Goal: Task Accomplishment & Management: Manage account settings

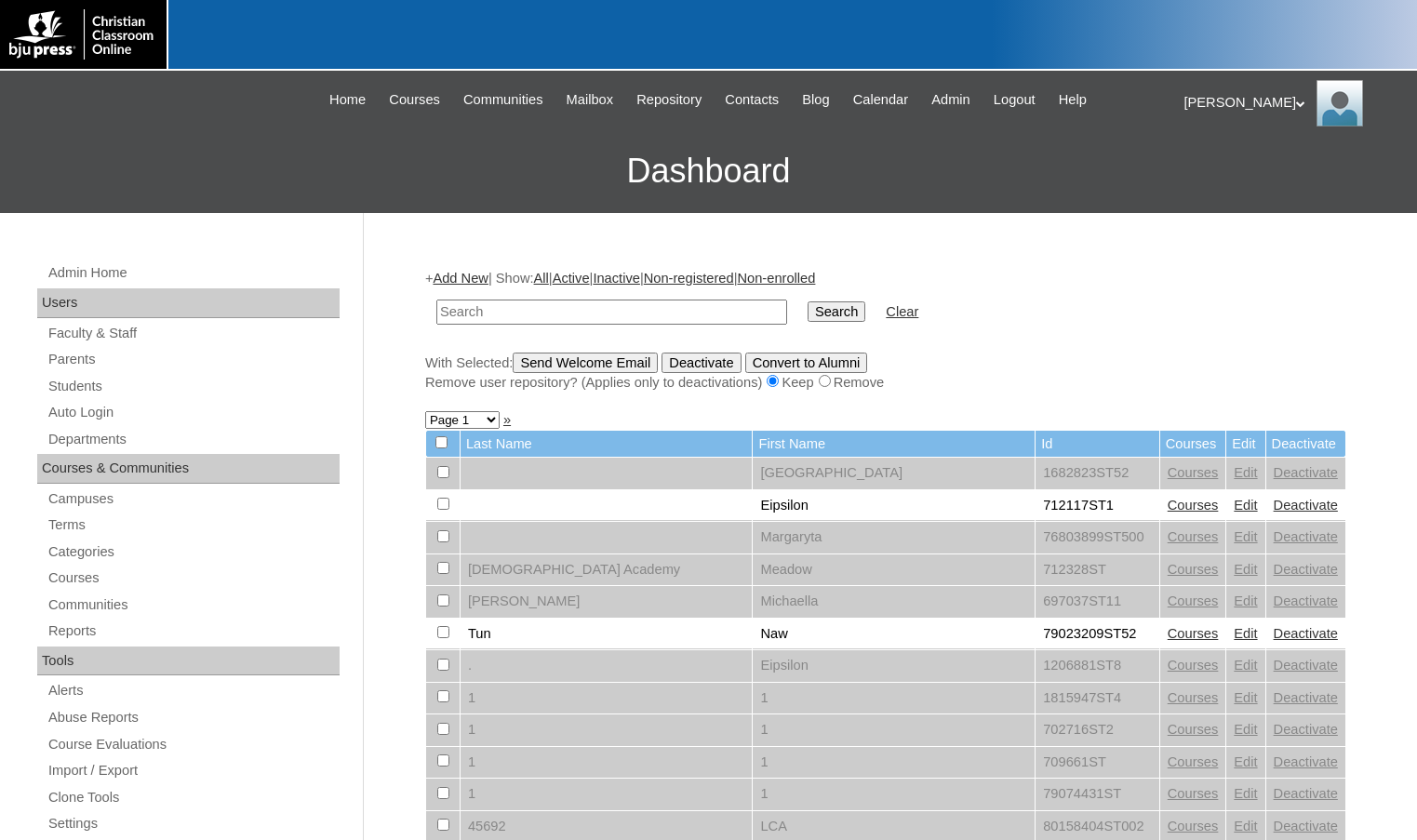
click at [90, 150] on h3 "Dashboard" at bounding box center [708, 172] width 1399 height 84
click at [135, 353] on link "Parents" at bounding box center [194, 359] width 293 height 23
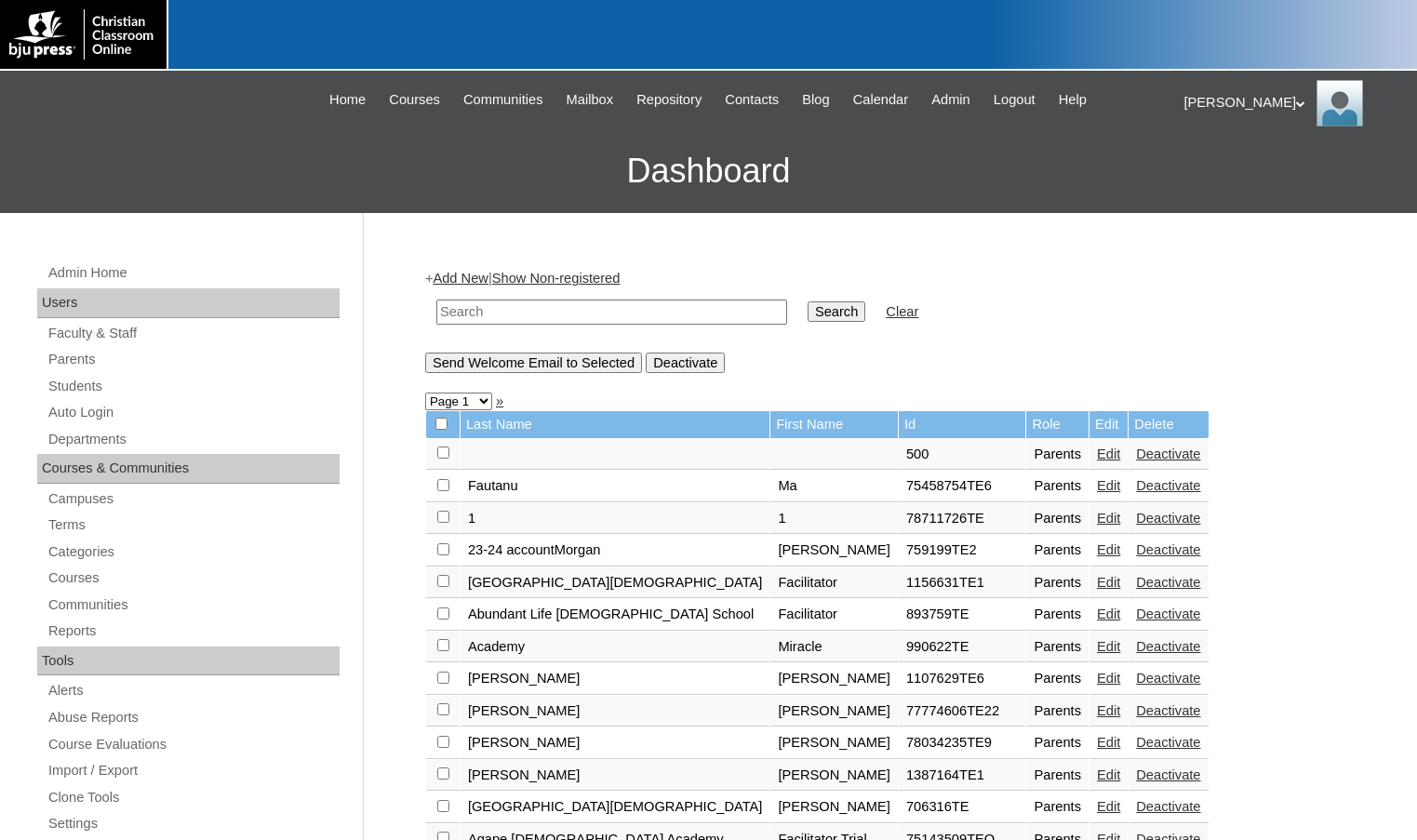
click at [533, 323] on input "text" at bounding box center [612, 311] width 351 height 25
paste input "77730323"
type input "77730323"
click at [808, 301] on input "Search" at bounding box center [837, 311] width 58 height 21
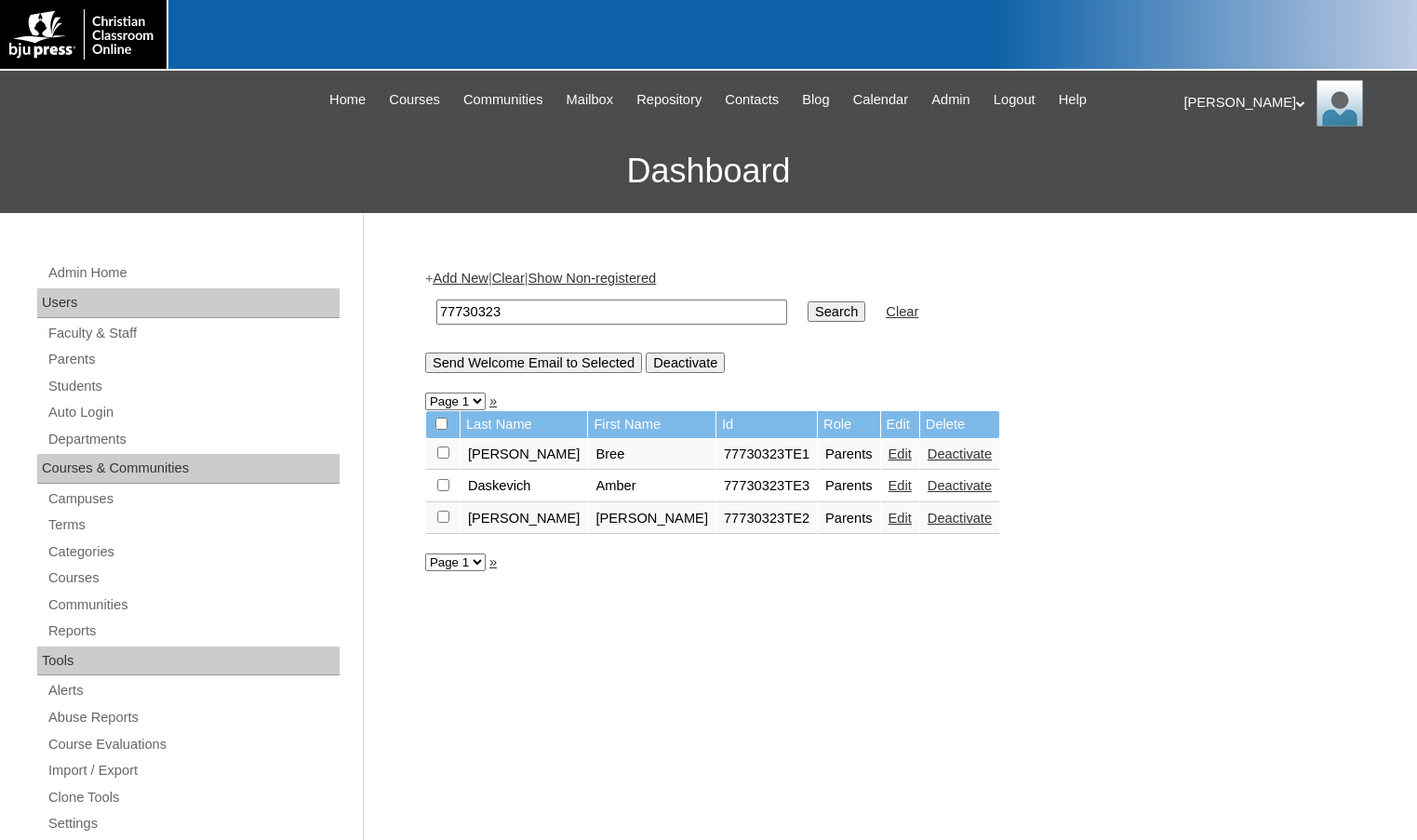
click at [460, 275] on link "Add New" at bounding box center [460, 277] width 55 height 15
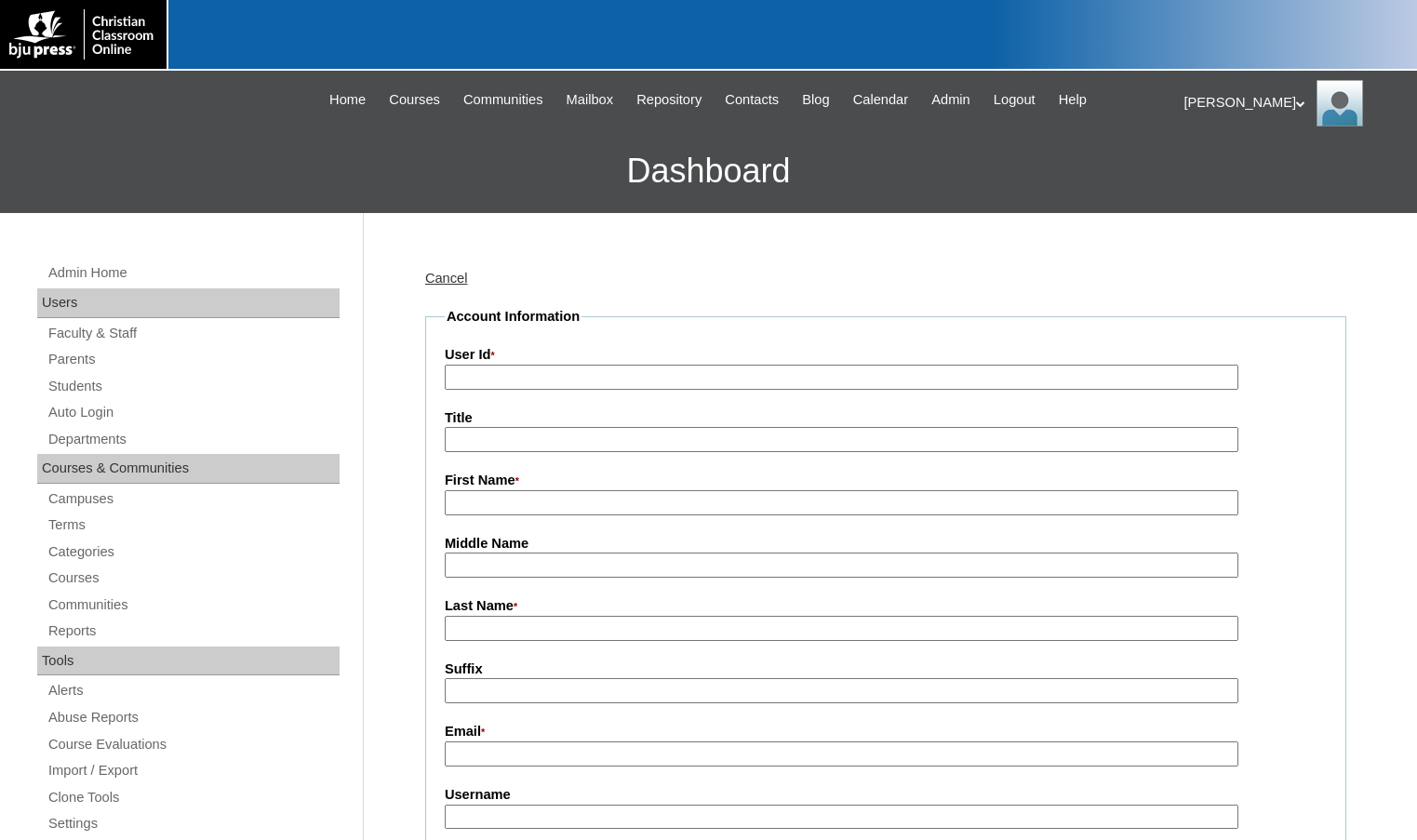
click at [488, 380] on input "User Id *" at bounding box center [842, 377] width 794 height 25
paste input "77730323"
type input "77730323TE4"
type input "Colton"
type input "Conger"
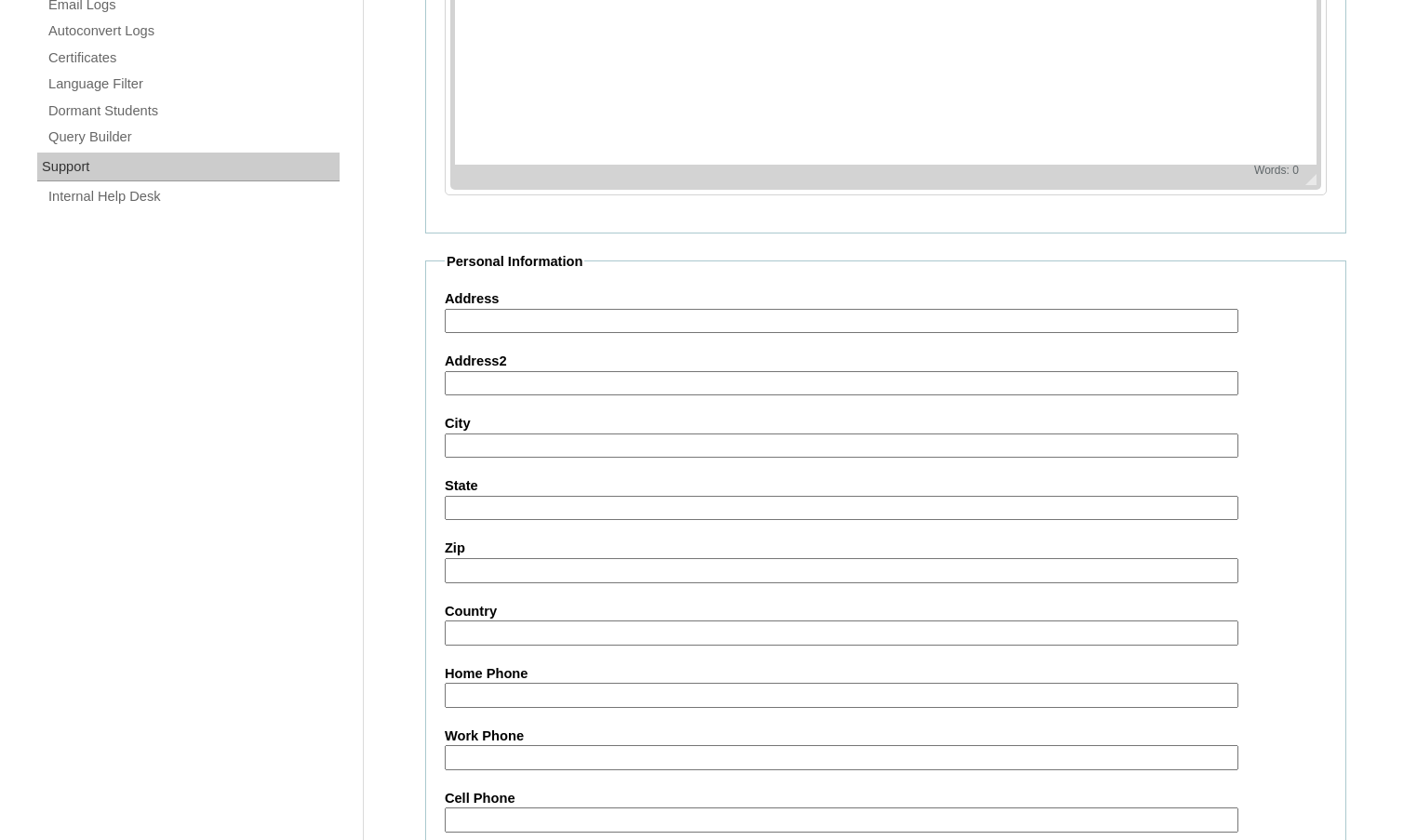
scroll to position [1674, 0]
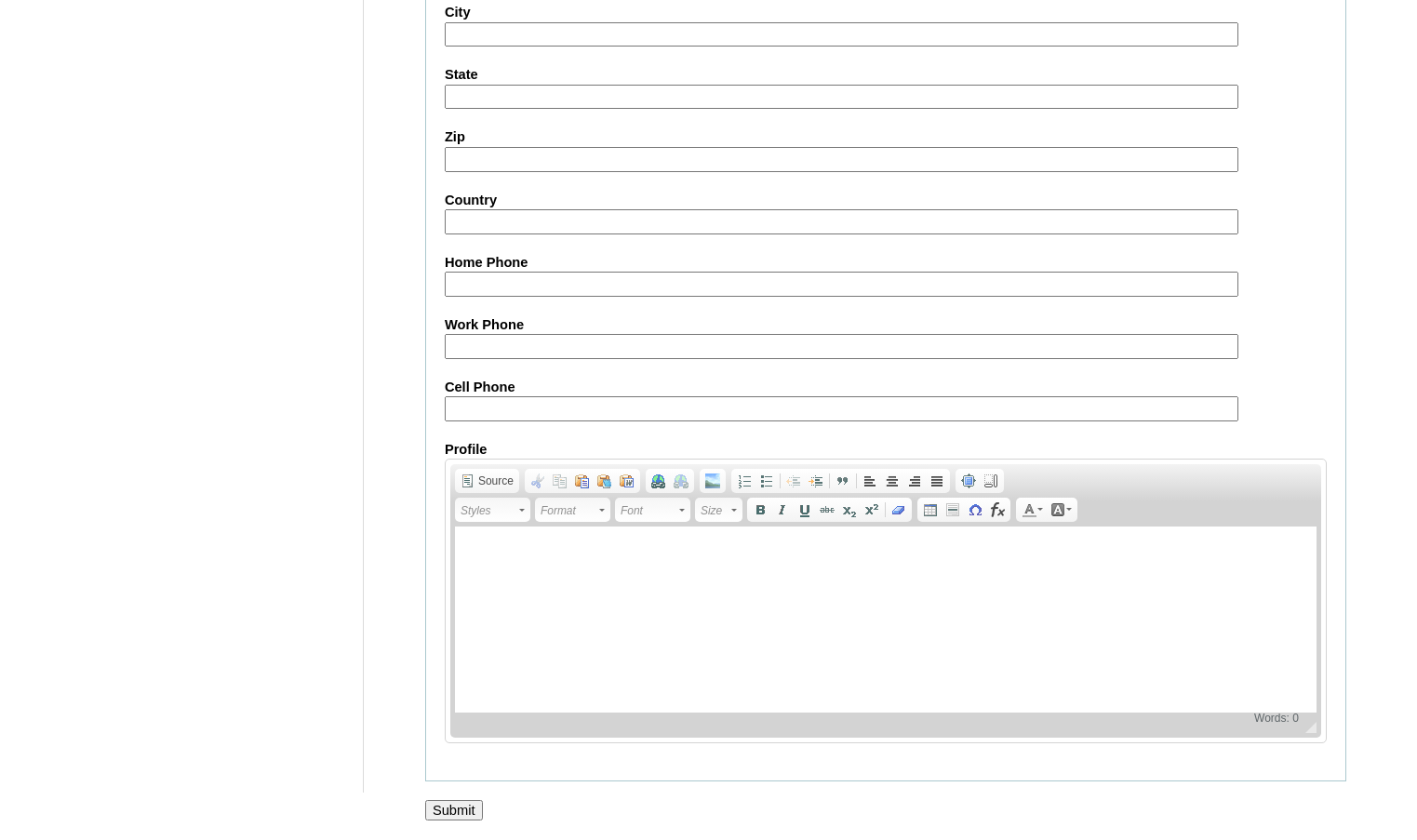
type input "colton.conger@providence-academy.net"
click at [454, 802] on input "Submit" at bounding box center [454, 810] width 58 height 21
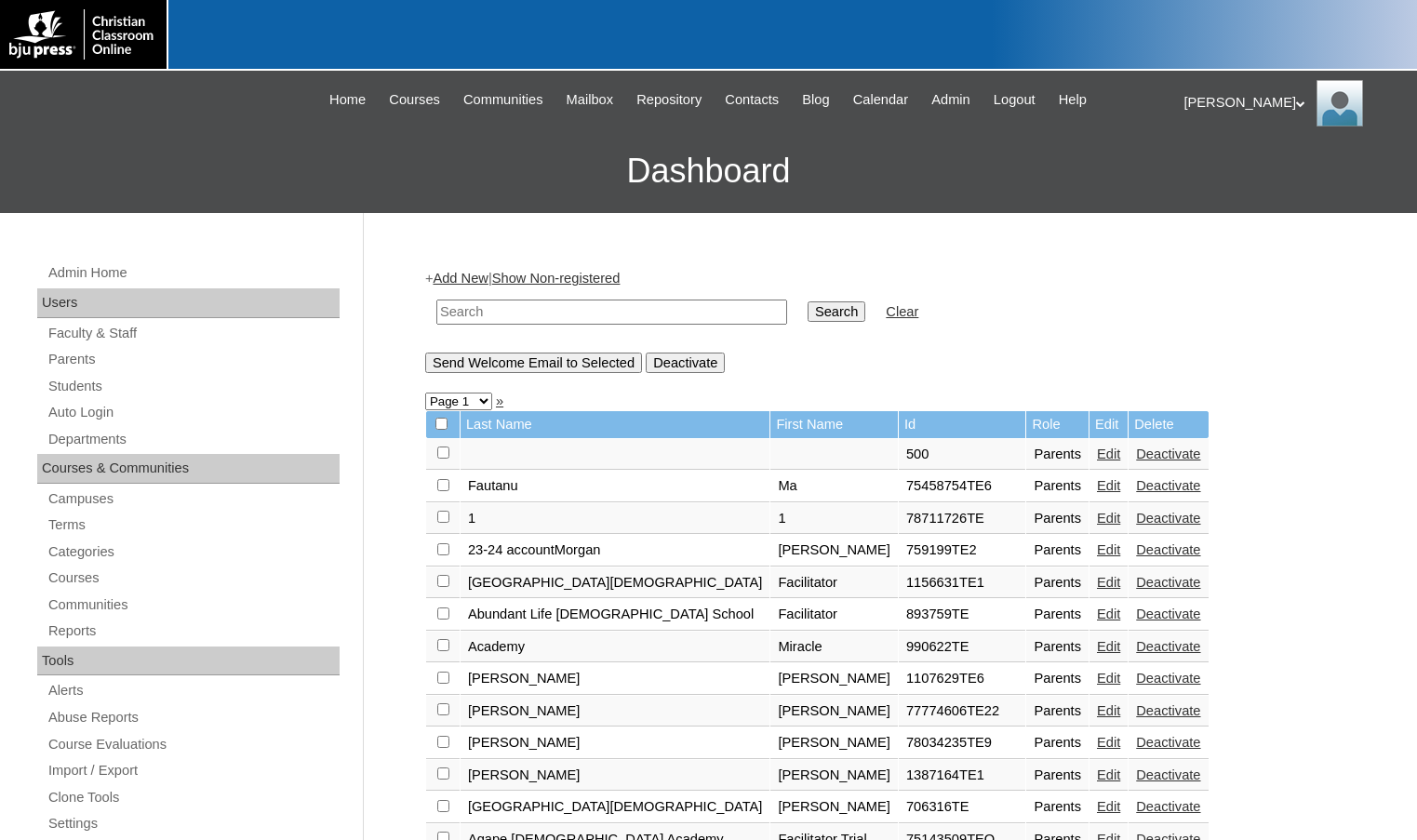
click at [487, 305] on input "text" at bounding box center [612, 311] width 351 height 25
paste input "77730323"
type input "77730323"
click at [808, 301] on input "Search" at bounding box center [837, 311] width 58 height 21
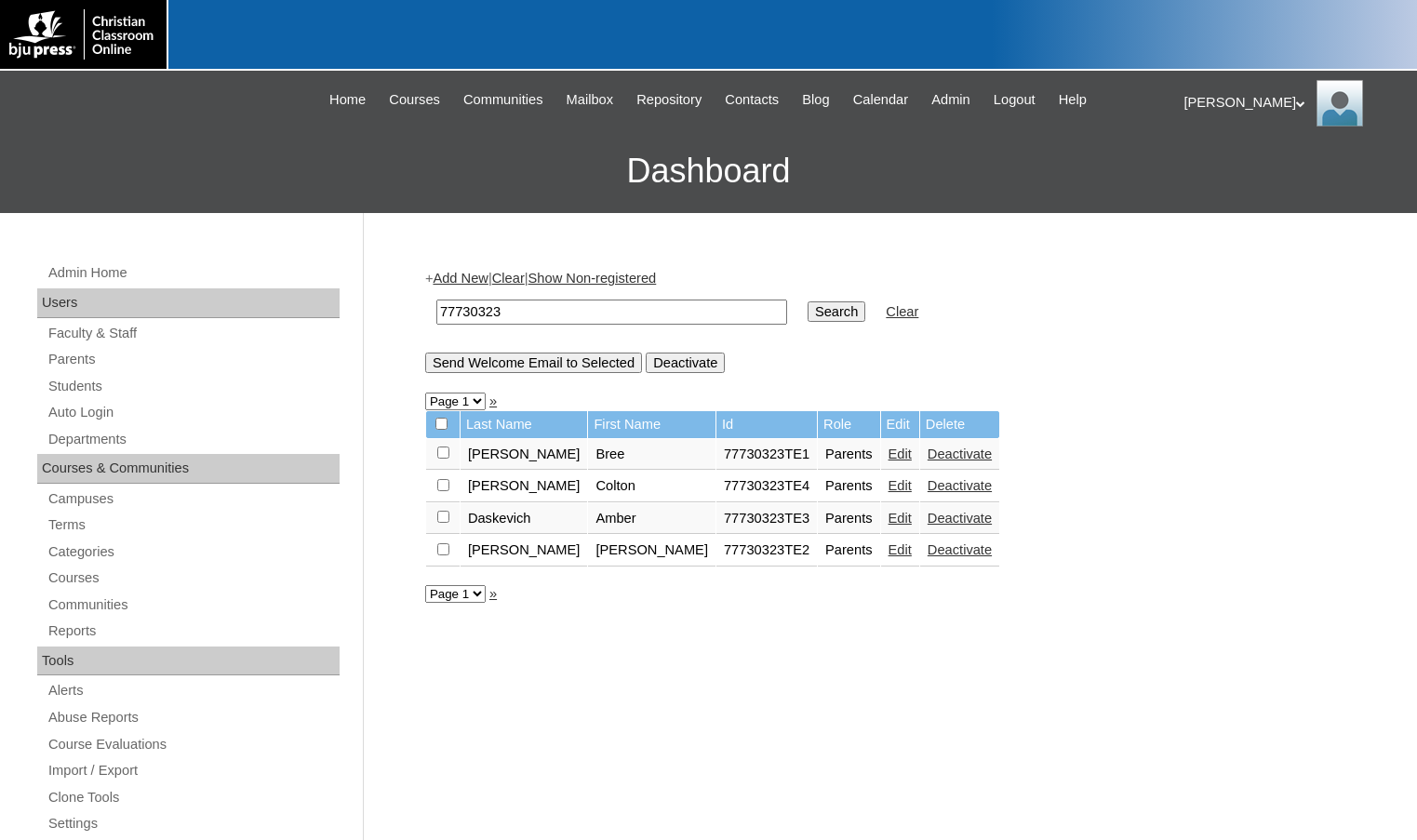
click at [441, 490] on input "checkbox" at bounding box center [443, 485] width 12 height 12
checkbox input "true"
click at [505, 362] on input "Send Welcome Email to Selected" at bounding box center [533, 362] width 217 height 21
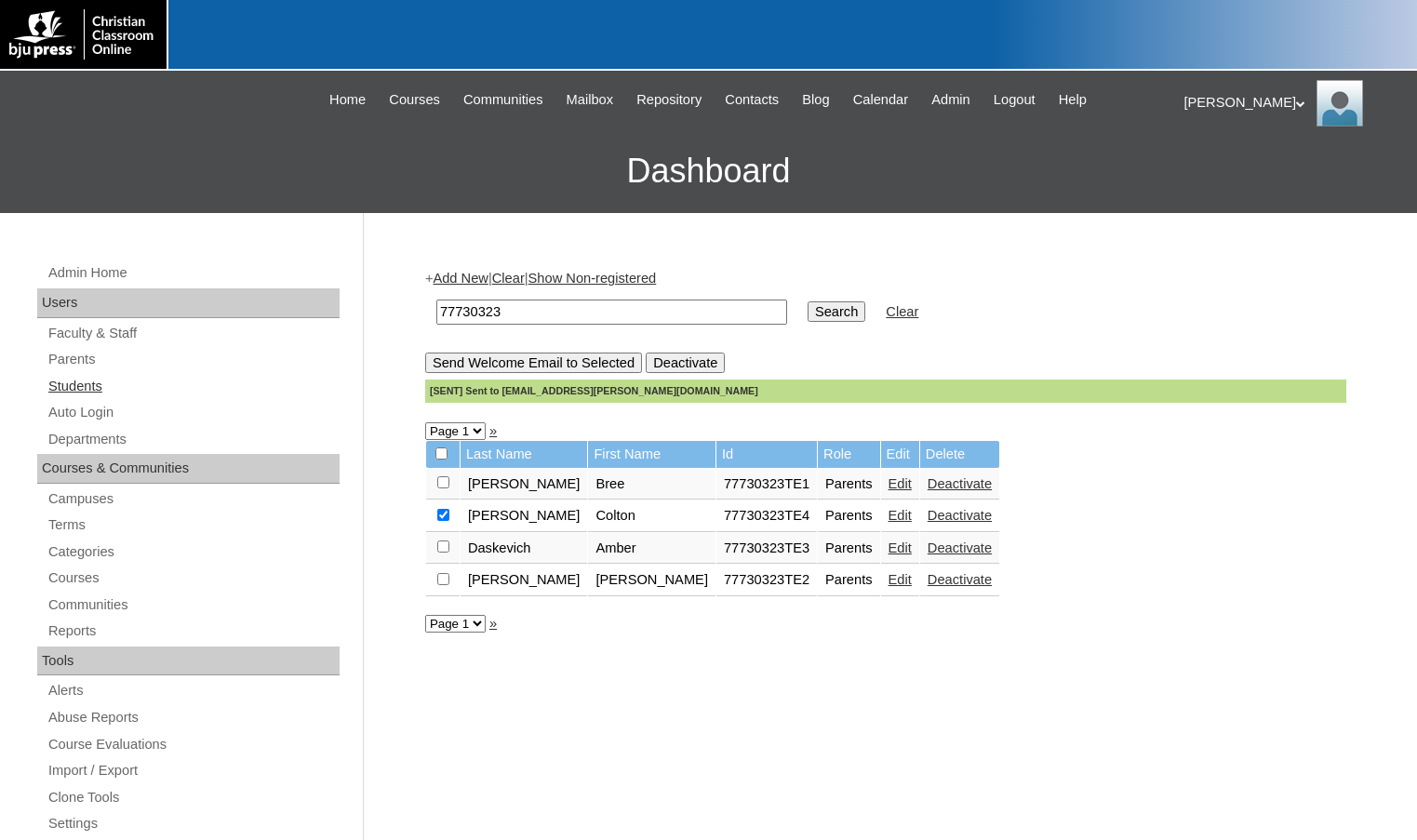
click at [103, 380] on link "Students" at bounding box center [194, 386] width 293 height 23
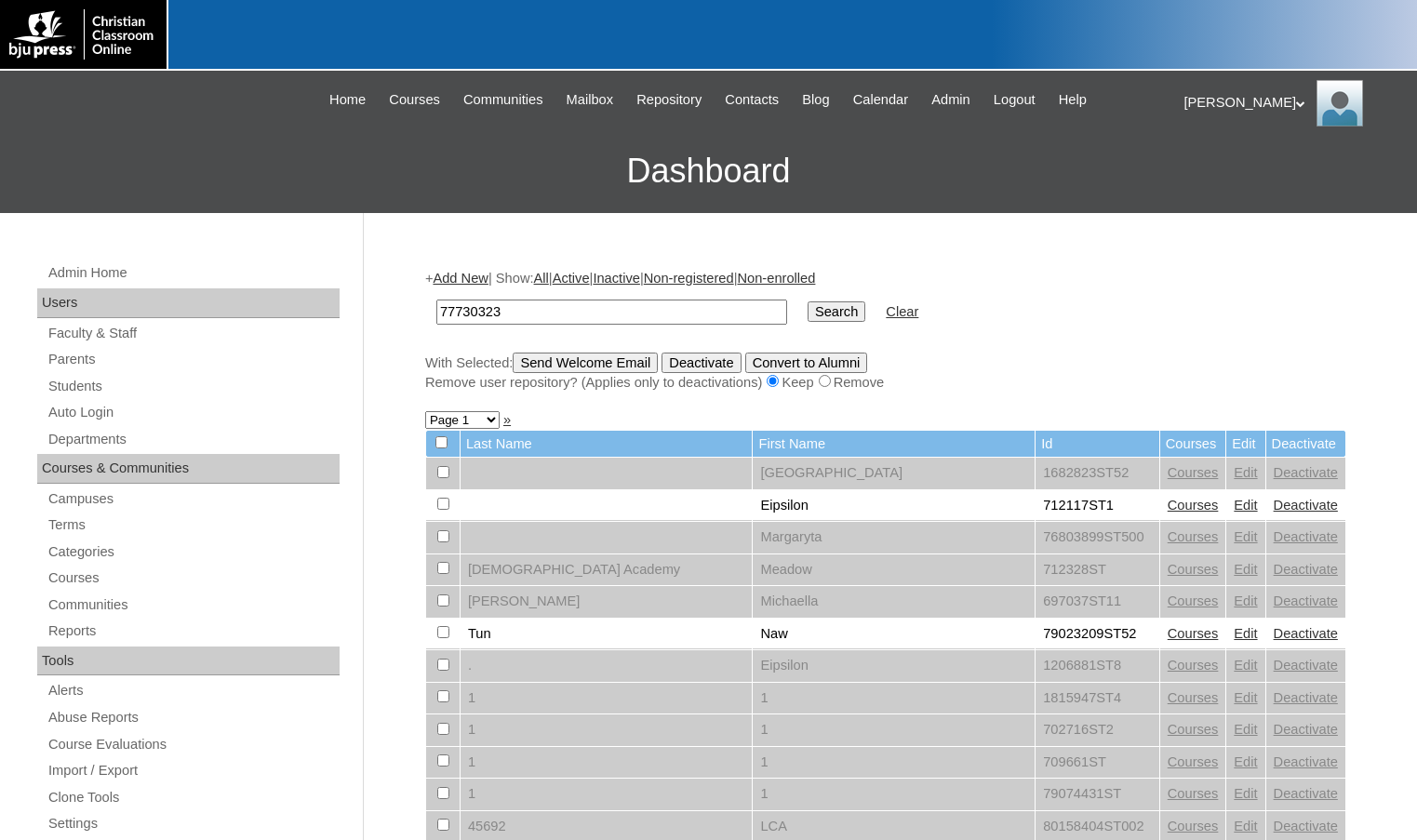
type input "77730323"
click at [808, 301] on input "Search" at bounding box center [837, 311] width 58 height 21
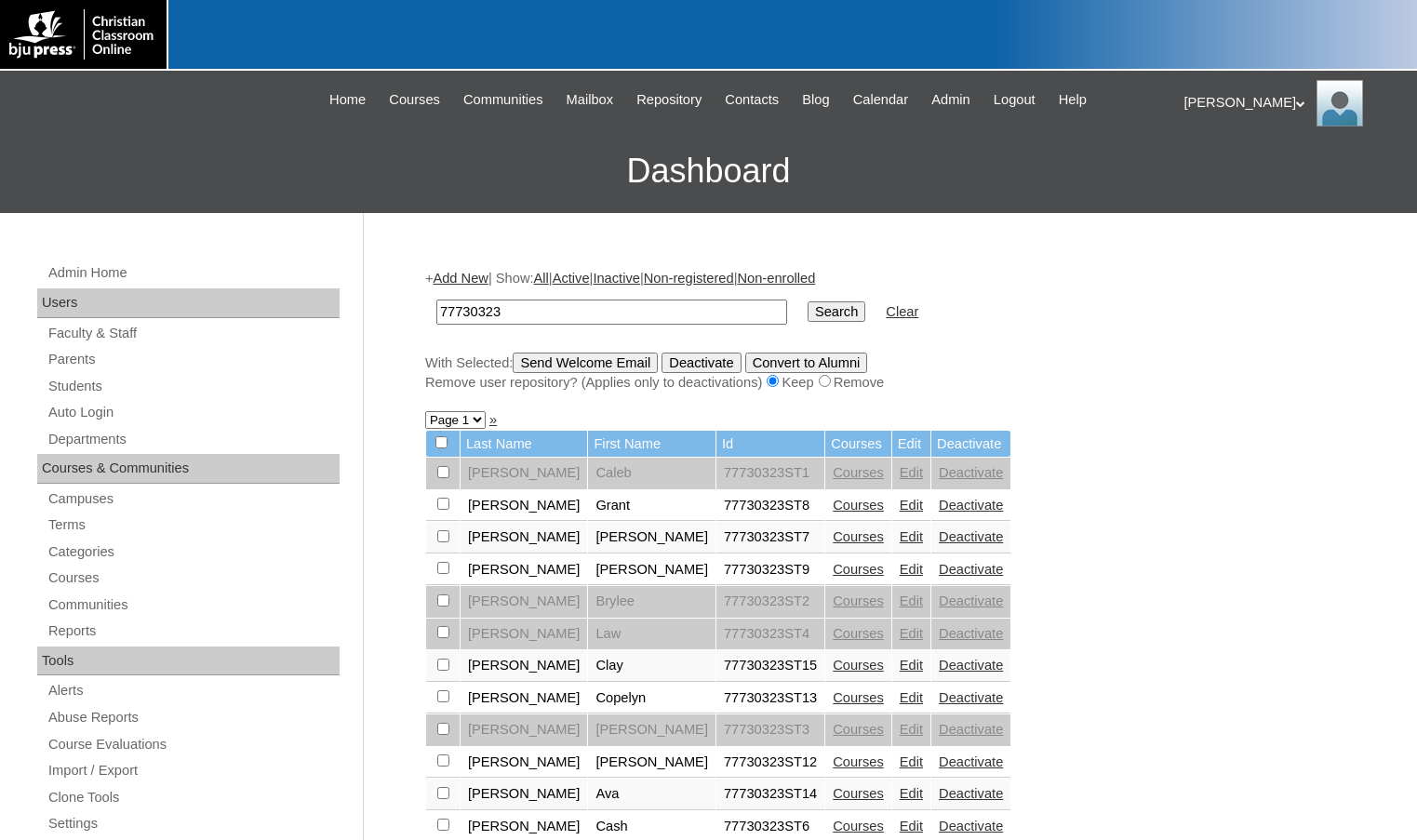
click at [833, 512] on link "Courses" at bounding box center [858, 505] width 51 height 15
click at [833, 537] on link "Courses" at bounding box center [858, 537] width 51 height 15
click at [833, 577] on link "Courses" at bounding box center [858, 569] width 51 height 15
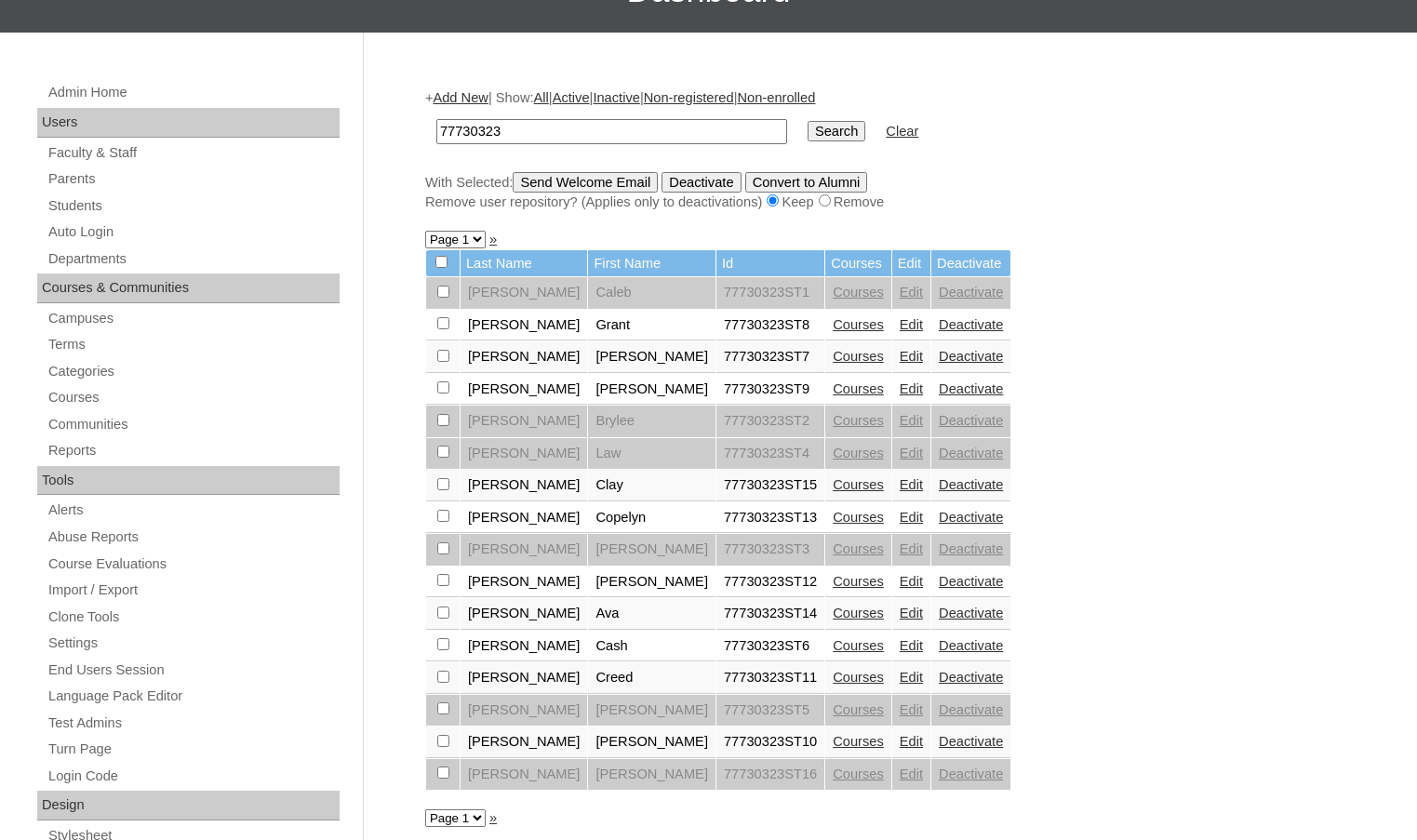
scroll to position [187, 0]
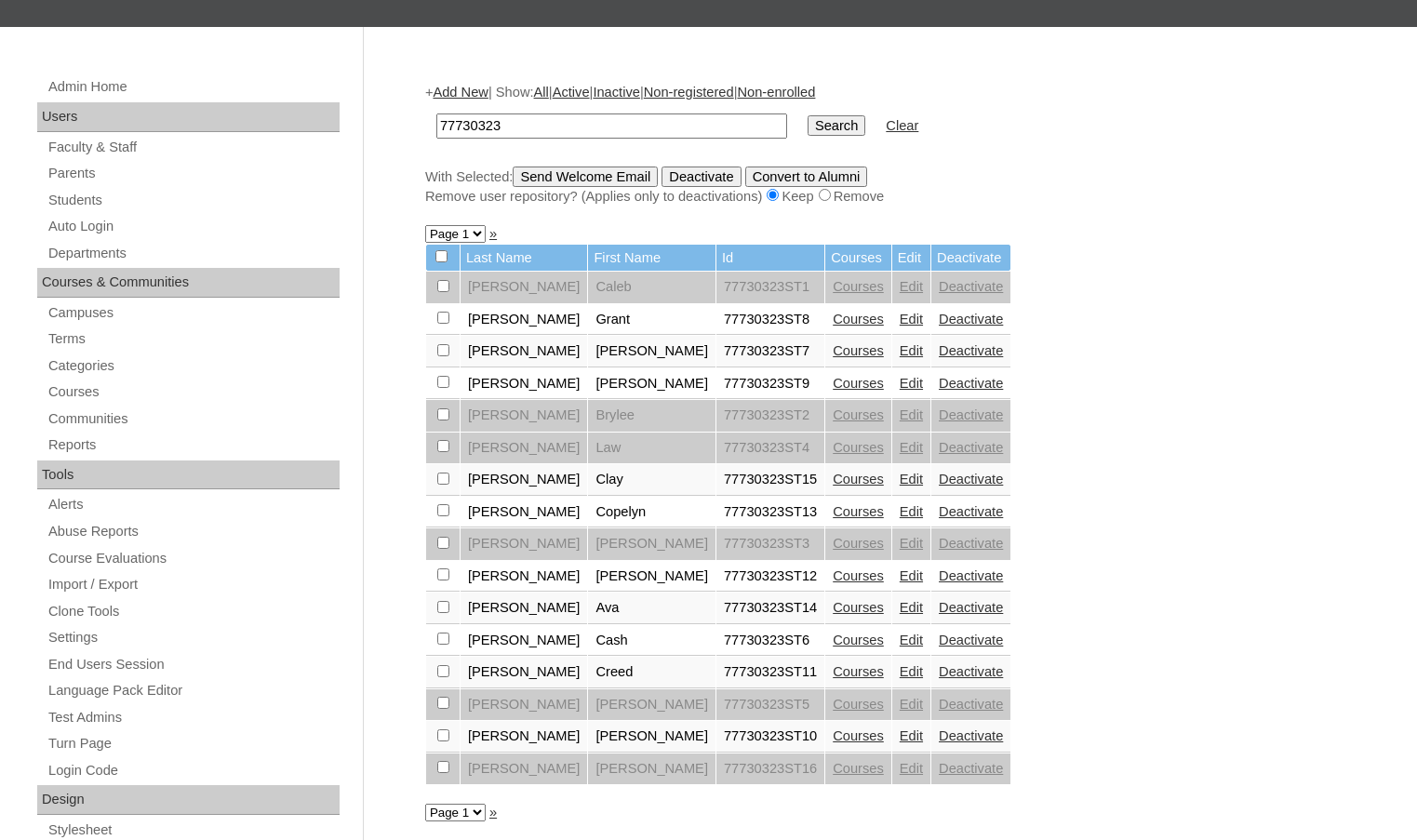
click at [833, 480] on link "Courses" at bounding box center [858, 479] width 51 height 15
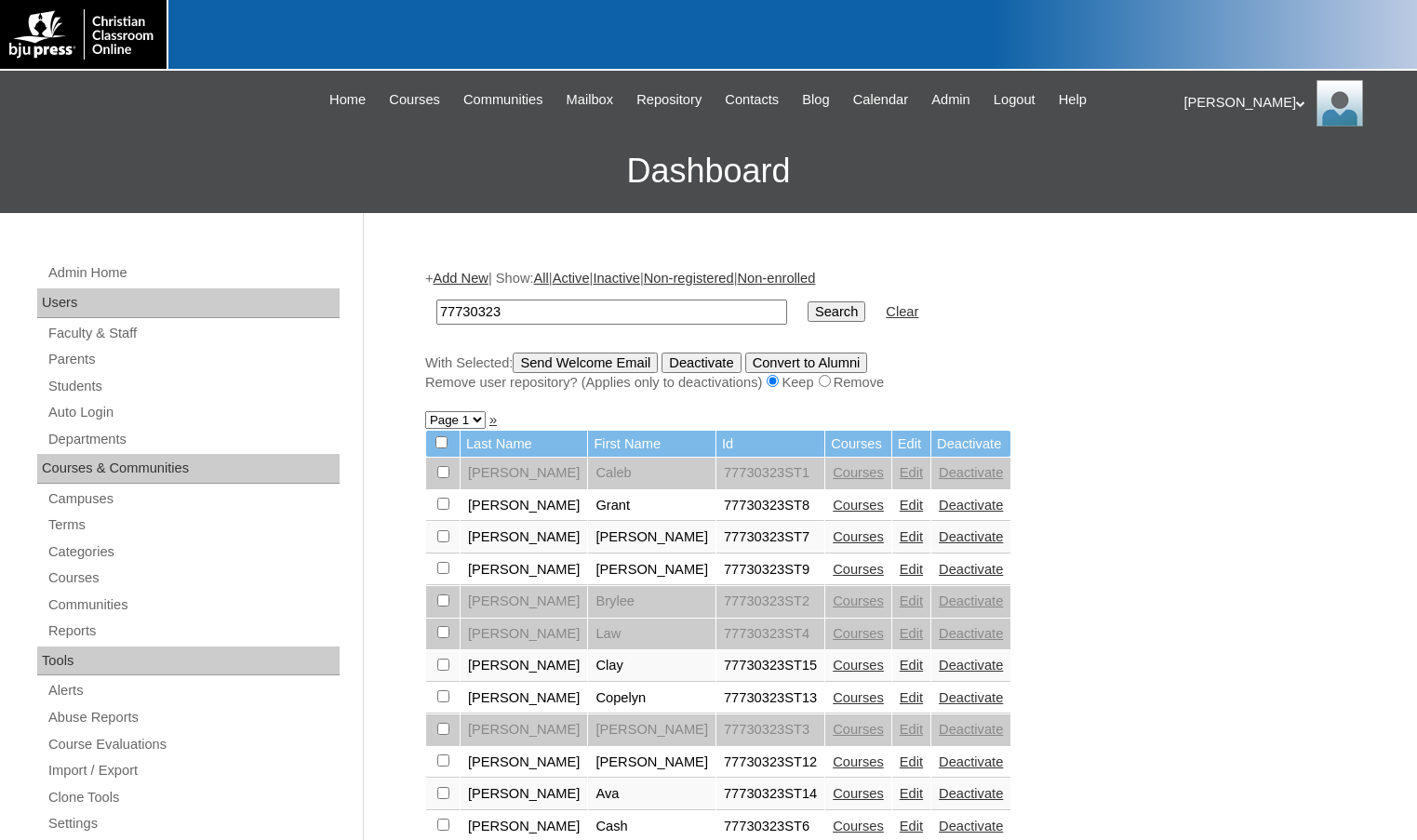
scroll to position [164, 0]
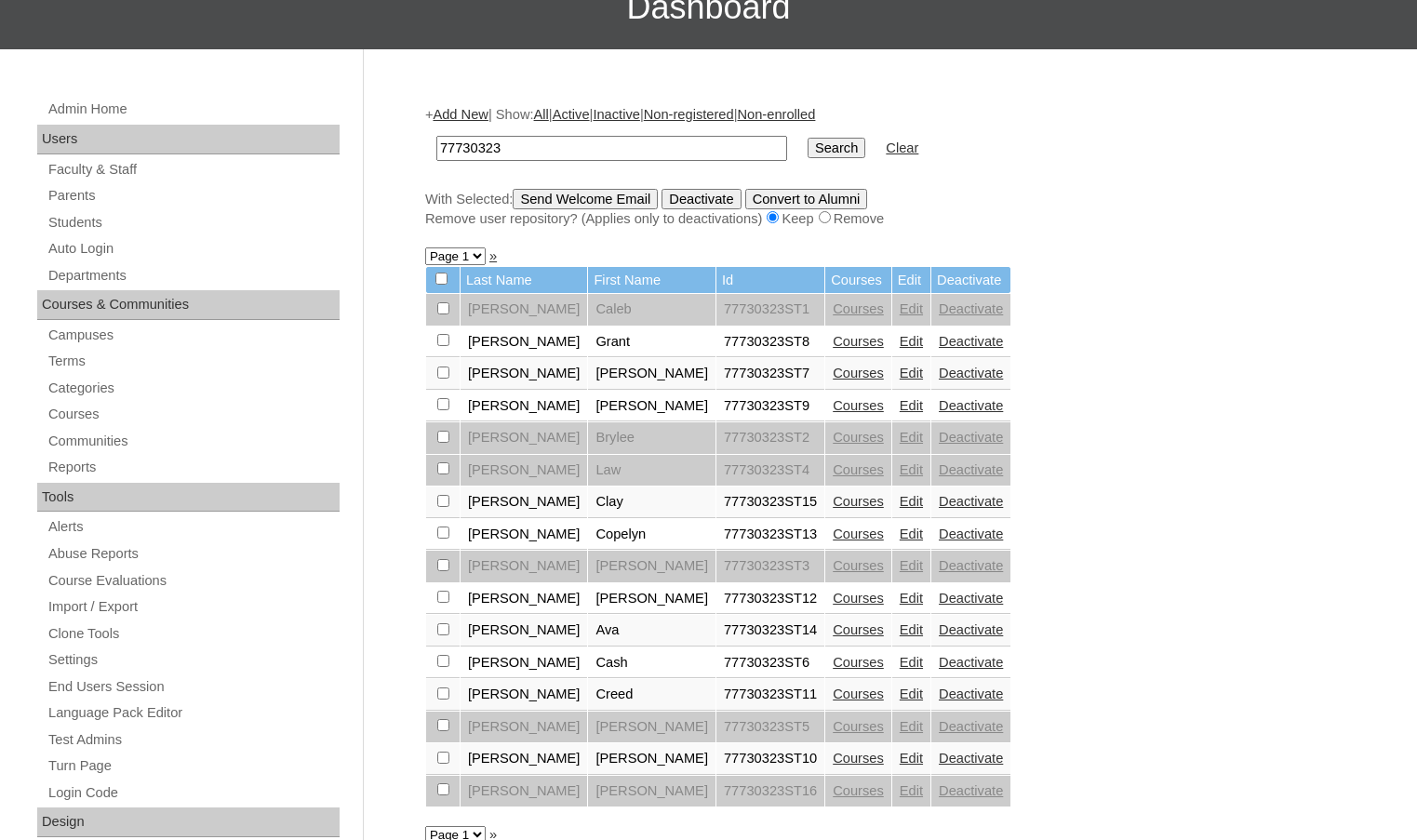
click at [833, 501] on link "Courses" at bounding box center [858, 501] width 51 height 15
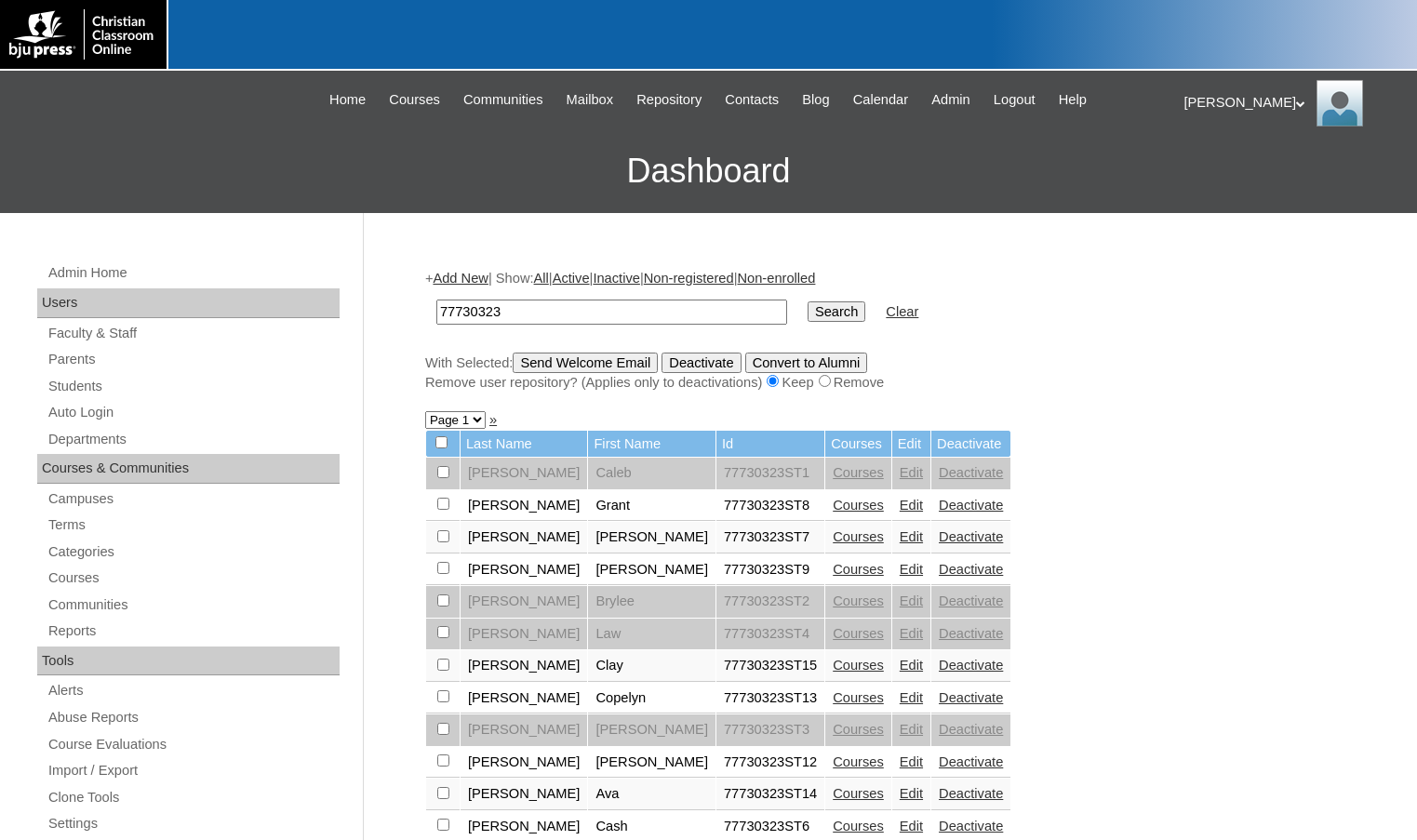
scroll to position [142, 0]
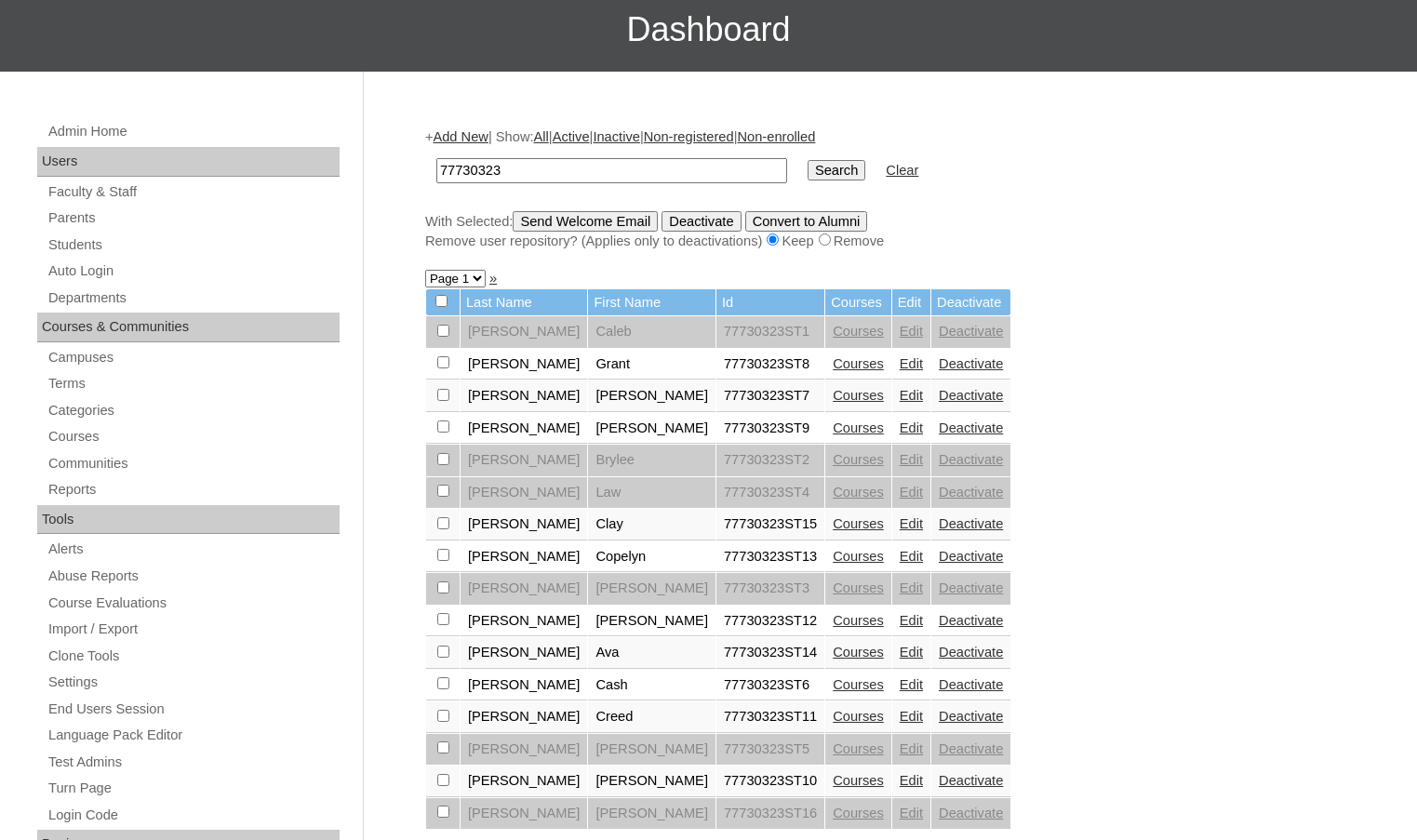
click at [900, 526] on link "Edit" at bounding box center [911, 524] width 23 height 15
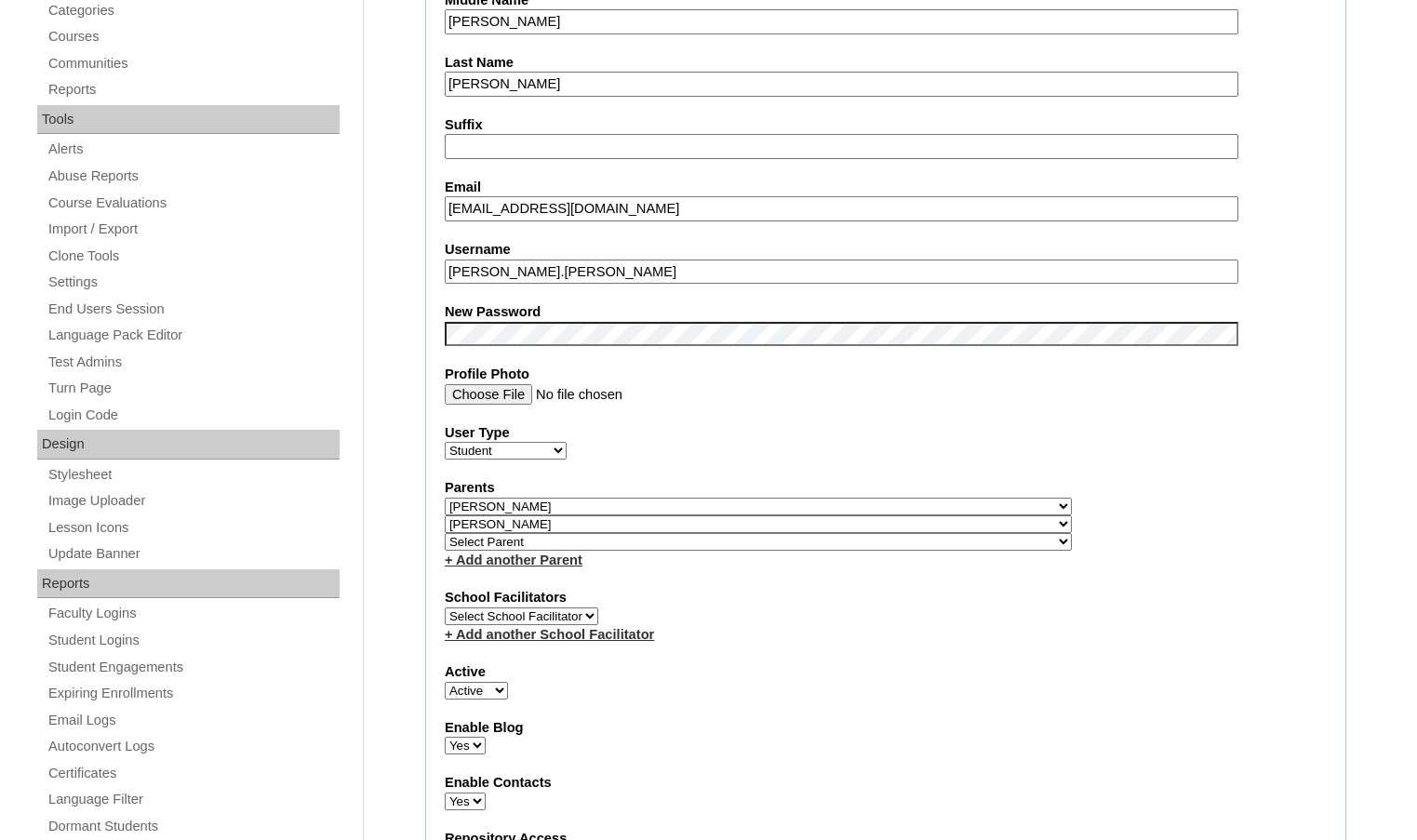
scroll to position [559, 0]
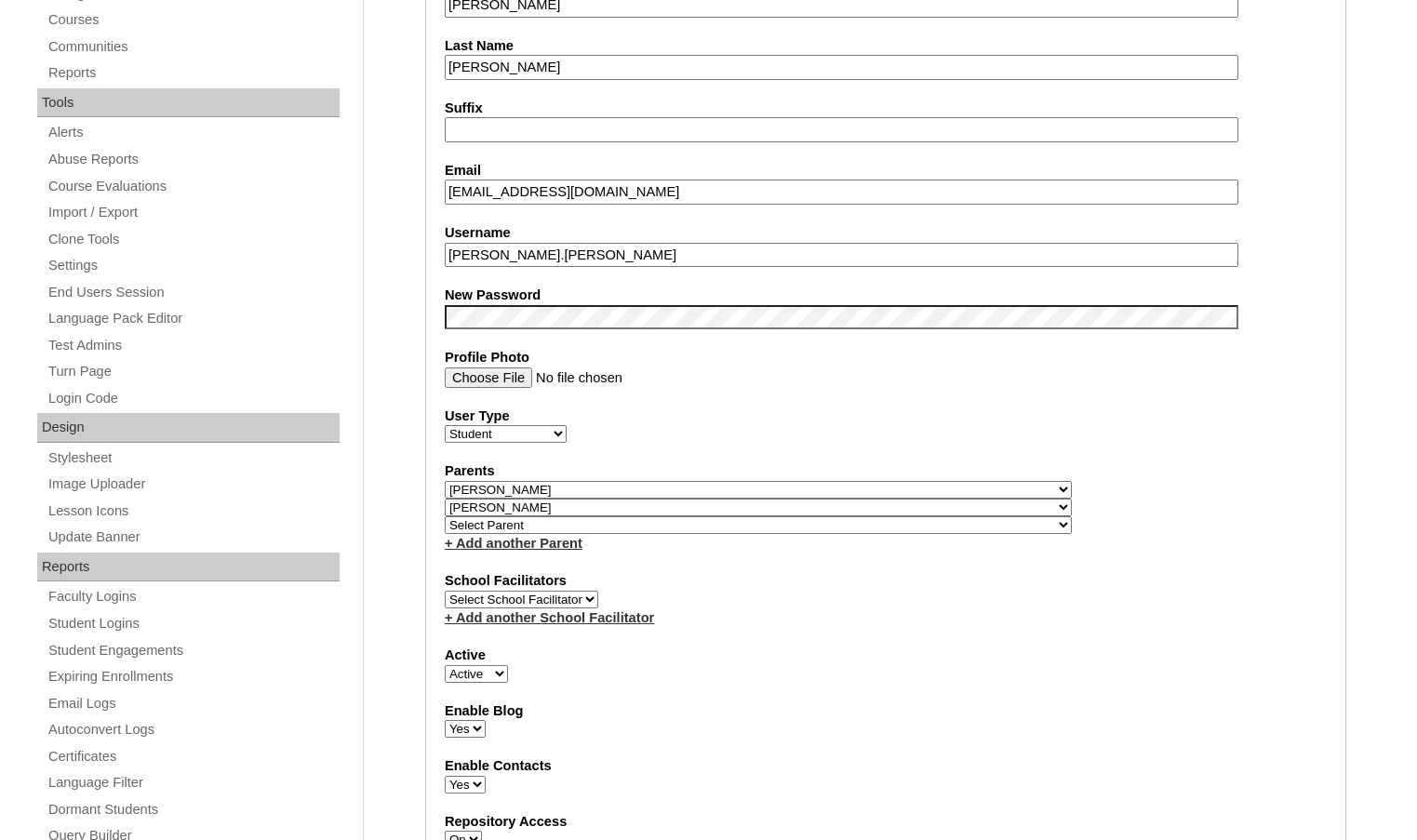
click at [857, 527] on select "Select Parent , [GEOGRAPHIC_DATA], Ma 1, 1 23-24 accountMorgan, [PERSON_NAME] 6…" at bounding box center [758, 526] width 628 height 18
select select "37310"
click at [890, 528] on div "Parents Select Parent , Fautanu, Ma 1, 1 23-24 accountMorgan, Jason 6th Street …" at bounding box center [886, 507] width 882 height 91
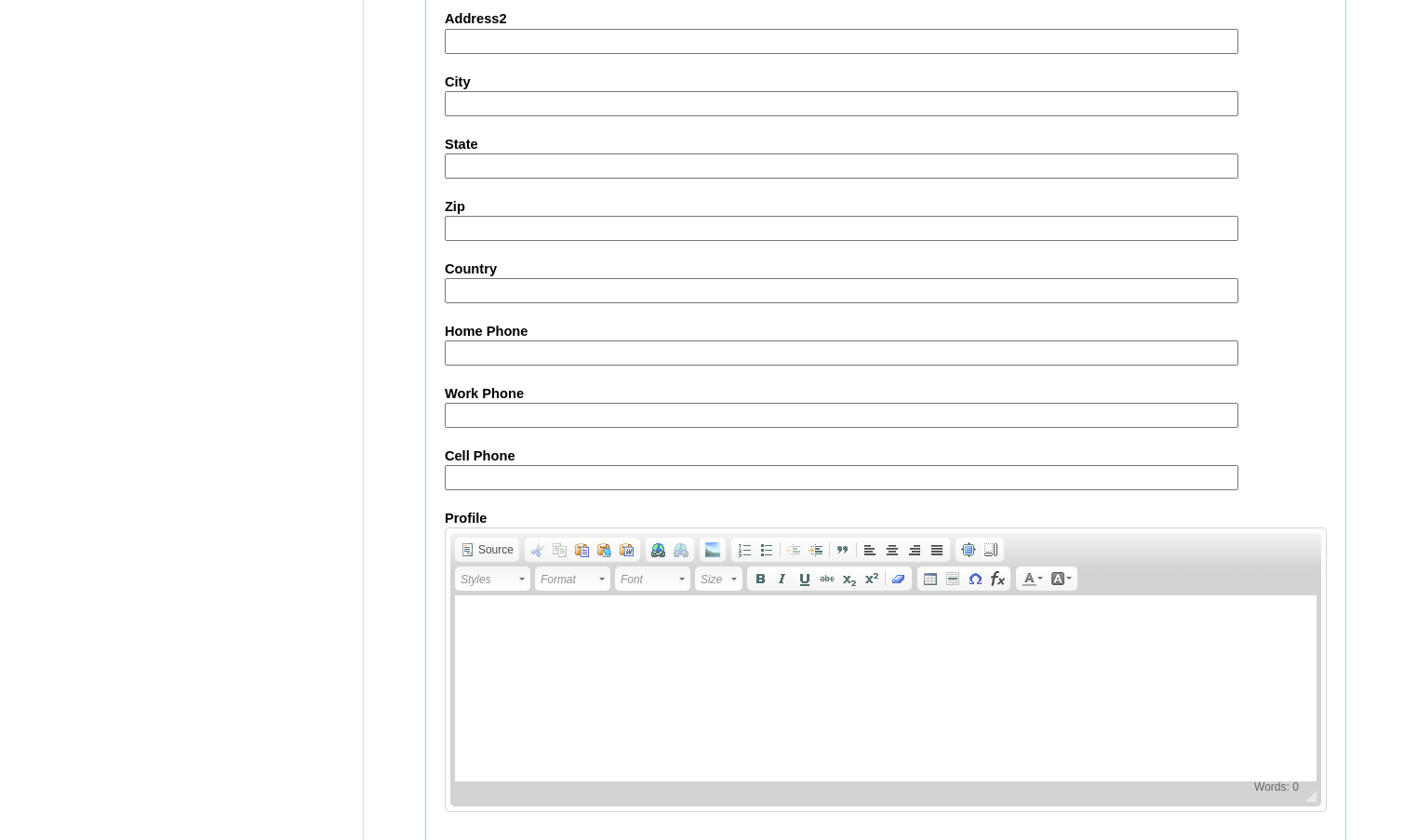
scroll to position [2012, 0]
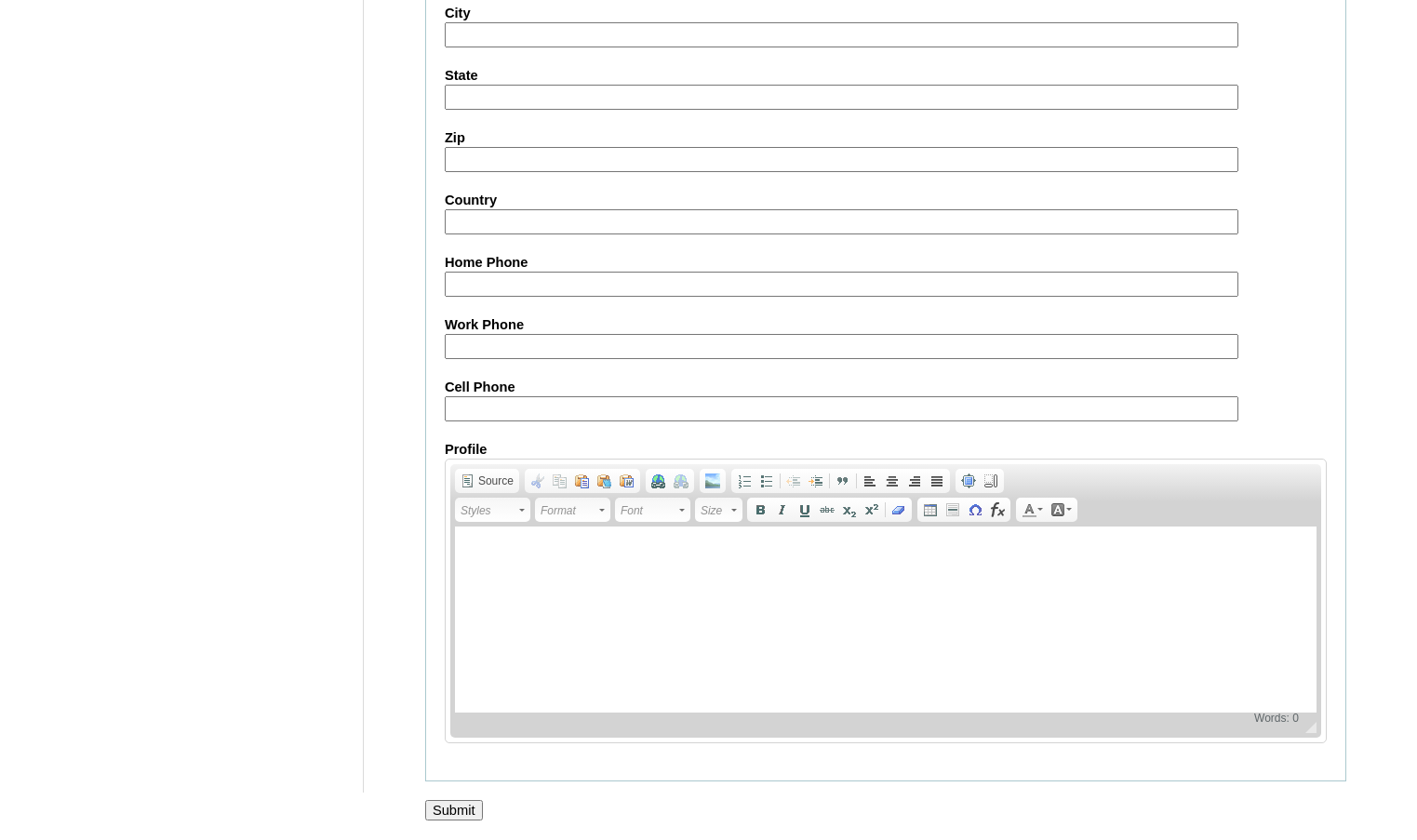
click at [467, 807] on input "Submit" at bounding box center [454, 810] width 58 height 21
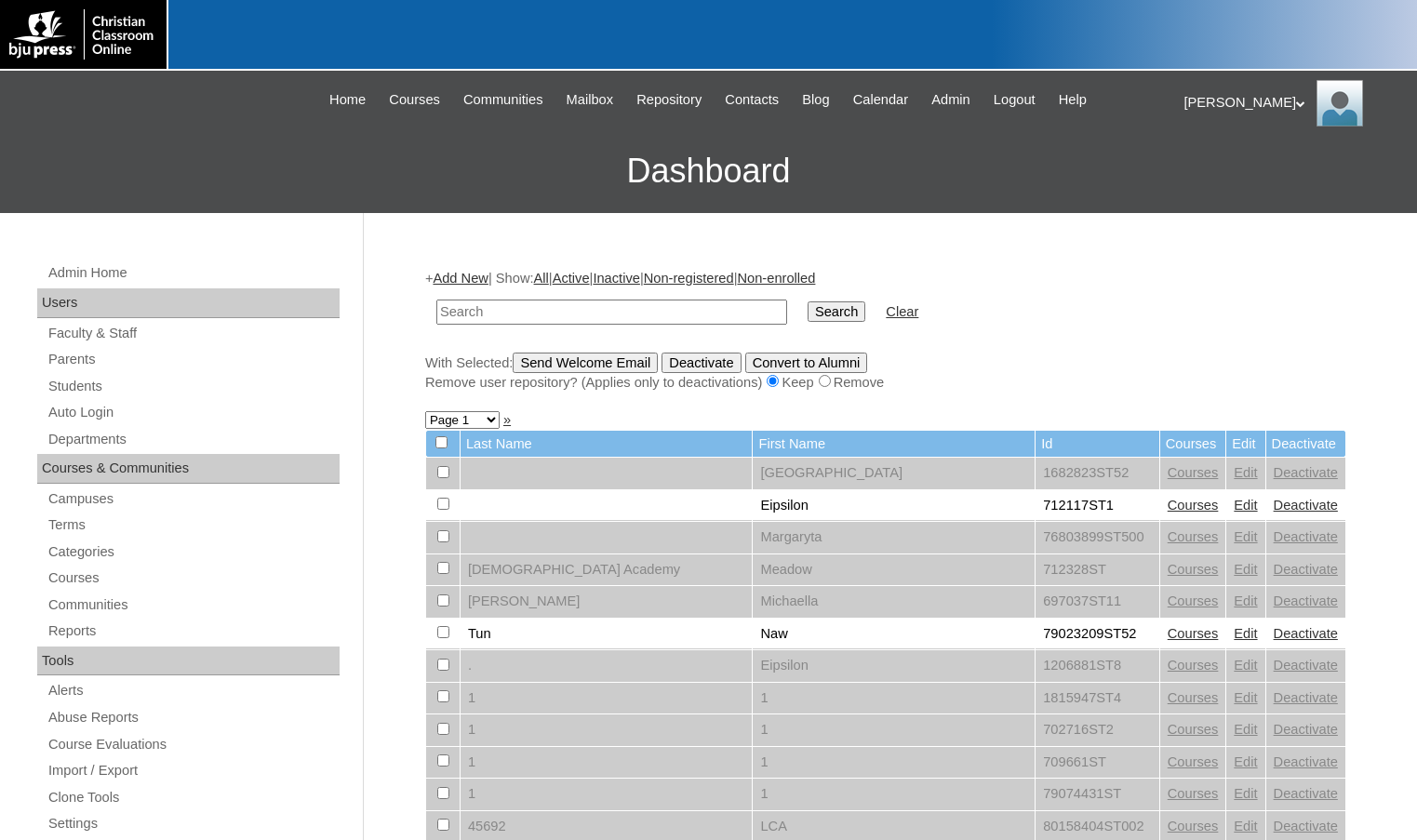
click at [658, 312] on input "text" at bounding box center [612, 311] width 351 height 25
paste input "https://bju.sharepoint.com/:b:/s/BJUP_Heritage05-5ed/EXytm-u7JkNCnQzoi-jIJhcBap…"
type input "https://bju.sharepoint.com/:b:/s/BJUP_Heritage05-5ed/EXytm-u7JkNCnQzoi-jIJhcBap…"
paste input "77730323"
type input "77730323"
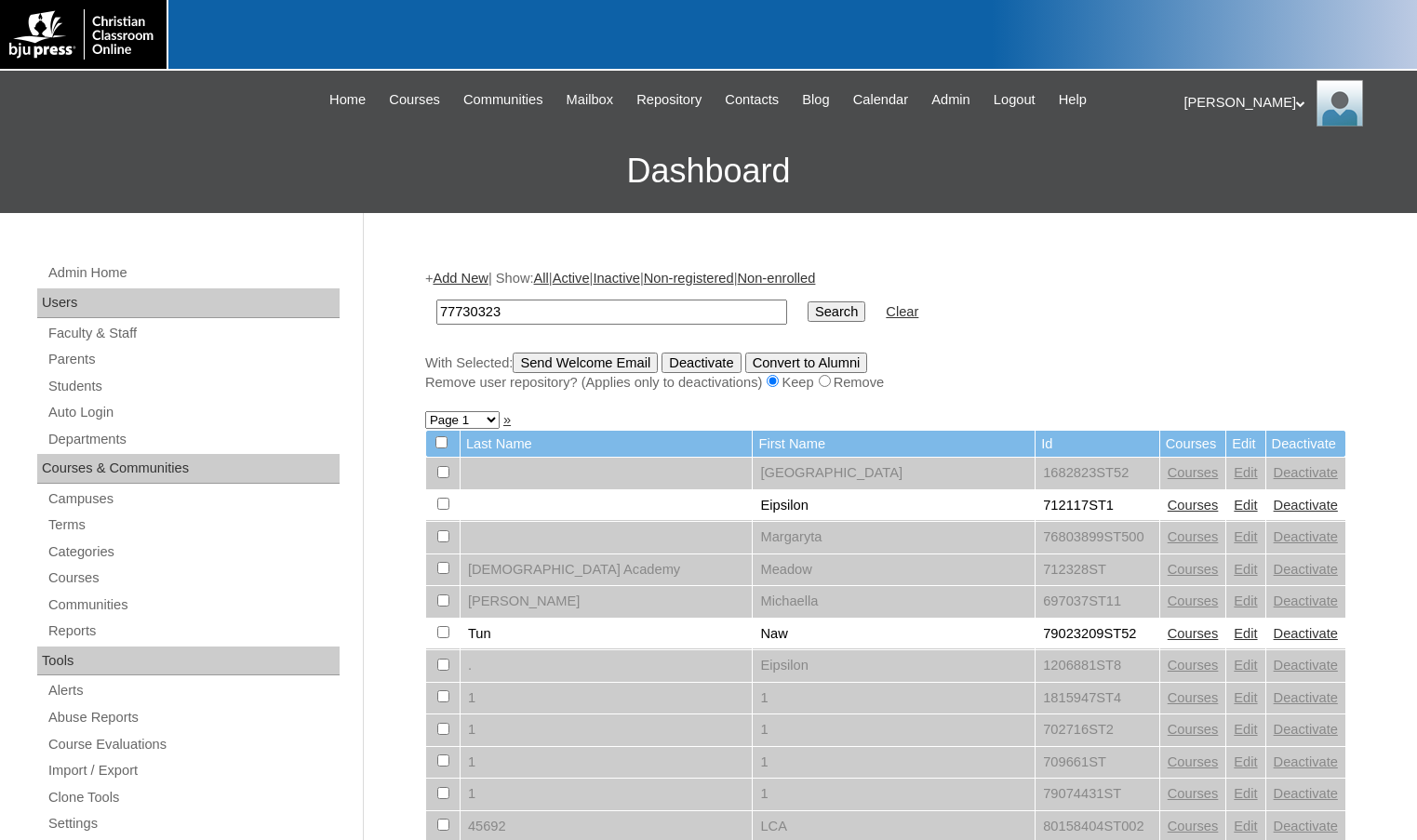
click at [808, 316] on input "Search" at bounding box center [837, 311] width 58 height 21
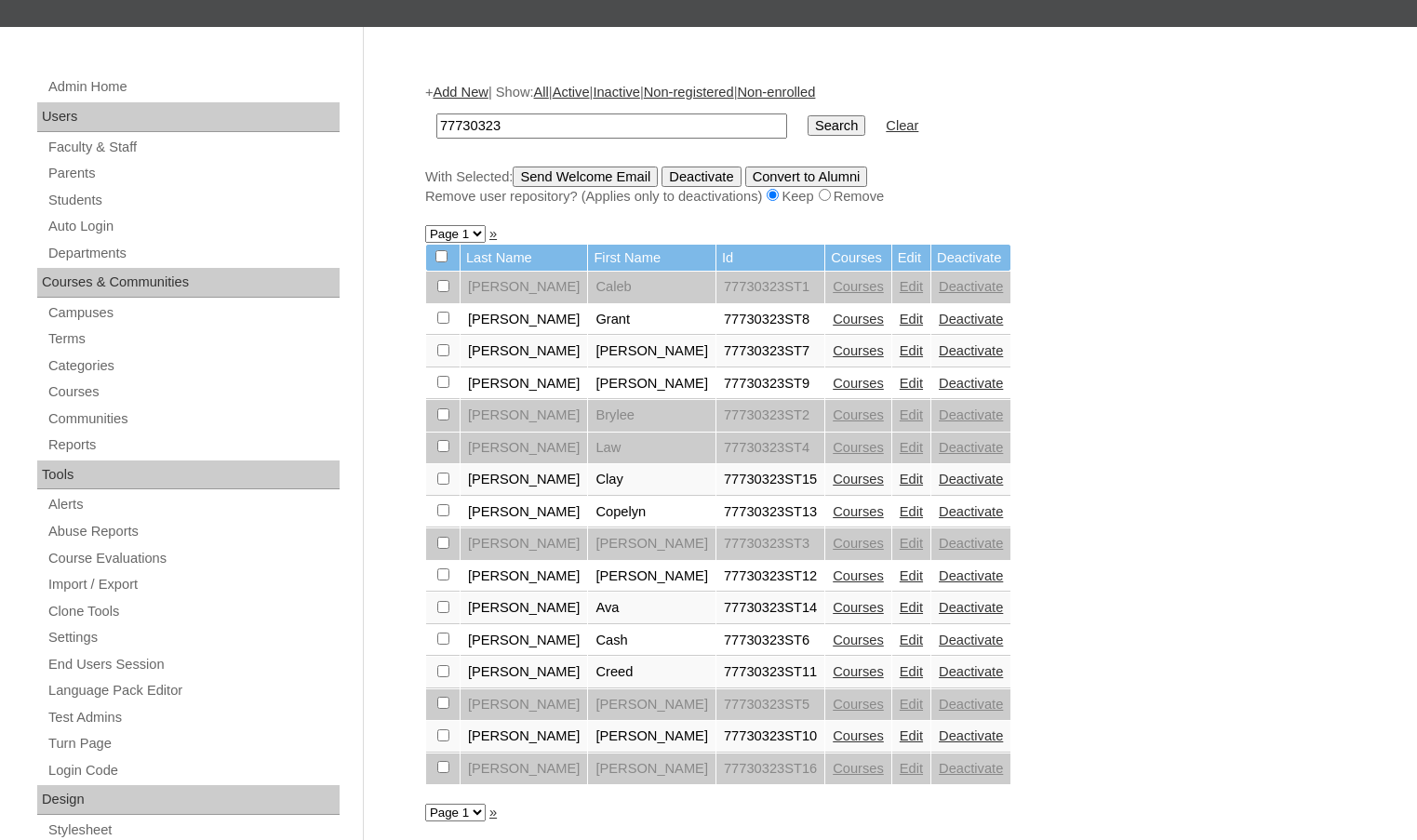
scroll to position [279, 0]
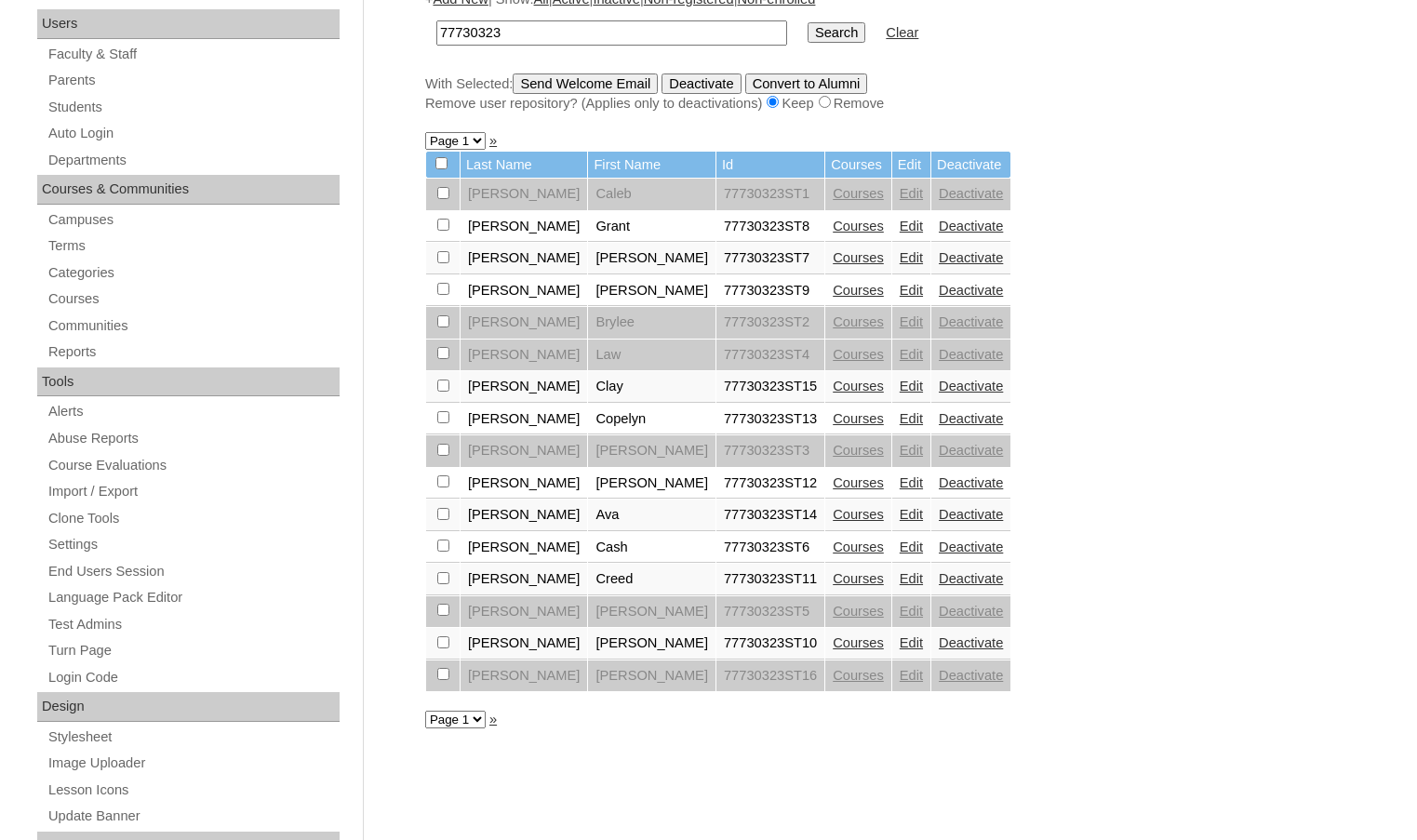
click at [833, 484] on link "Courses" at bounding box center [858, 483] width 51 height 15
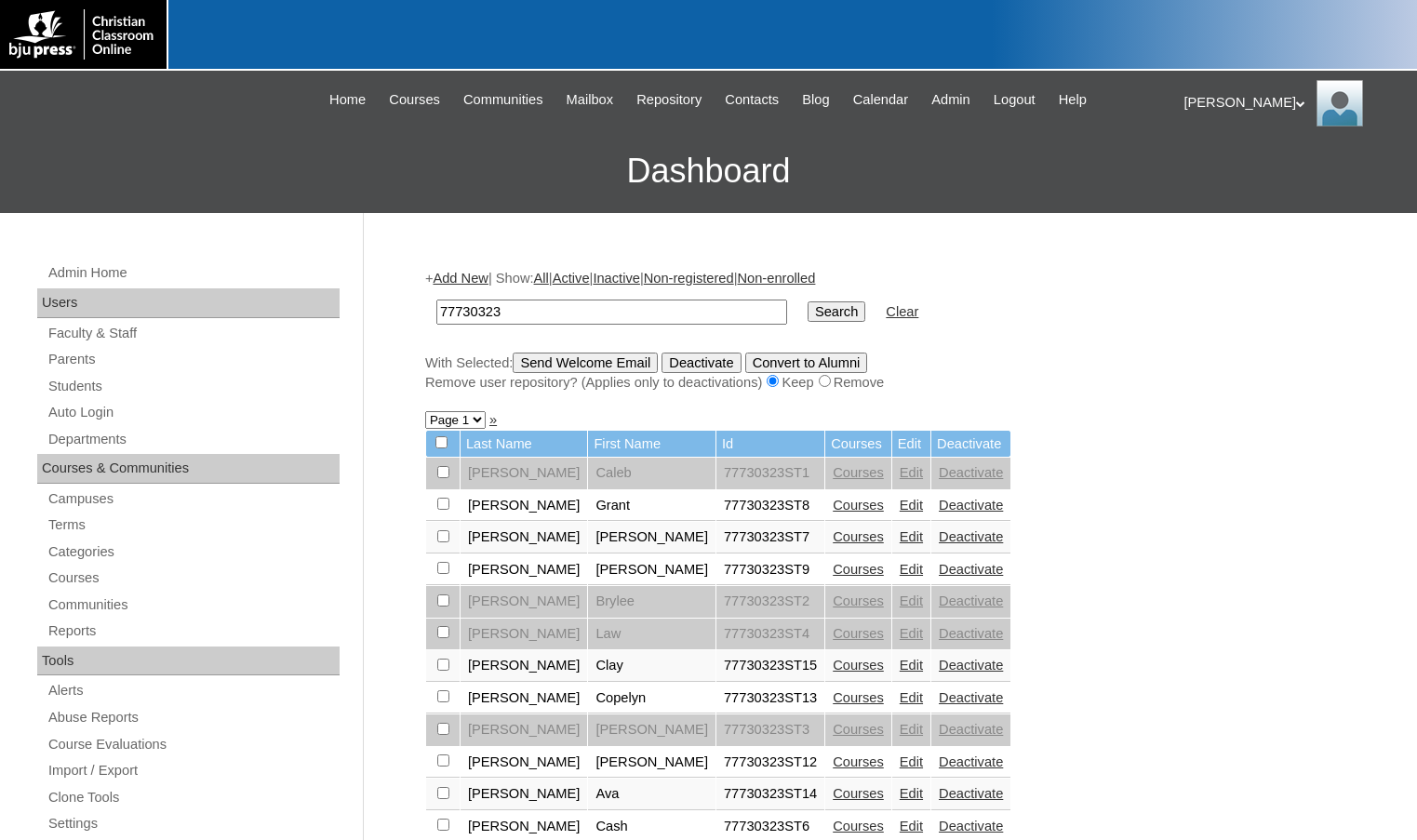
scroll to position [276, 0]
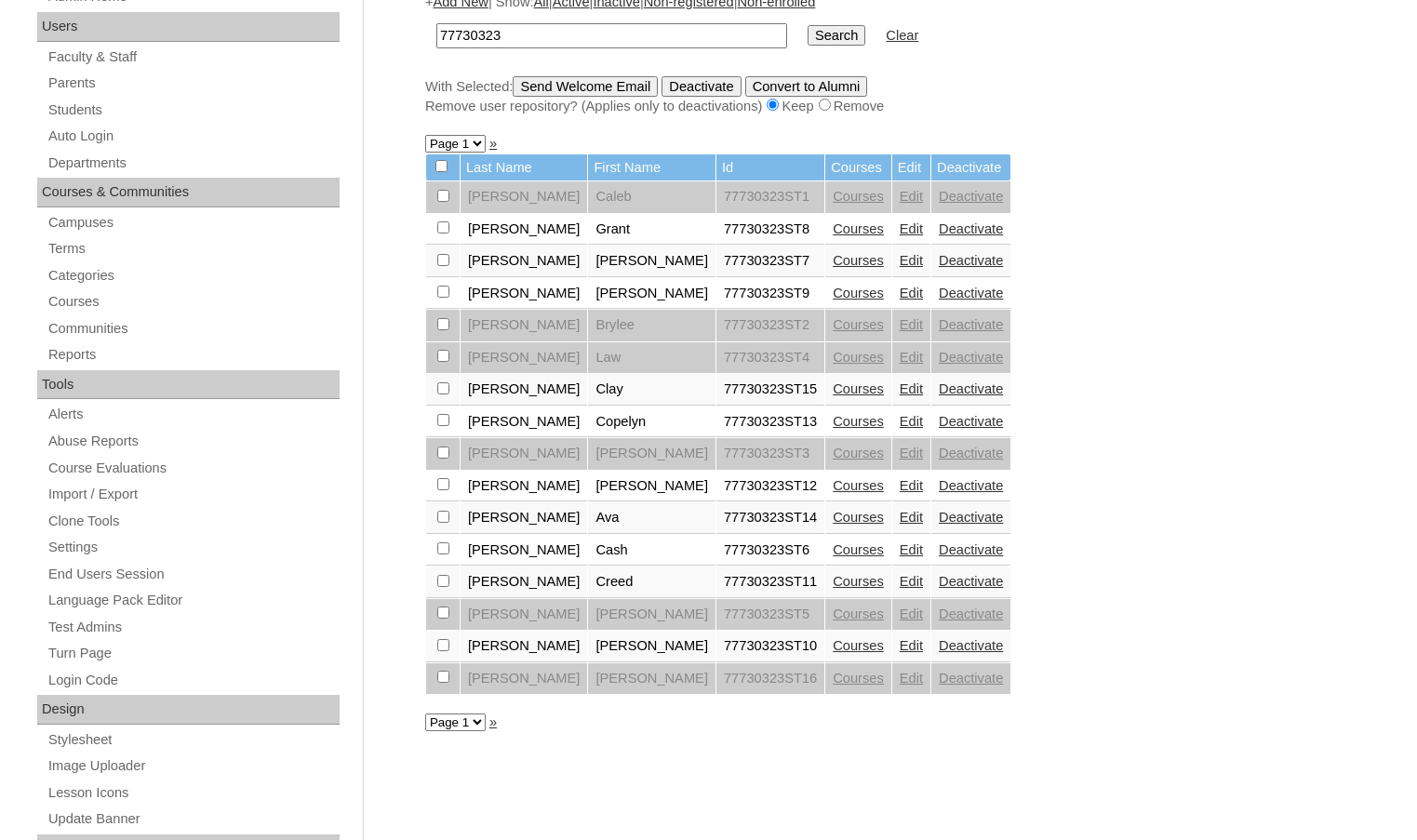
click at [900, 486] on link "Edit" at bounding box center [911, 485] width 23 height 15
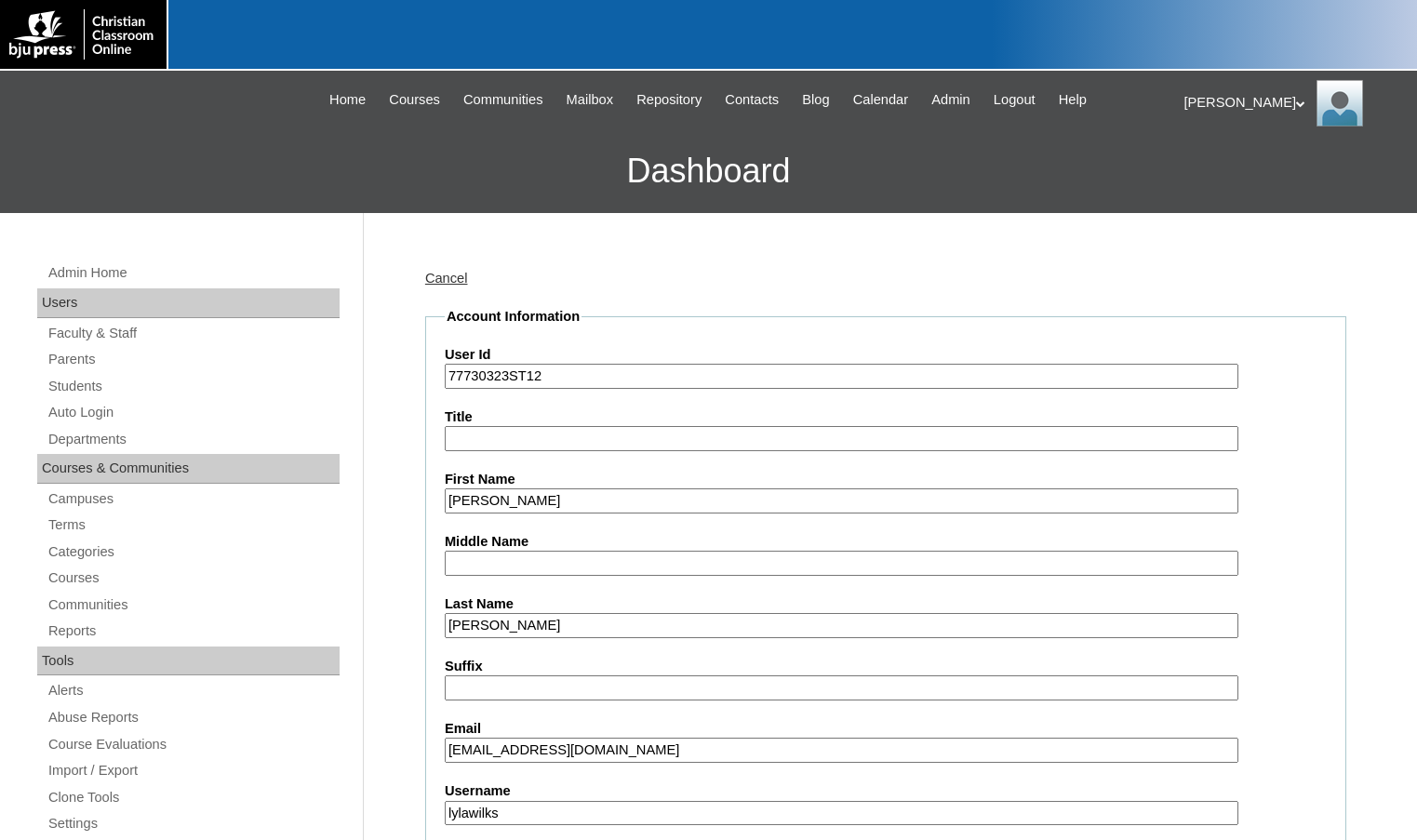
scroll to position [372, 0]
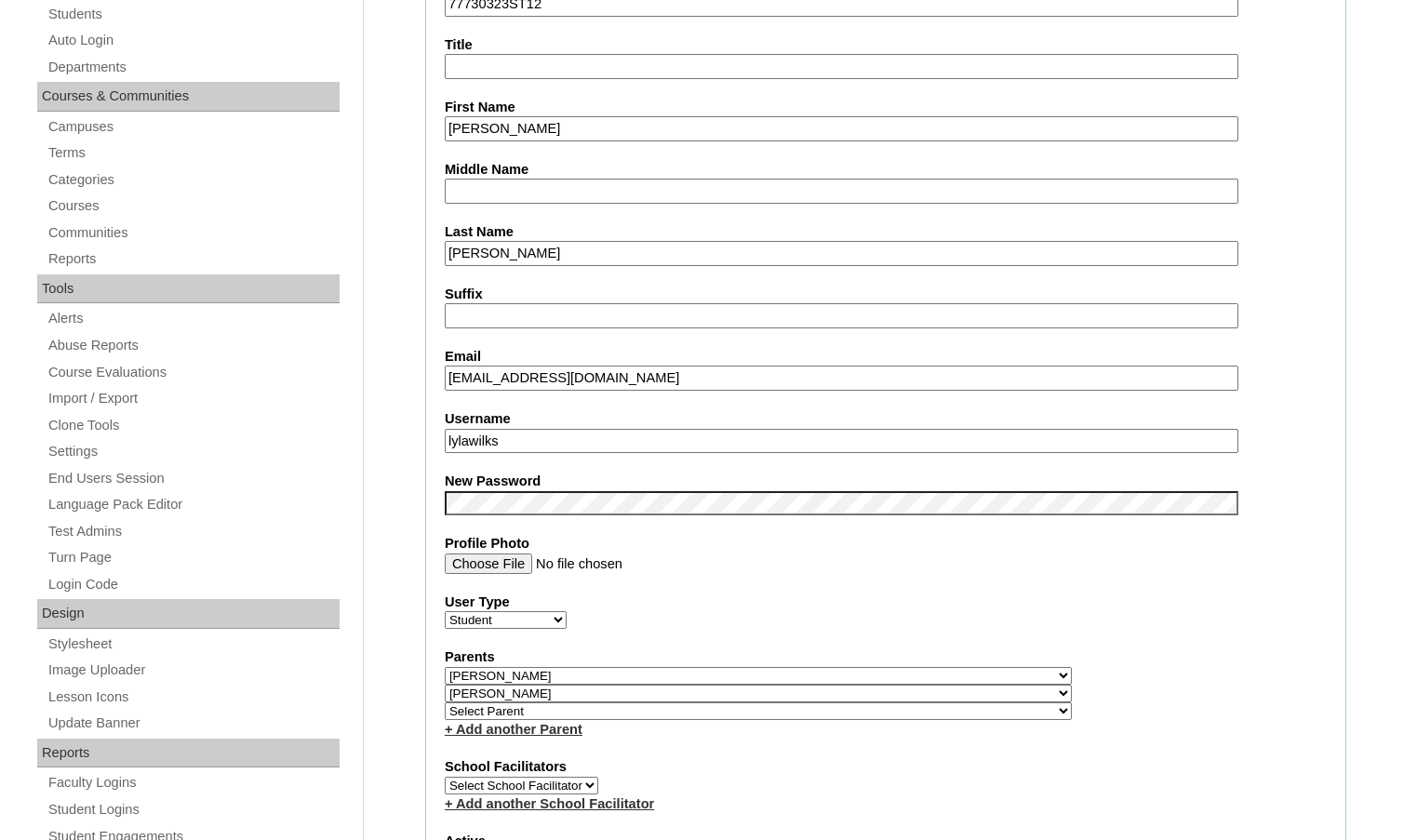
click at [848, 713] on select "Select Parent , Fautanu, Ma 1, 1 23-24 accountMorgan, Jason 6th Street Mennonit…" at bounding box center [758, 711] width 628 height 18
select select "37310"
click at [905, 705] on div "Parents Select Parent , Fautanu, Ma 1, 1 23-24 accountMorgan, Jason 6th Street …" at bounding box center [886, 692] width 882 height 91
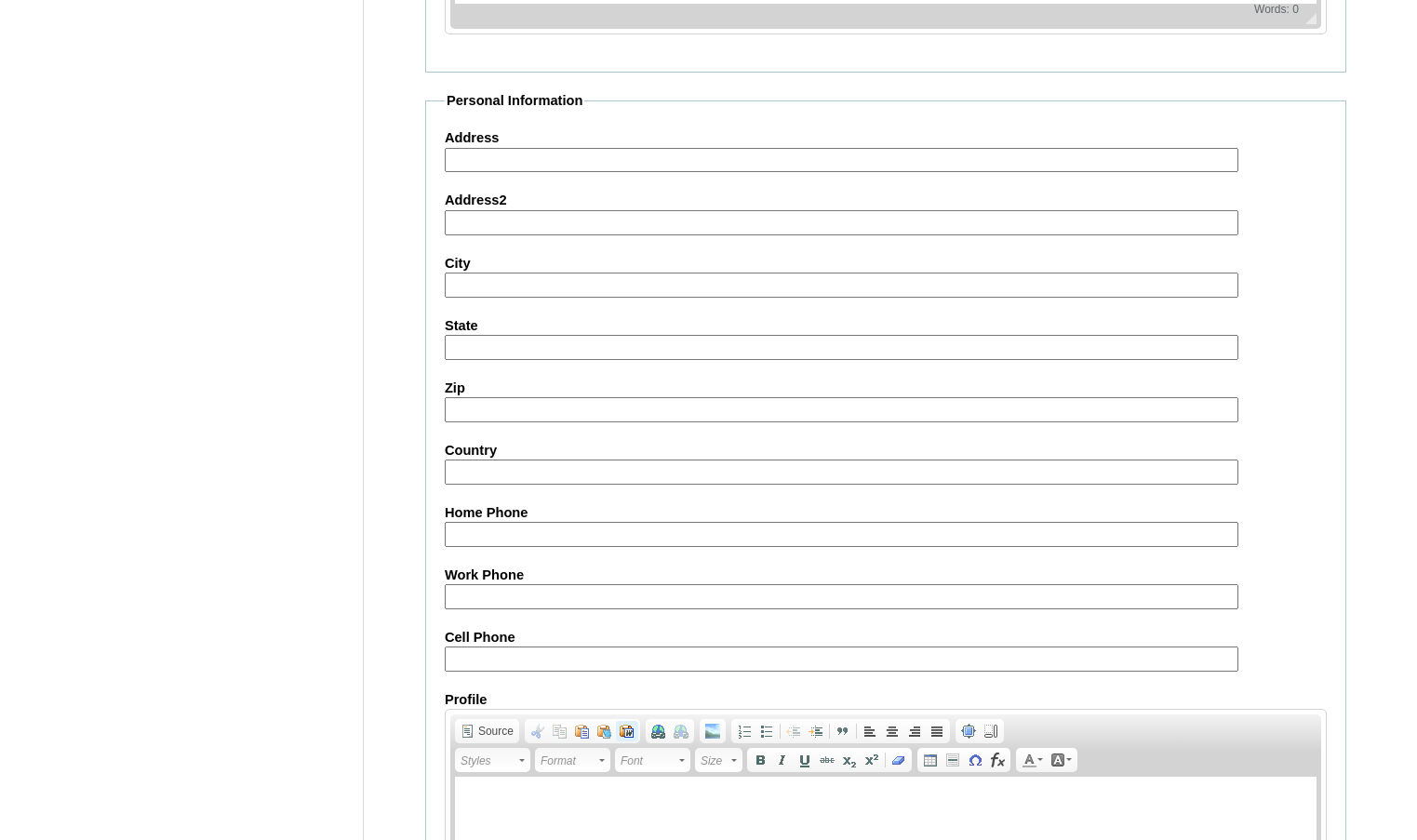
scroll to position [2012, 0]
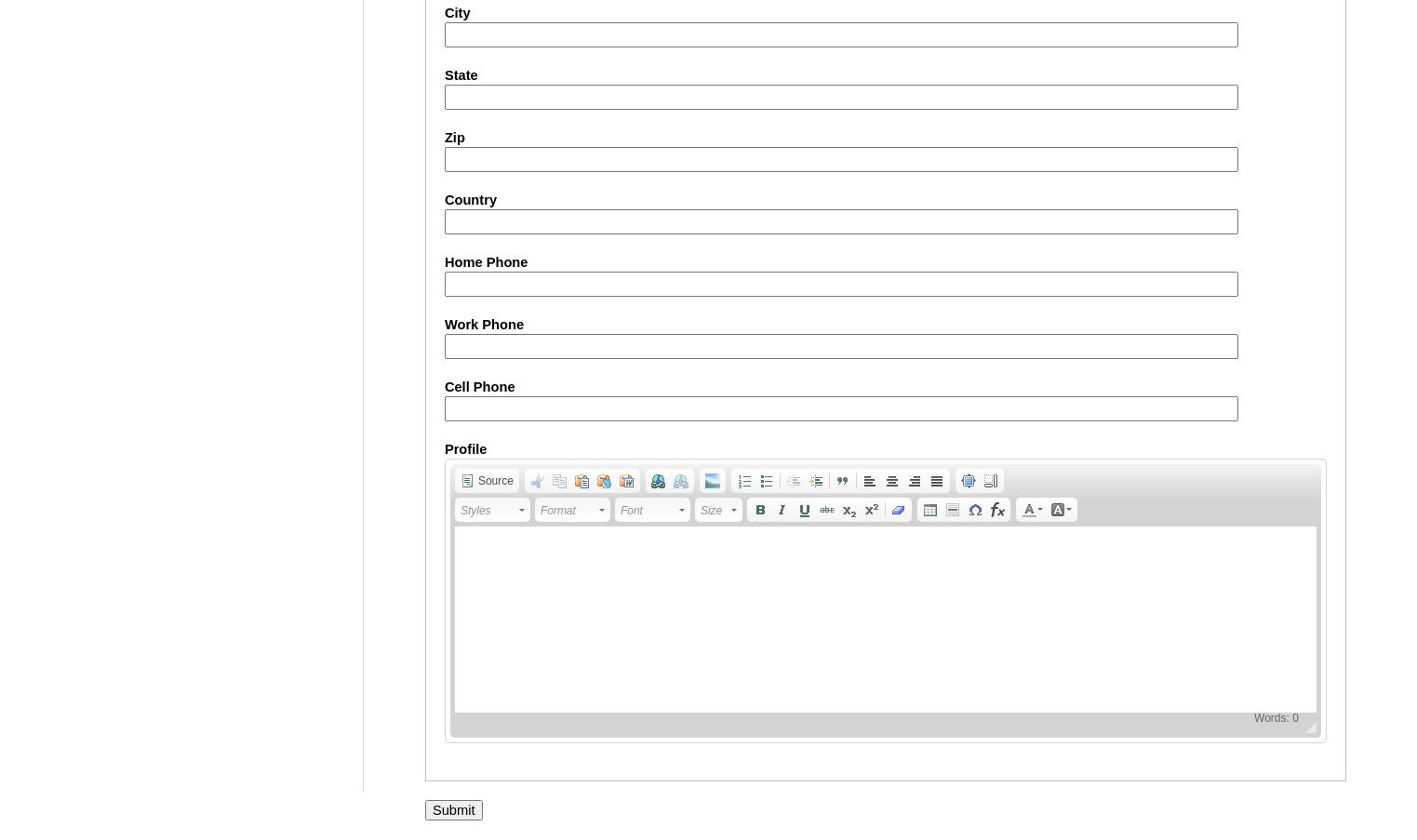
click at [464, 815] on input "Submit" at bounding box center [454, 810] width 58 height 21
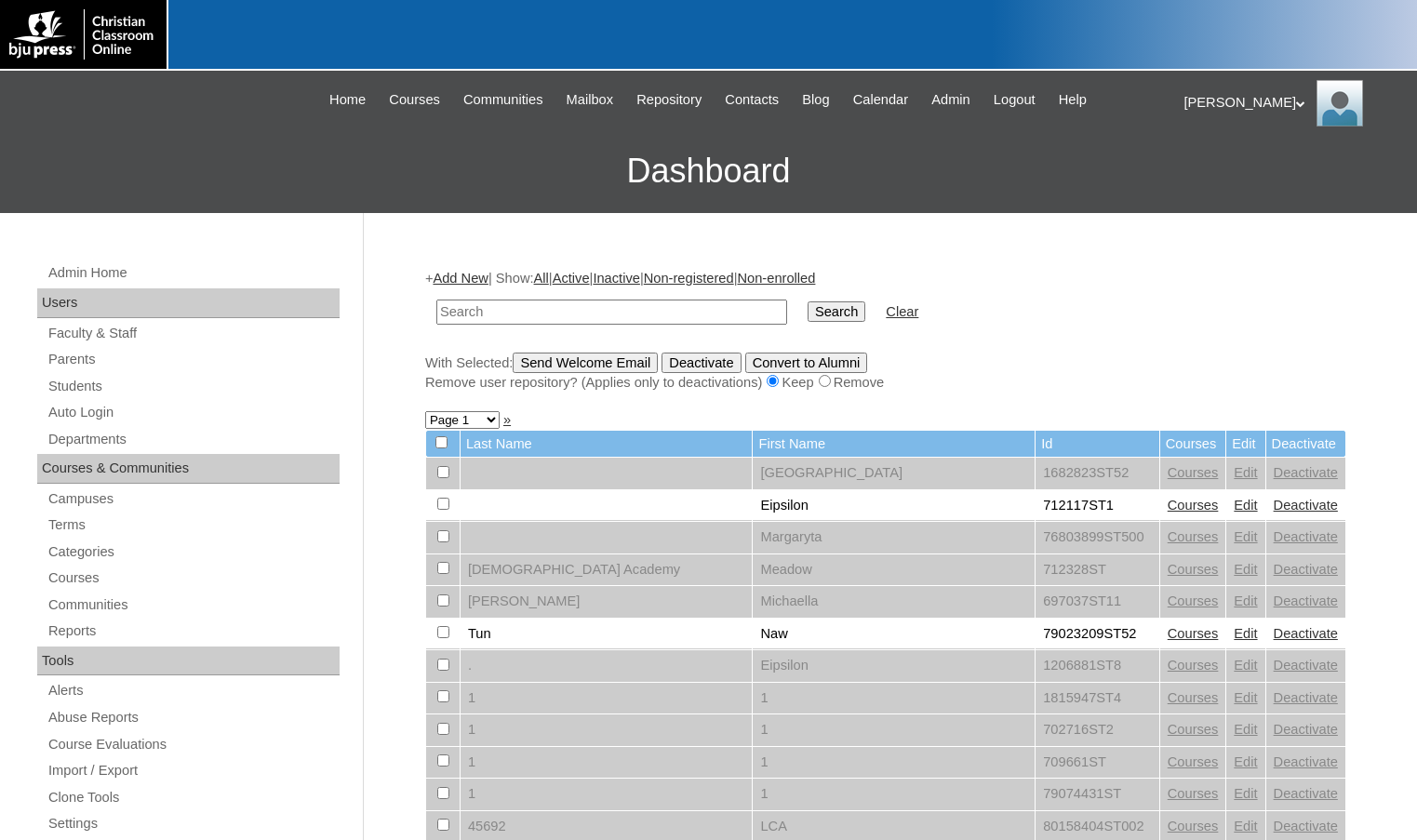
click at [669, 314] on input "text" at bounding box center [612, 311] width 351 height 25
paste input "77730323"
type input "77730323"
click at [808, 301] on input "Search" at bounding box center [837, 311] width 58 height 21
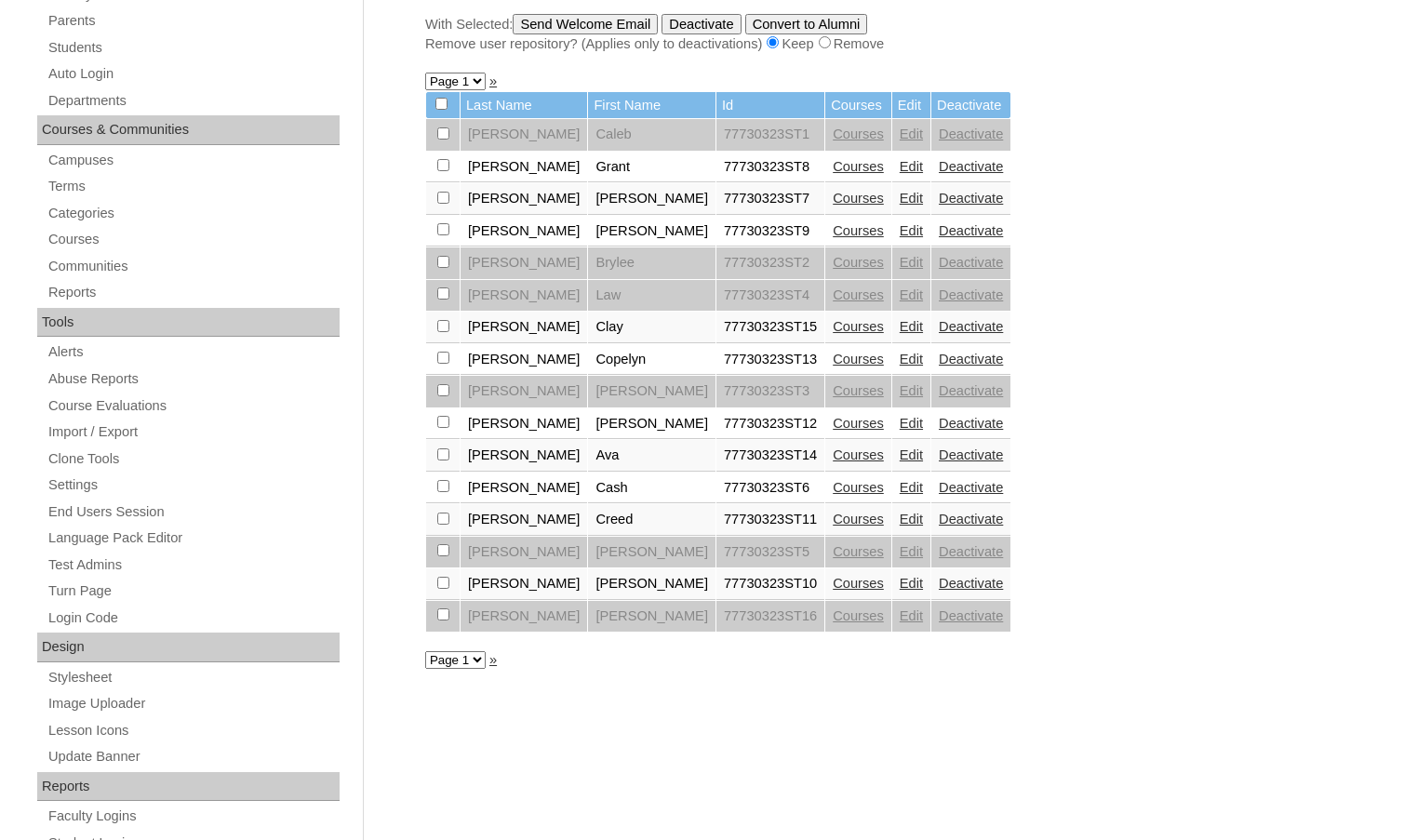
scroll to position [372, 0]
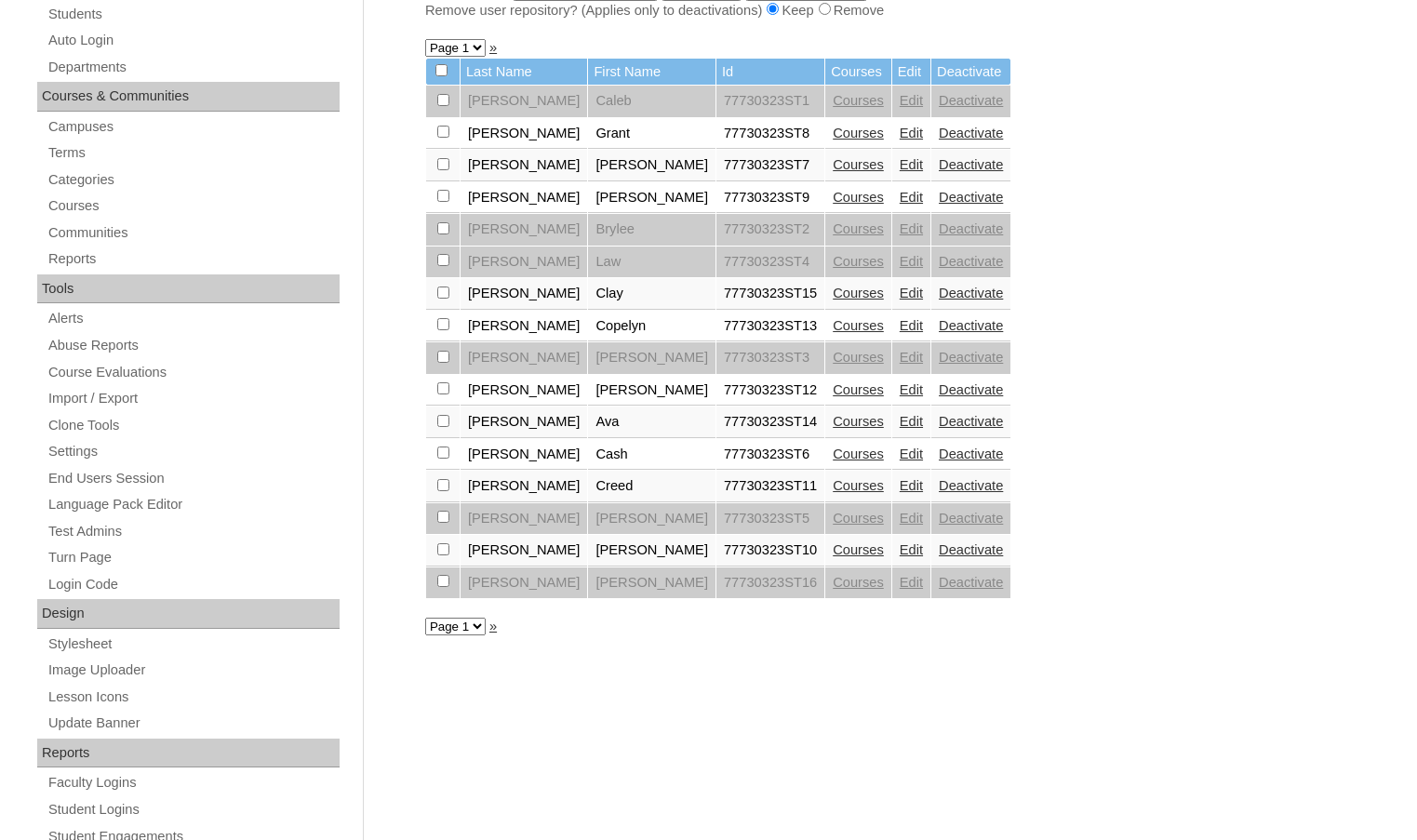
click at [833, 551] on link "Courses" at bounding box center [858, 550] width 51 height 15
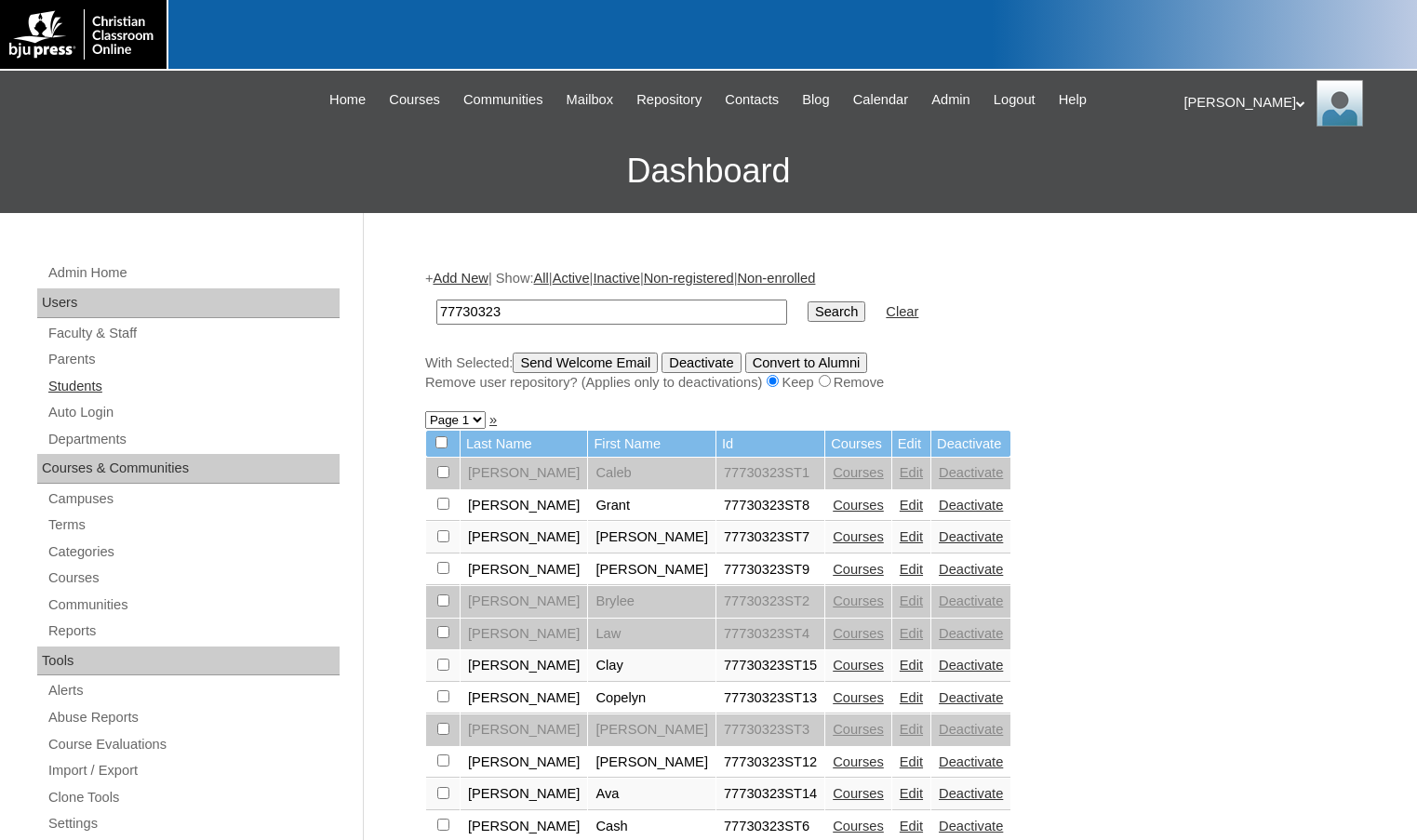
click at [205, 395] on link "Students" at bounding box center [194, 386] width 293 height 23
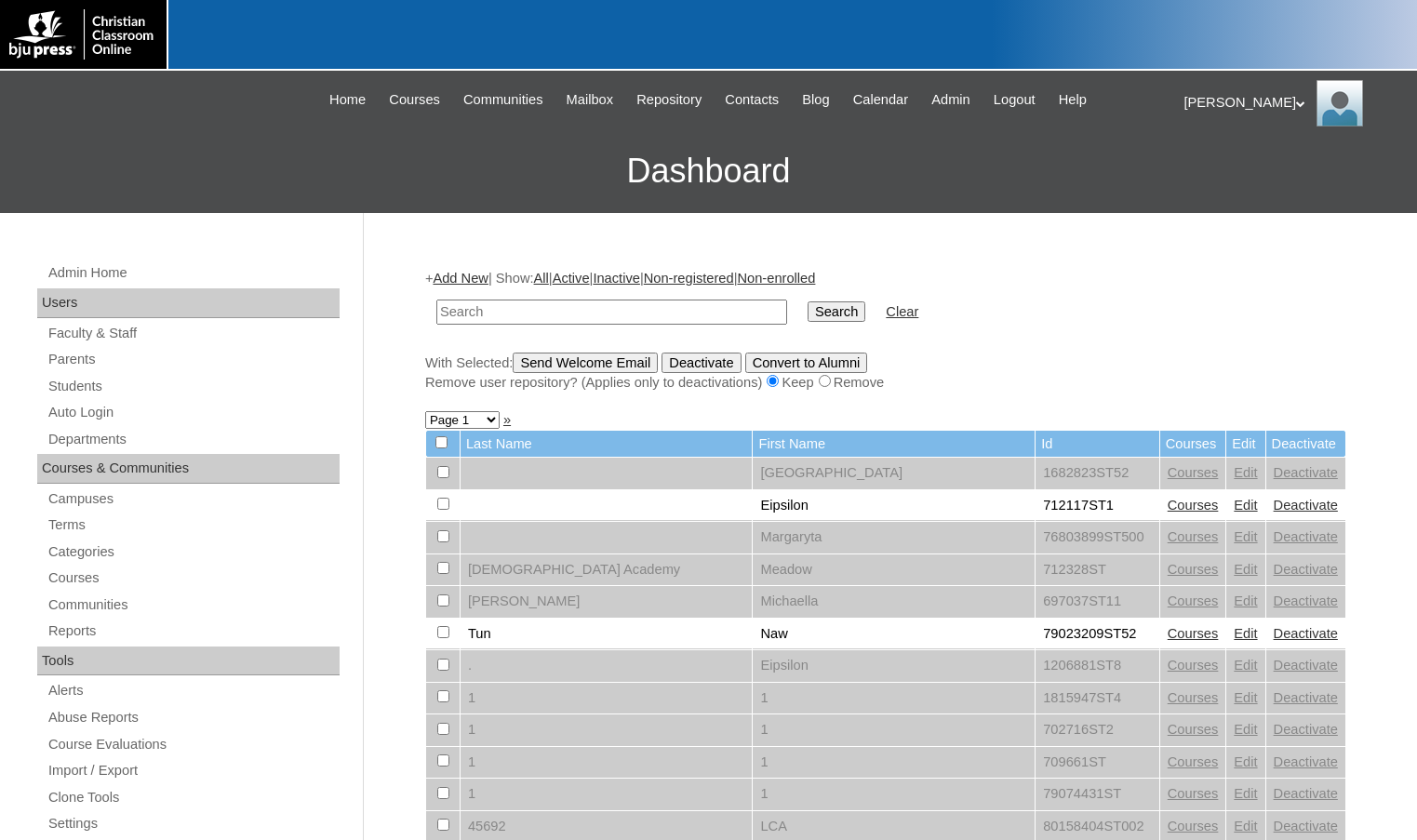
click at [451, 315] on input "text" at bounding box center [612, 311] width 351 height 25
type input "[PERSON_NAME]"
click at [808, 301] on input "Search" at bounding box center [837, 311] width 58 height 21
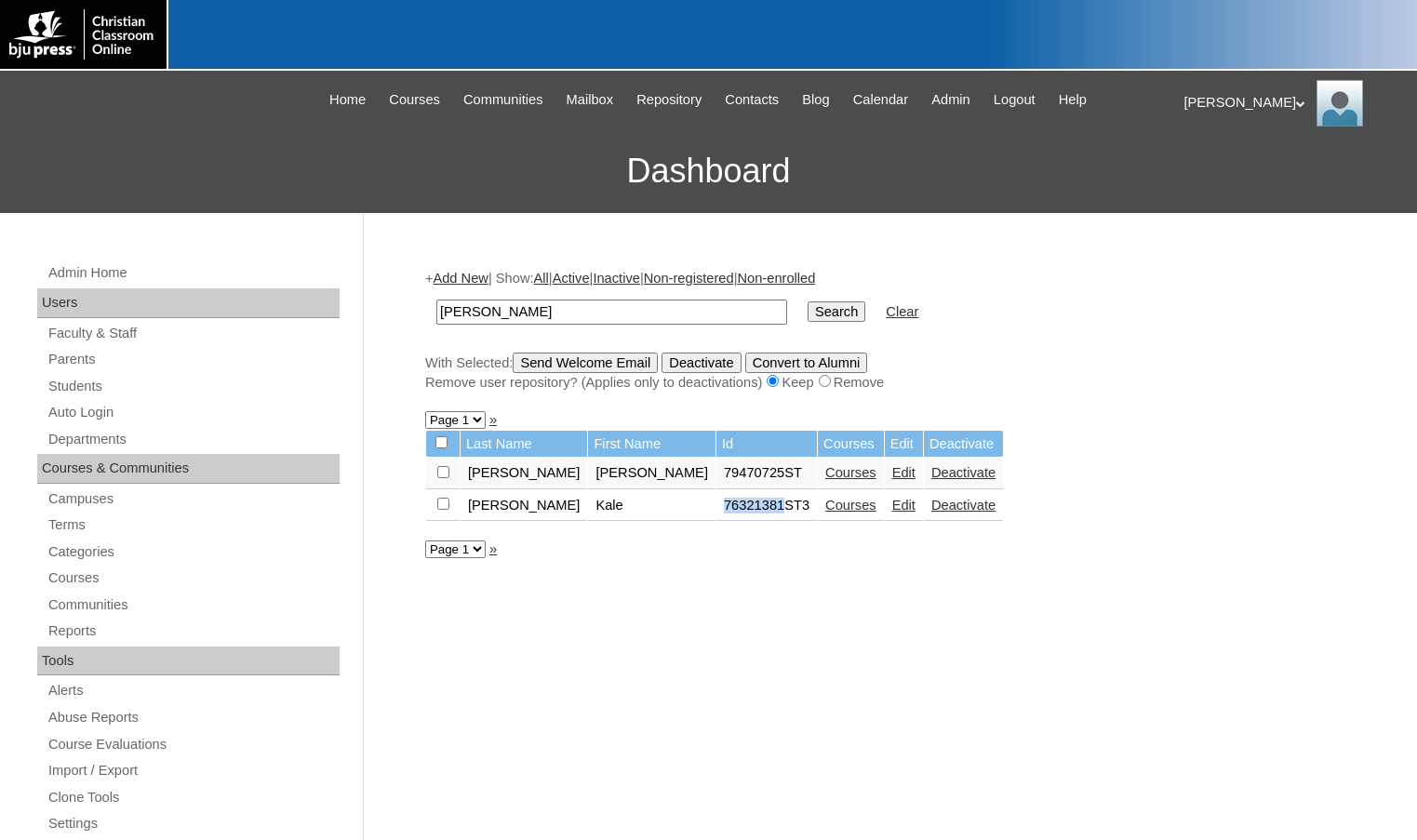
drag, startPoint x: 629, startPoint y: 507, endPoint x: 691, endPoint y: 507, distance: 62.0
click at [716, 507] on td "76321381ST3" at bounding box center [766, 507] width 101 height 32
copy td "76321381"
drag, startPoint x: 535, startPoint y: 318, endPoint x: 382, endPoint y: 311, distance: 153.2
click at [382, 311] on div "Admin Home Users Faculty & Staff Parents Students Auto Login Departments Course…" at bounding box center [708, 855] width 1417 height 1283
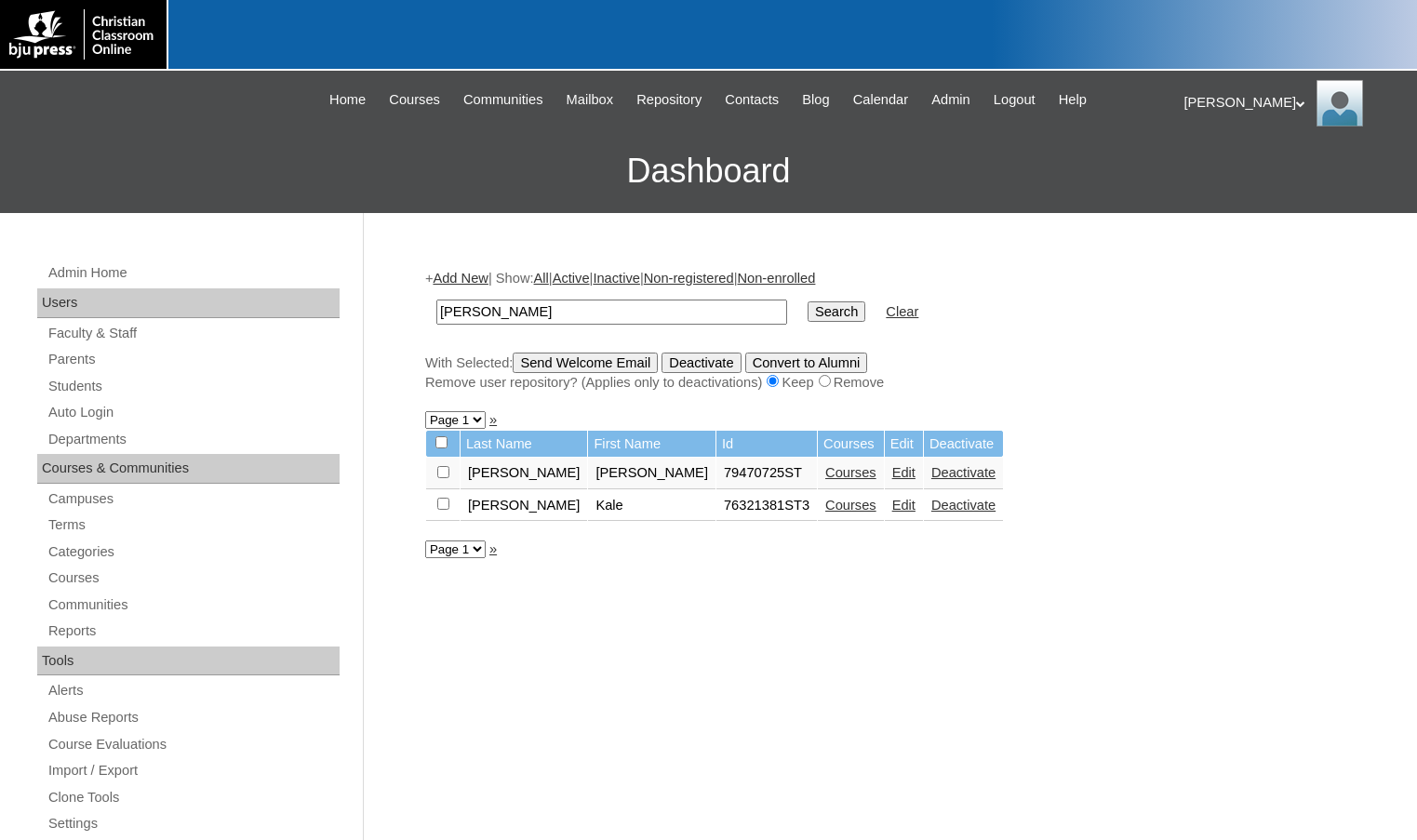
paste input "76321381"
type input "76321381"
click at [808, 312] on input "Search" at bounding box center [837, 311] width 58 height 21
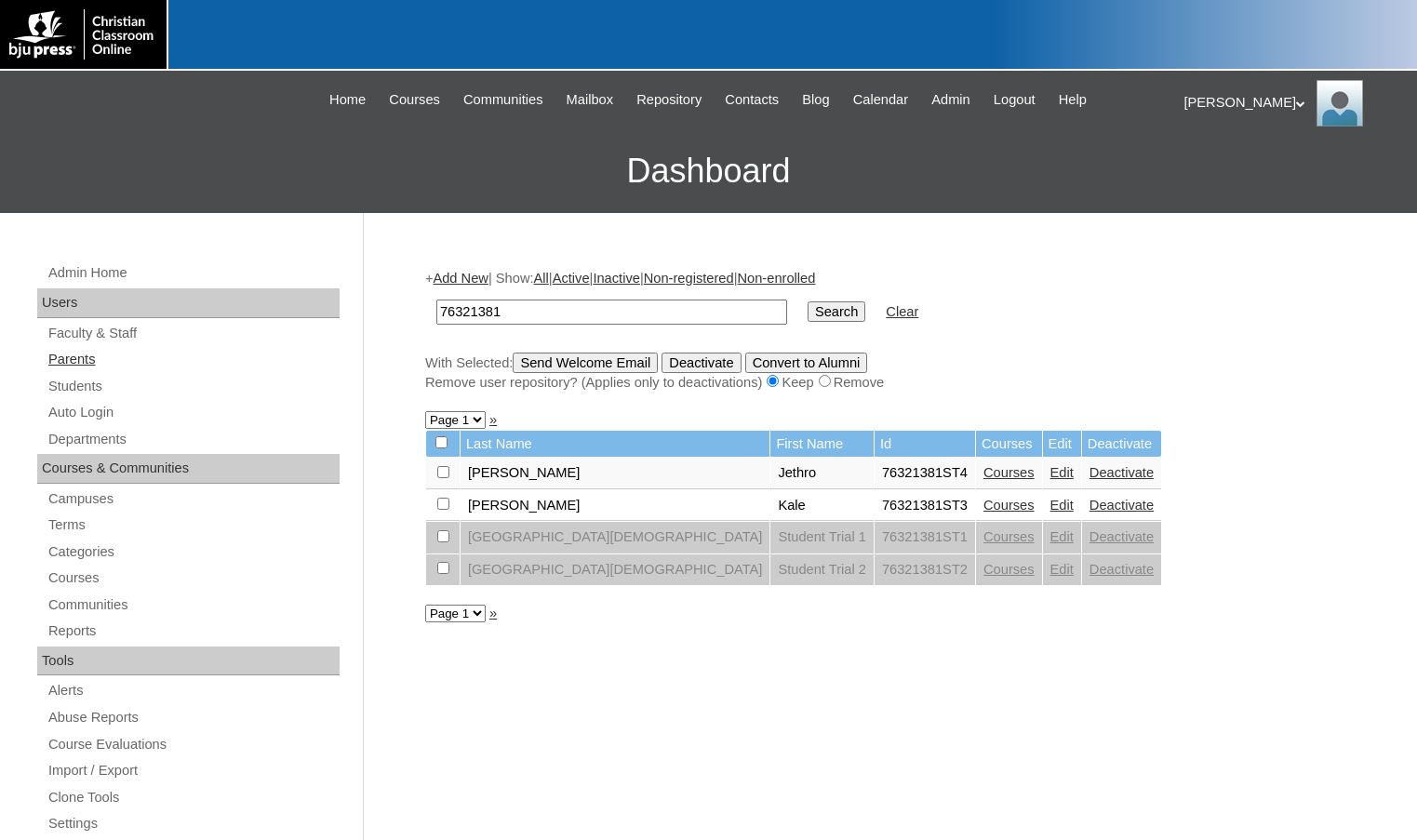
click at [134, 352] on link "Parents" at bounding box center [194, 359] width 293 height 23
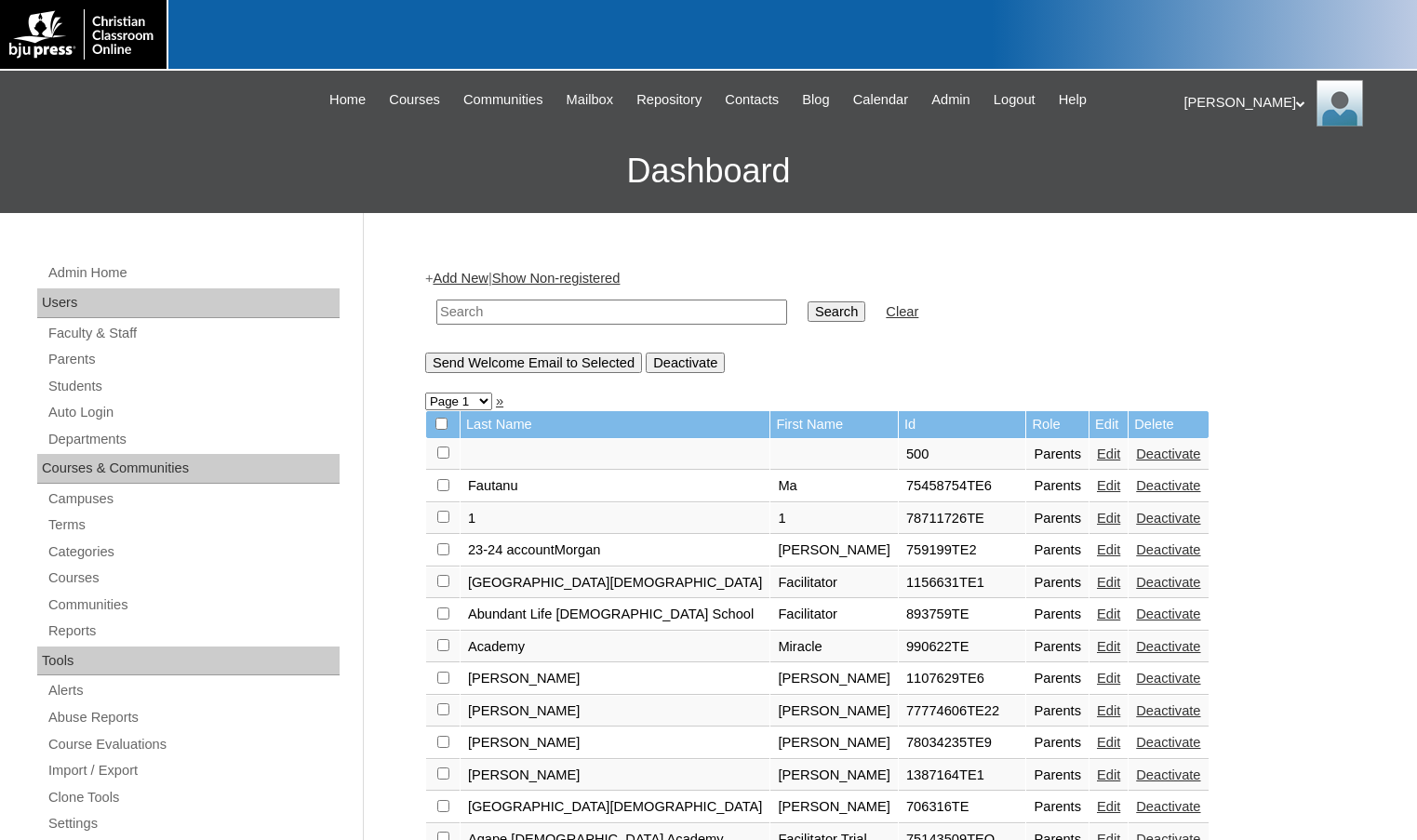
click at [518, 322] on input "text" at bounding box center [612, 311] width 351 height 25
paste input "76321381"
type input "76321381"
click at [808, 301] on input "Search" at bounding box center [837, 311] width 58 height 21
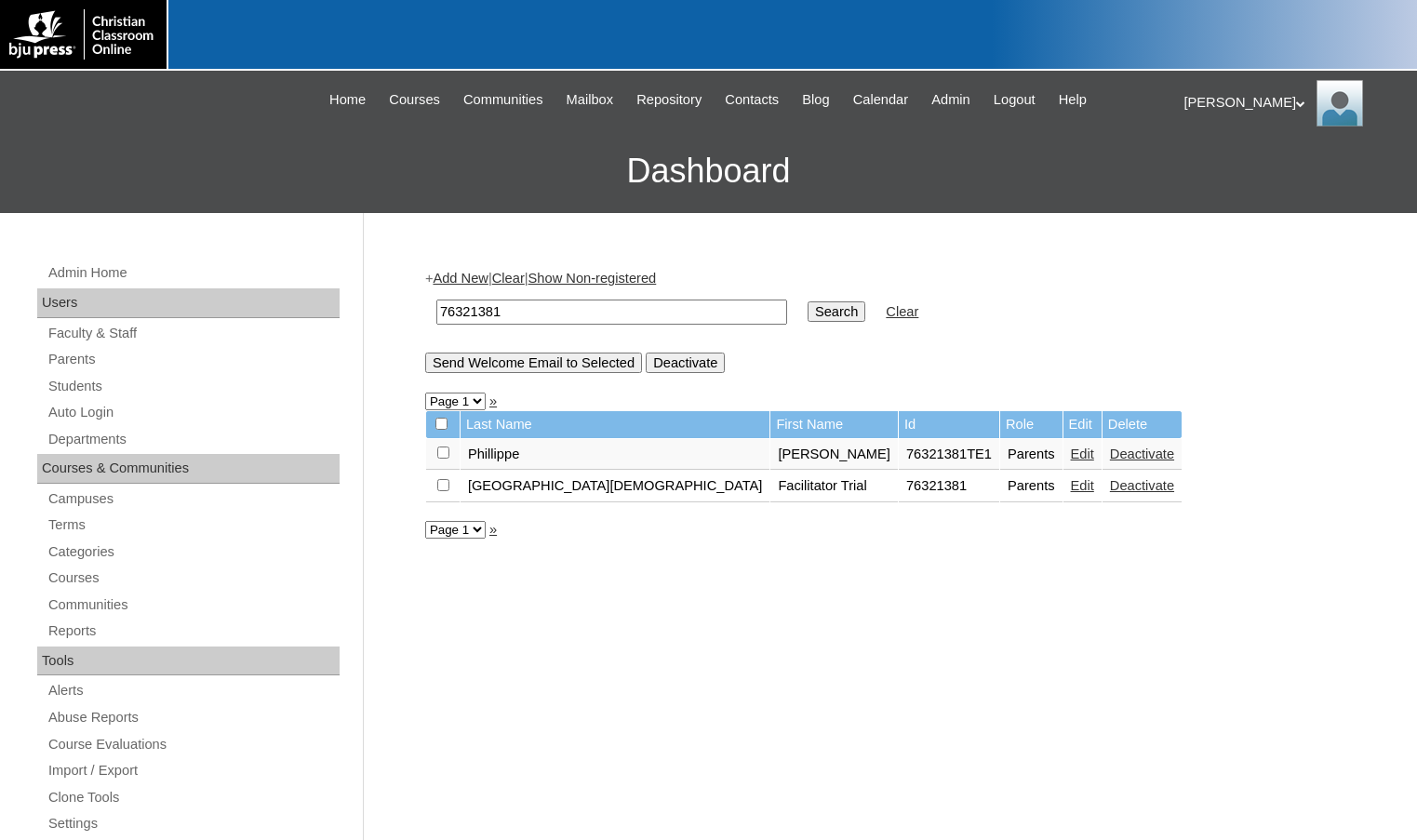
click at [480, 280] on link "Add New" at bounding box center [460, 277] width 55 height 15
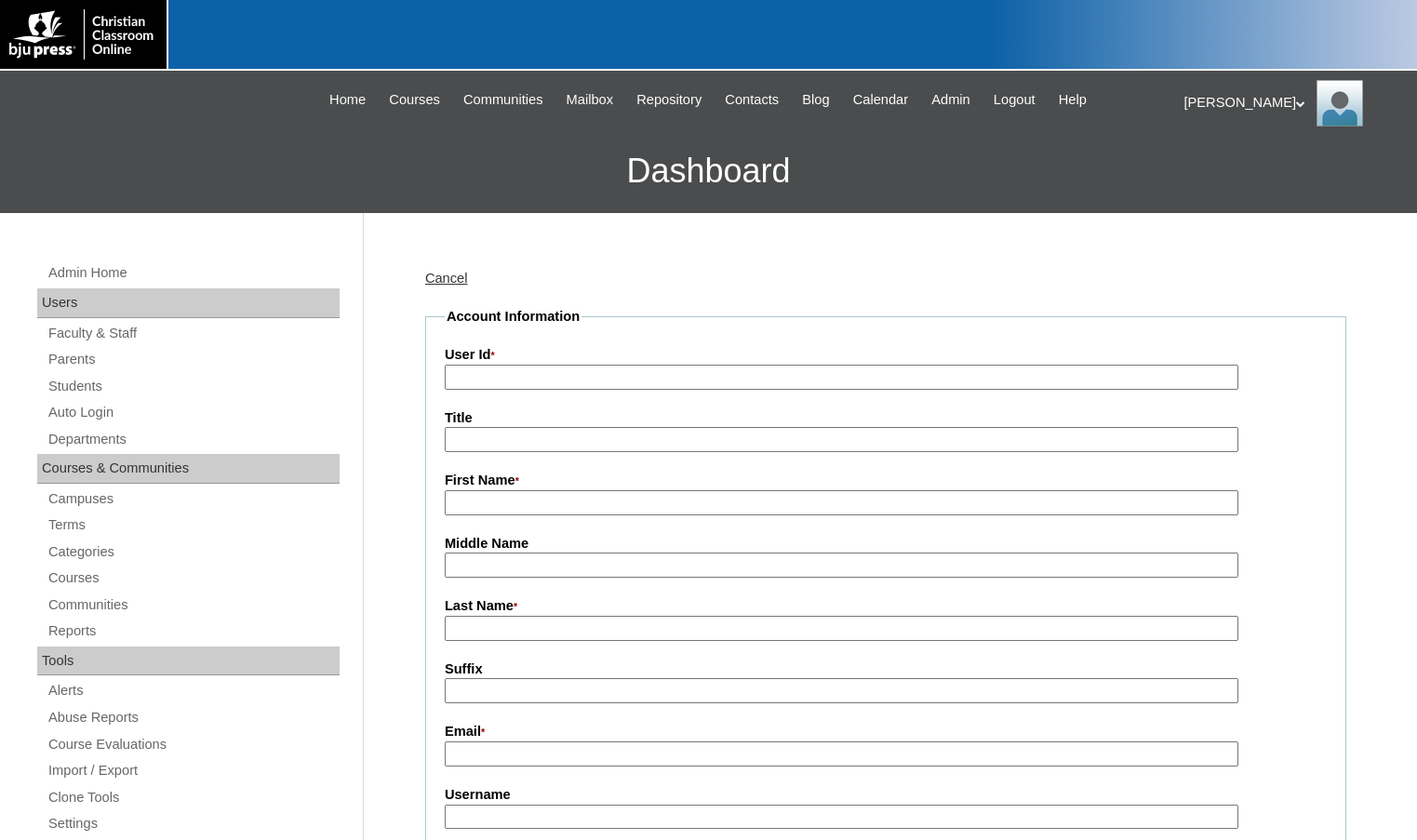
click at [540, 371] on input "User Id *" at bounding box center [842, 377] width 794 height 25
paste input "76321381"
type input "76321381TE2"
type input "[PERSON_NAME]"
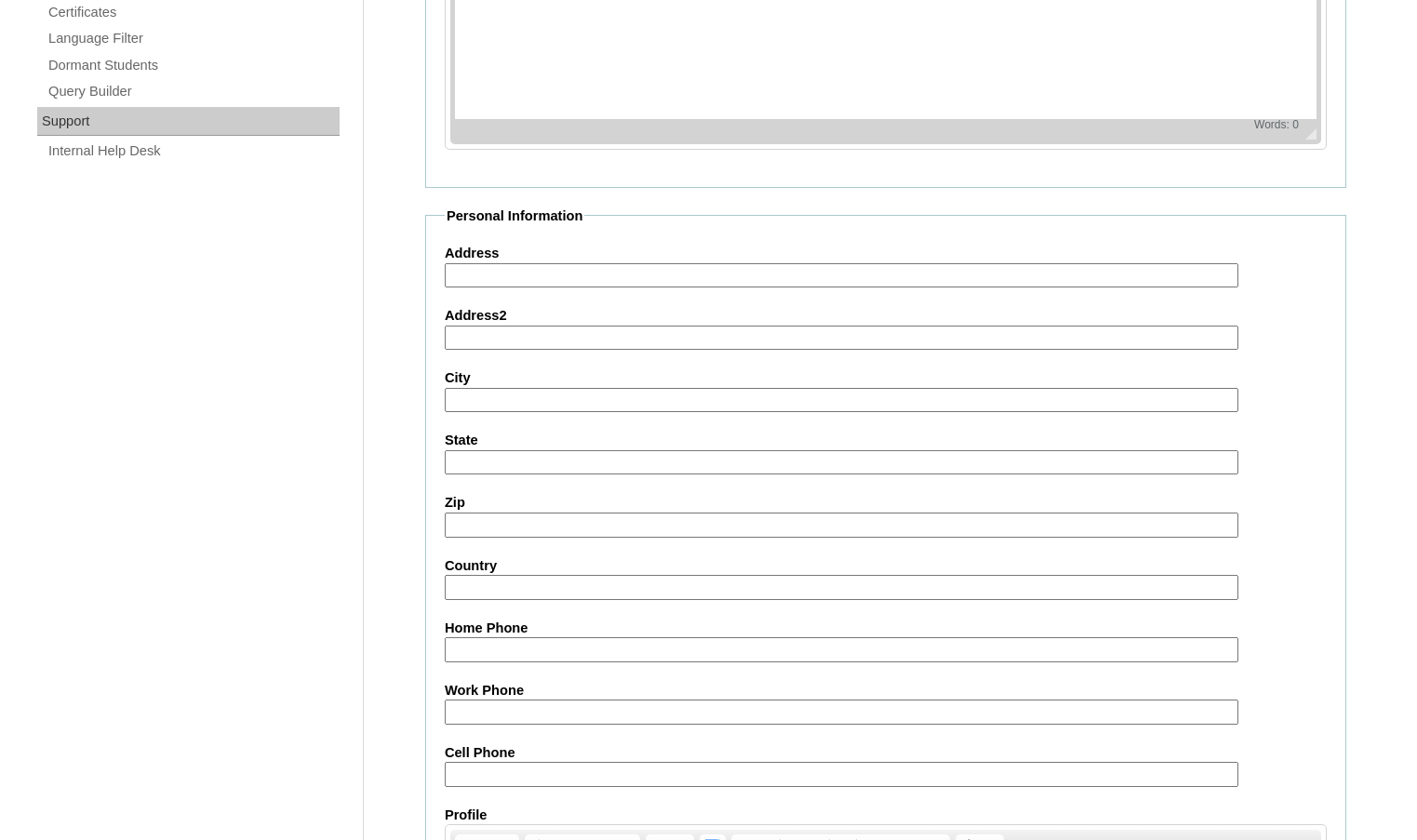
scroll to position [1674, 0]
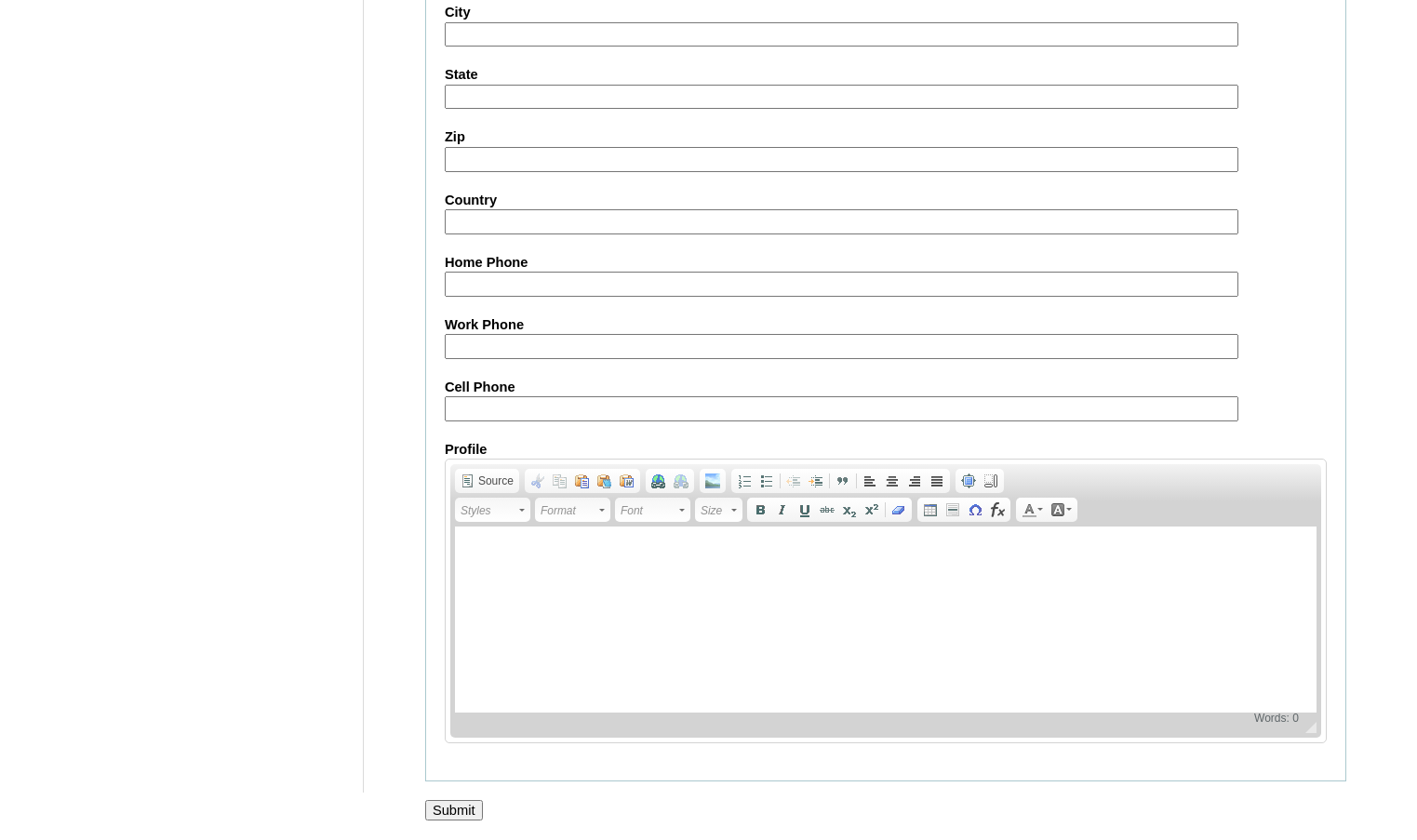
type input "[EMAIL_ADDRESS][DOMAIN_NAME]"
click at [477, 812] on input "Submit" at bounding box center [454, 810] width 58 height 21
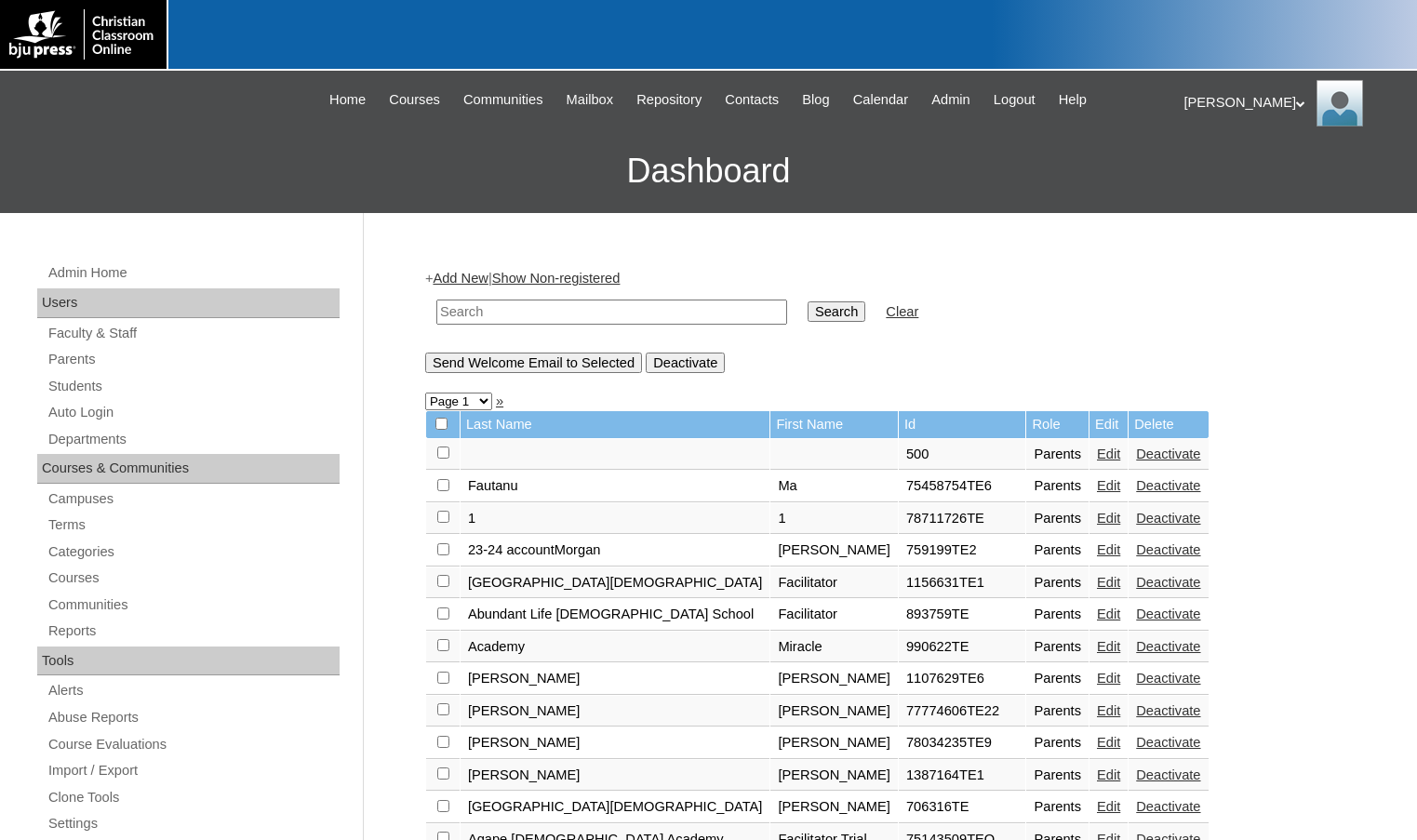
click at [445, 280] on link "Add New" at bounding box center [460, 277] width 55 height 15
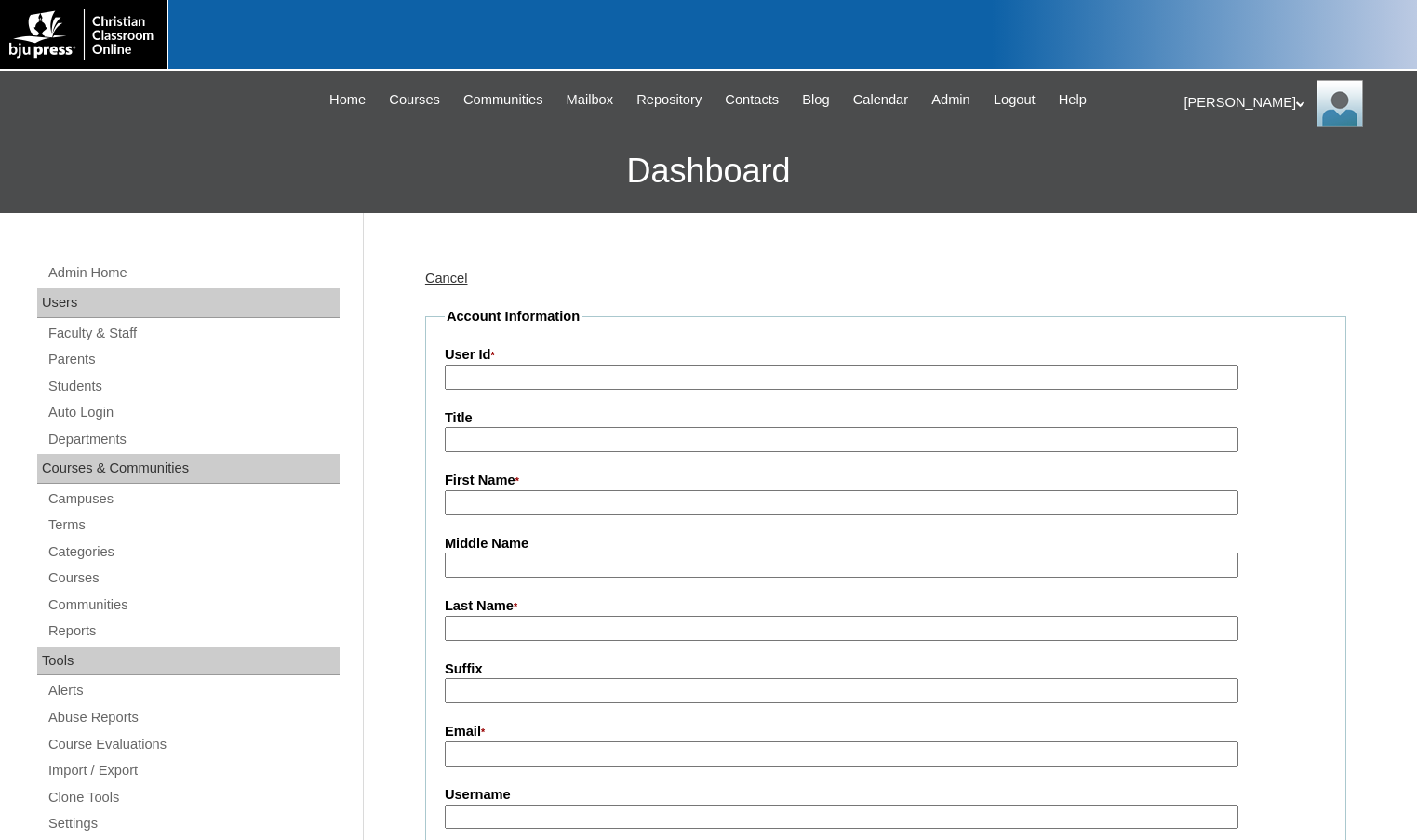
click at [502, 377] on input "User Id *" at bounding box center [842, 377] width 794 height 25
paste input "76321381"
type input "76321381TE4"
type input "Eber"
type input "Whitehurst"
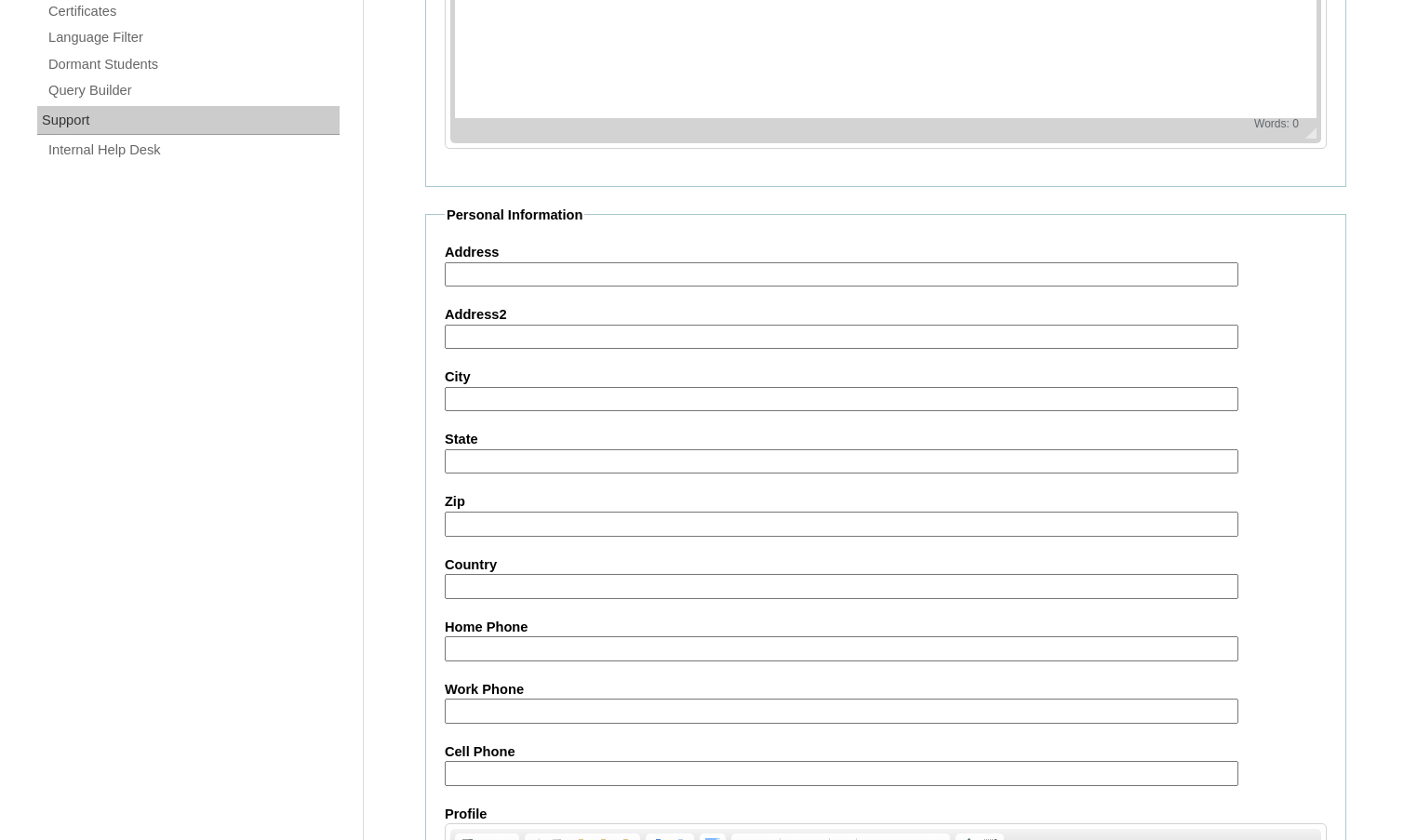
scroll to position [1674, 0]
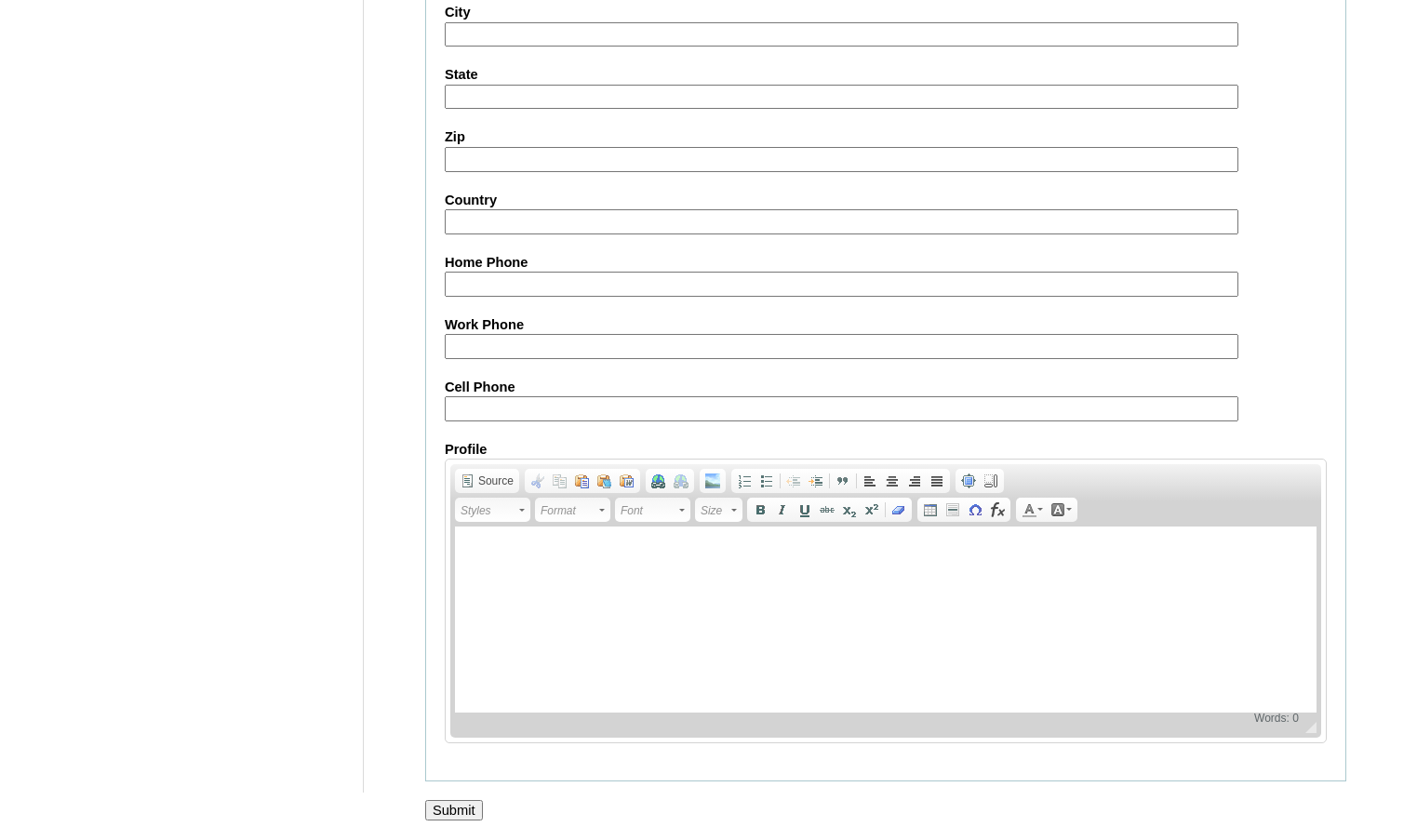
type input "ewhitehurstfao@gmail.com"
click at [473, 811] on input "Submit" at bounding box center [454, 810] width 58 height 21
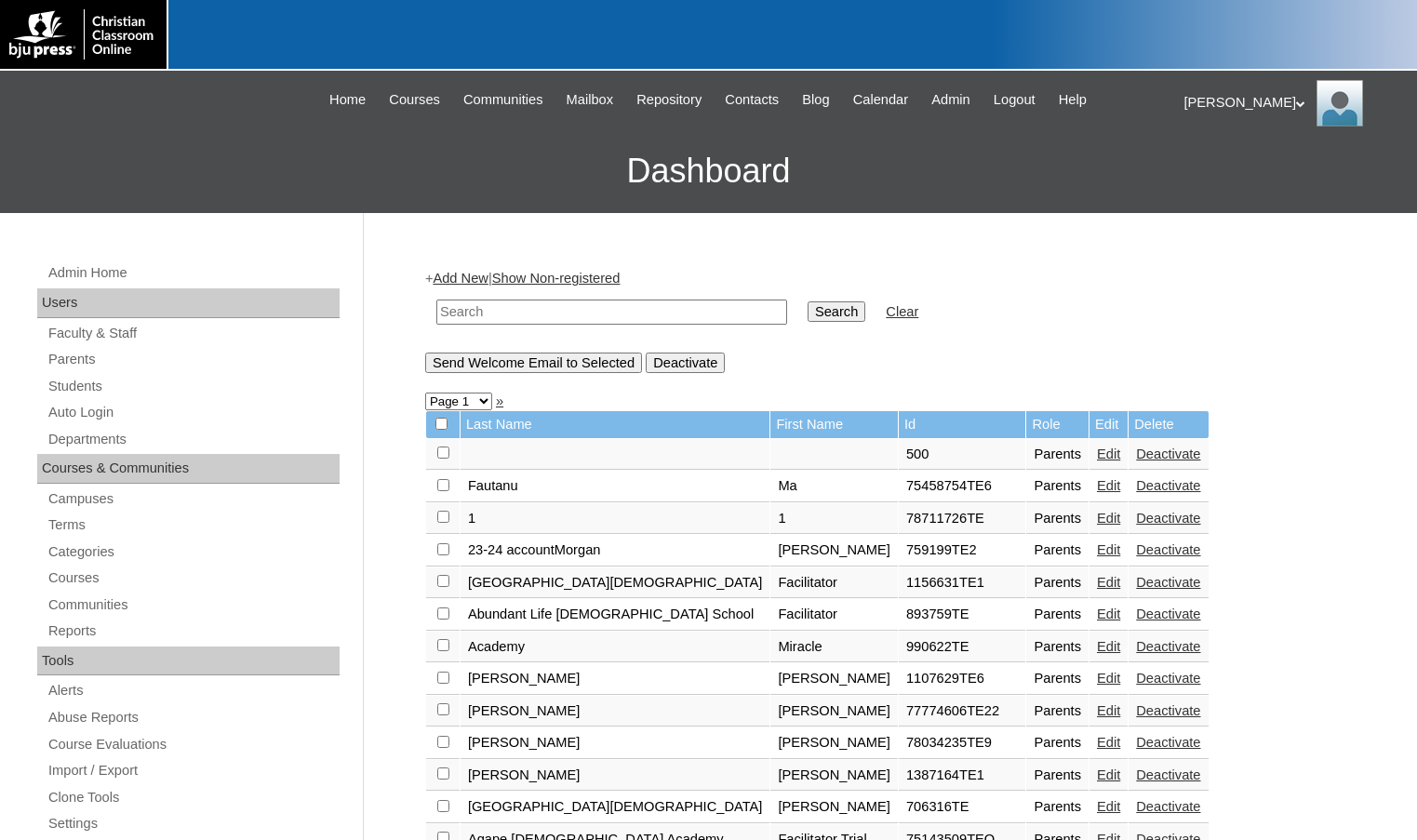
click at [475, 316] on input "text" at bounding box center [612, 311] width 351 height 25
paste input "76321381"
type input "76321381"
click at [808, 301] on input "Search" at bounding box center [837, 311] width 58 height 21
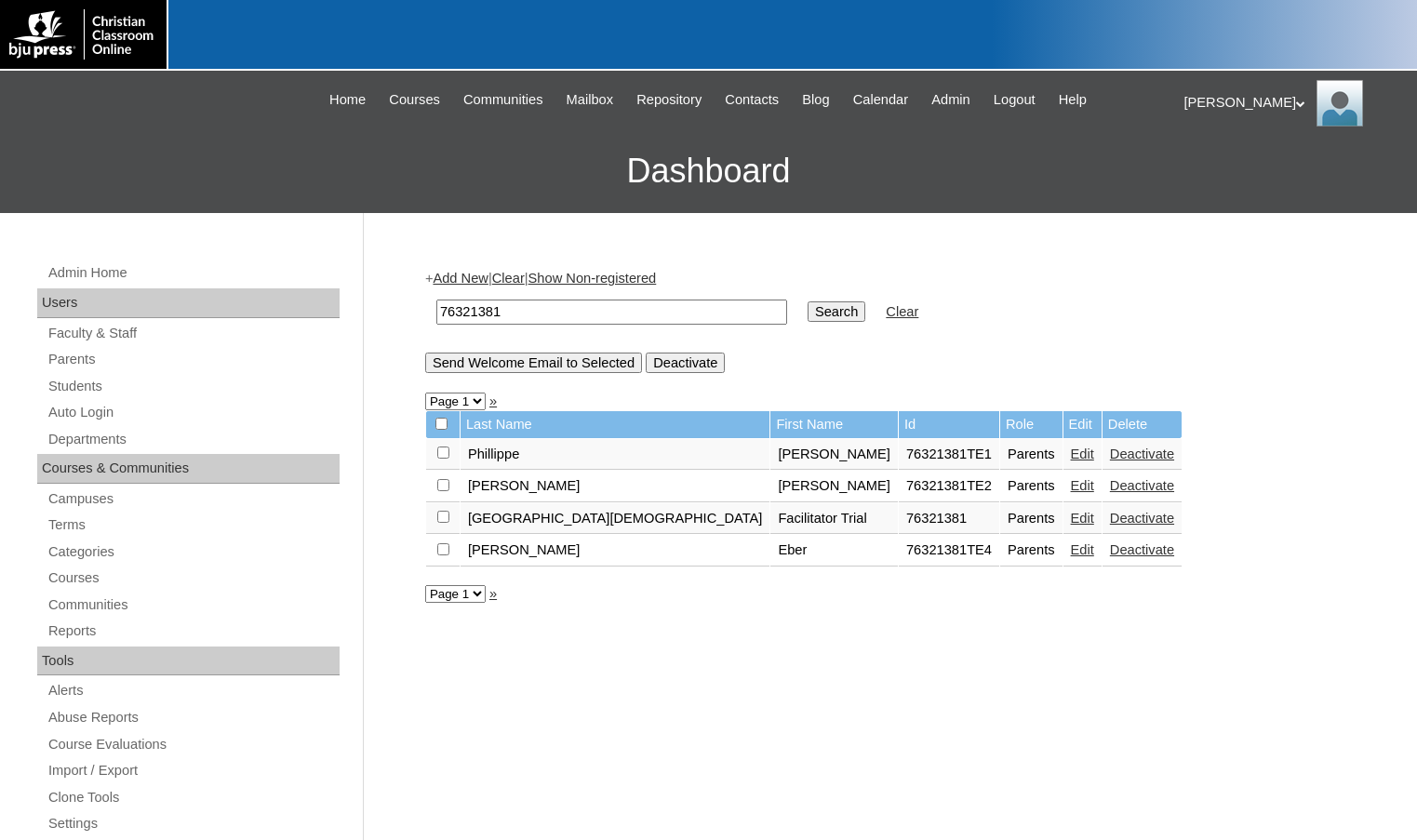
click at [443, 484] on input "checkbox" at bounding box center [443, 485] width 12 height 12
checkbox input "true"
click at [445, 552] on input "checkbox" at bounding box center [443, 550] width 12 height 12
checkbox input "true"
click at [518, 366] on input "Send Welcome Email to Selected" at bounding box center [533, 362] width 217 height 21
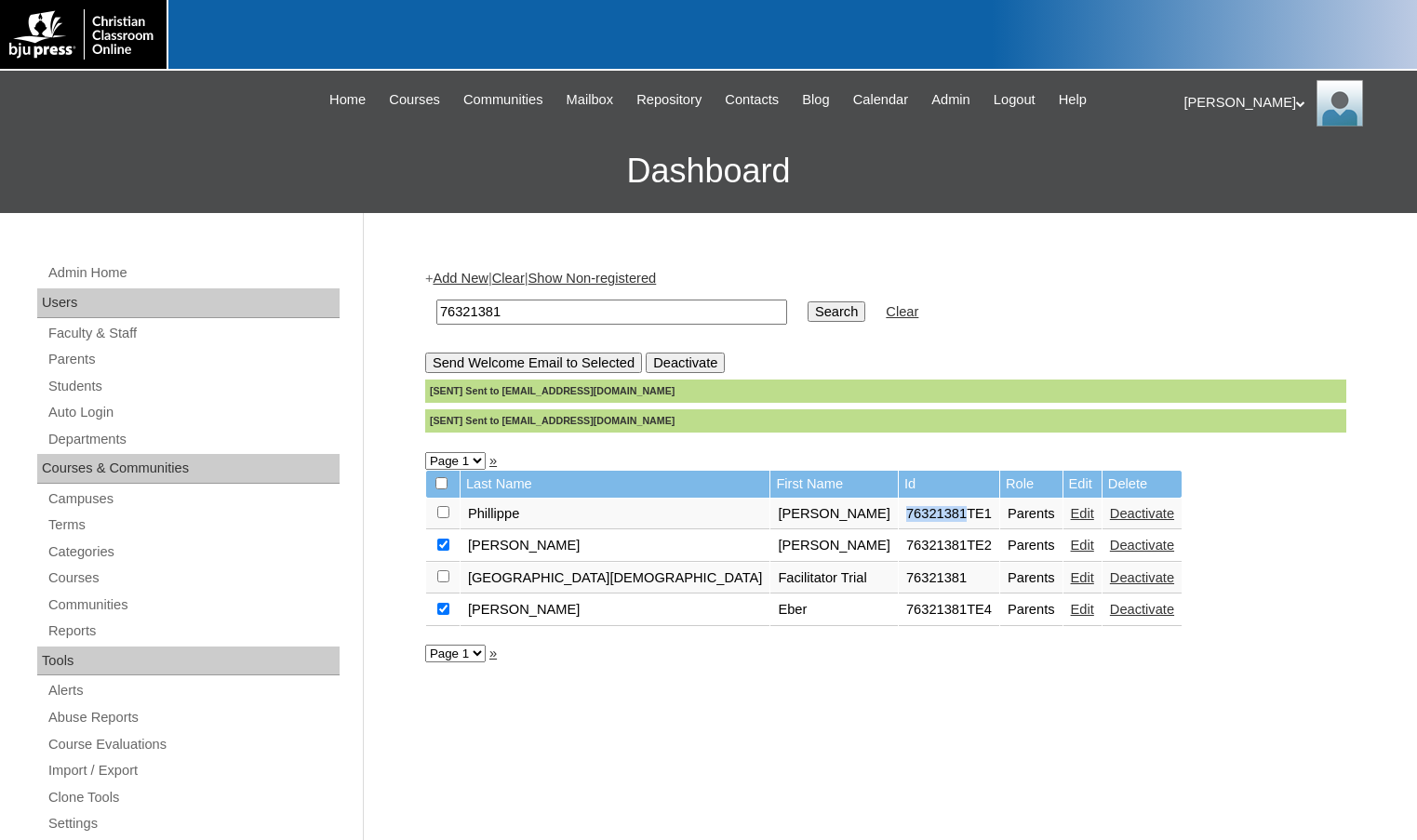
drag, startPoint x: 771, startPoint y: 515, endPoint x: 833, endPoint y: 526, distance: 63.0
click at [899, 526] on td "76321381TE1" at bounding box center [949, 515] width 101 height 32
copy td "76321381"
click at [57, 384] on link "Students" at bounding box center [194, 386] width 293 height 23
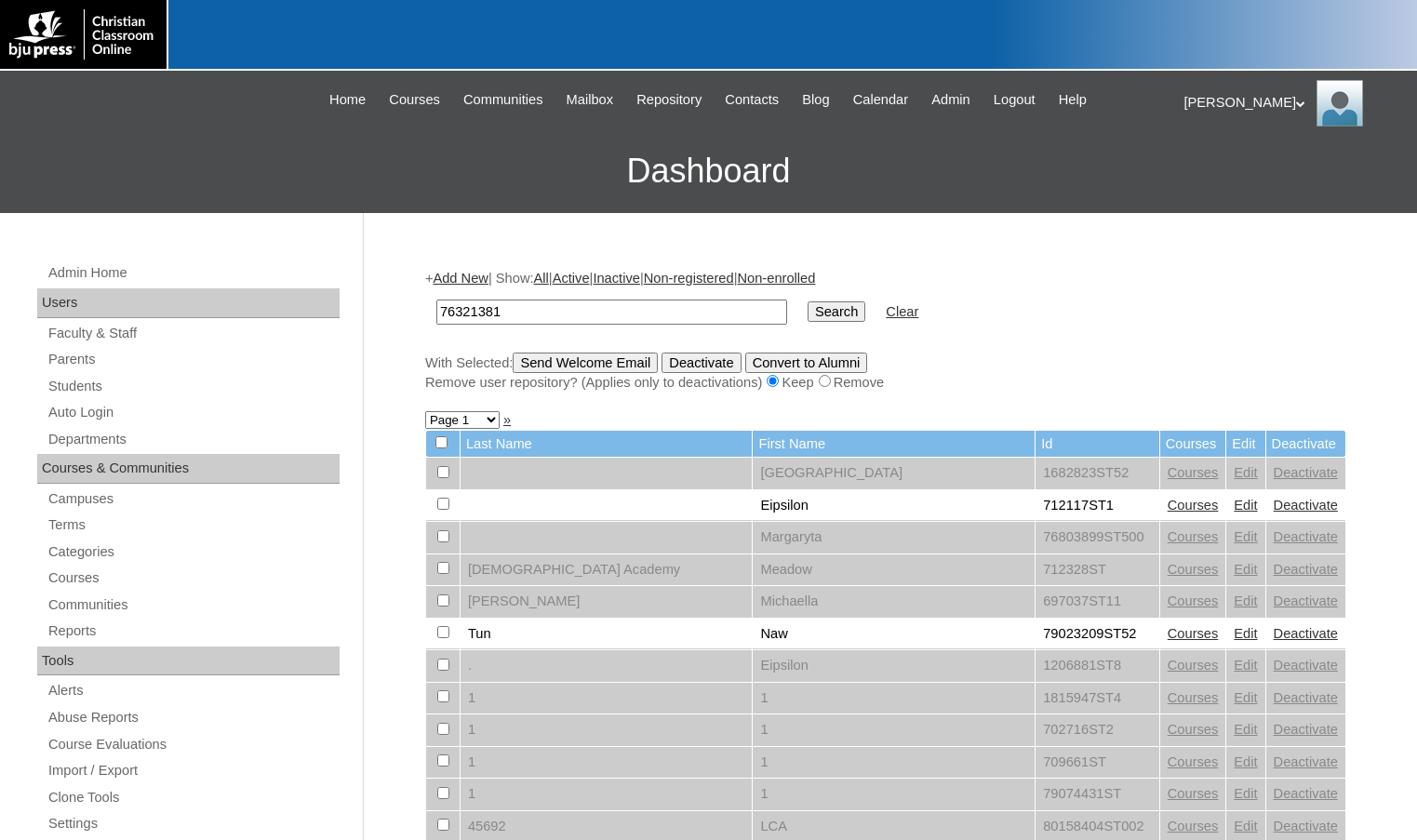
type input "76321381"
click at [808, 301] on input "Search" at bounding box center [837, 311] width 58 height 21
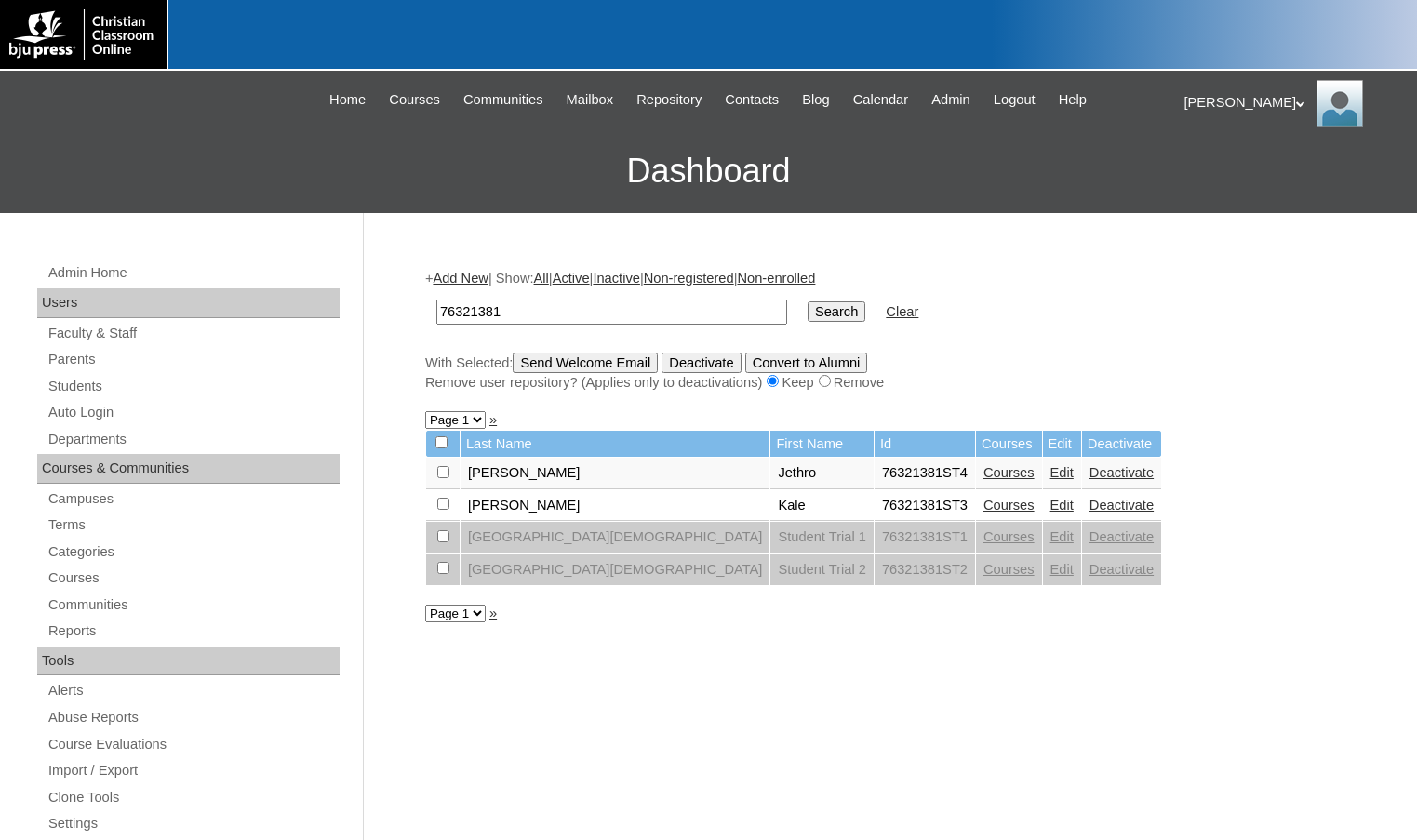
click at [1051, 475] on link "Edit" at bounding box center [1062, 472] width 23 height 15
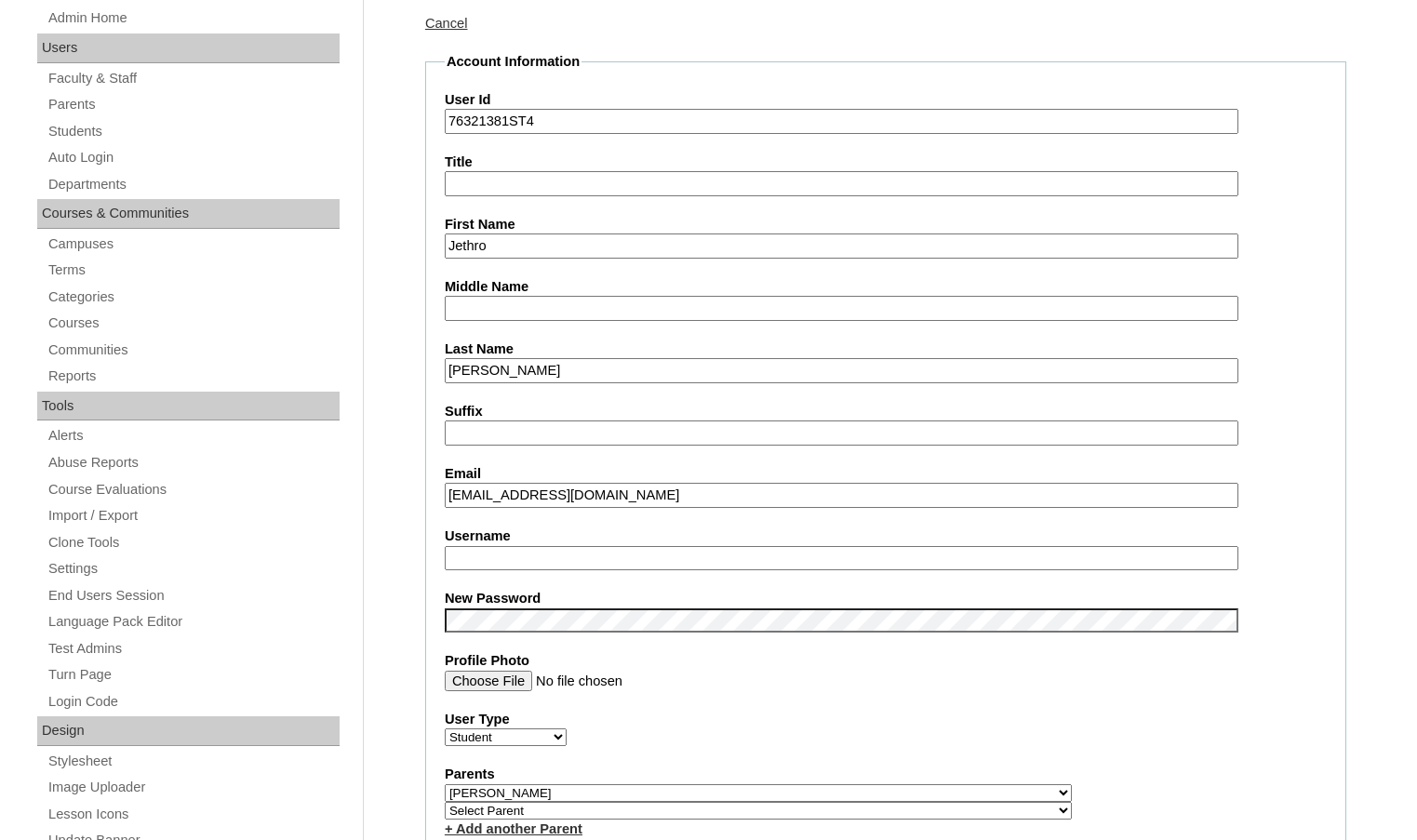
scroll to position [279, 0]
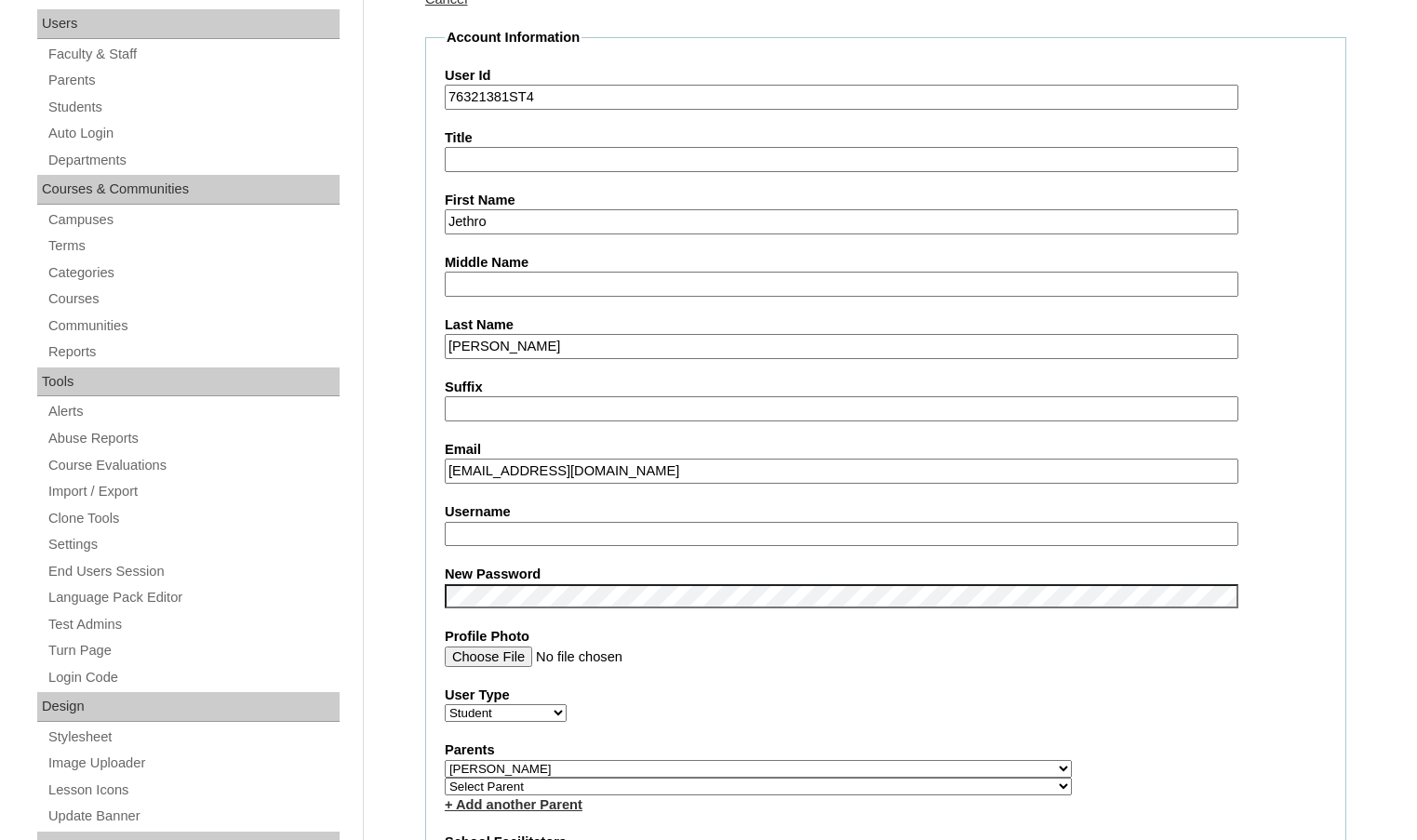
type input "msevilla"
drag, startPoint x: 508, startPoint y: 543, endPoint x: 416, endPoint y: 534, distance: 92.4
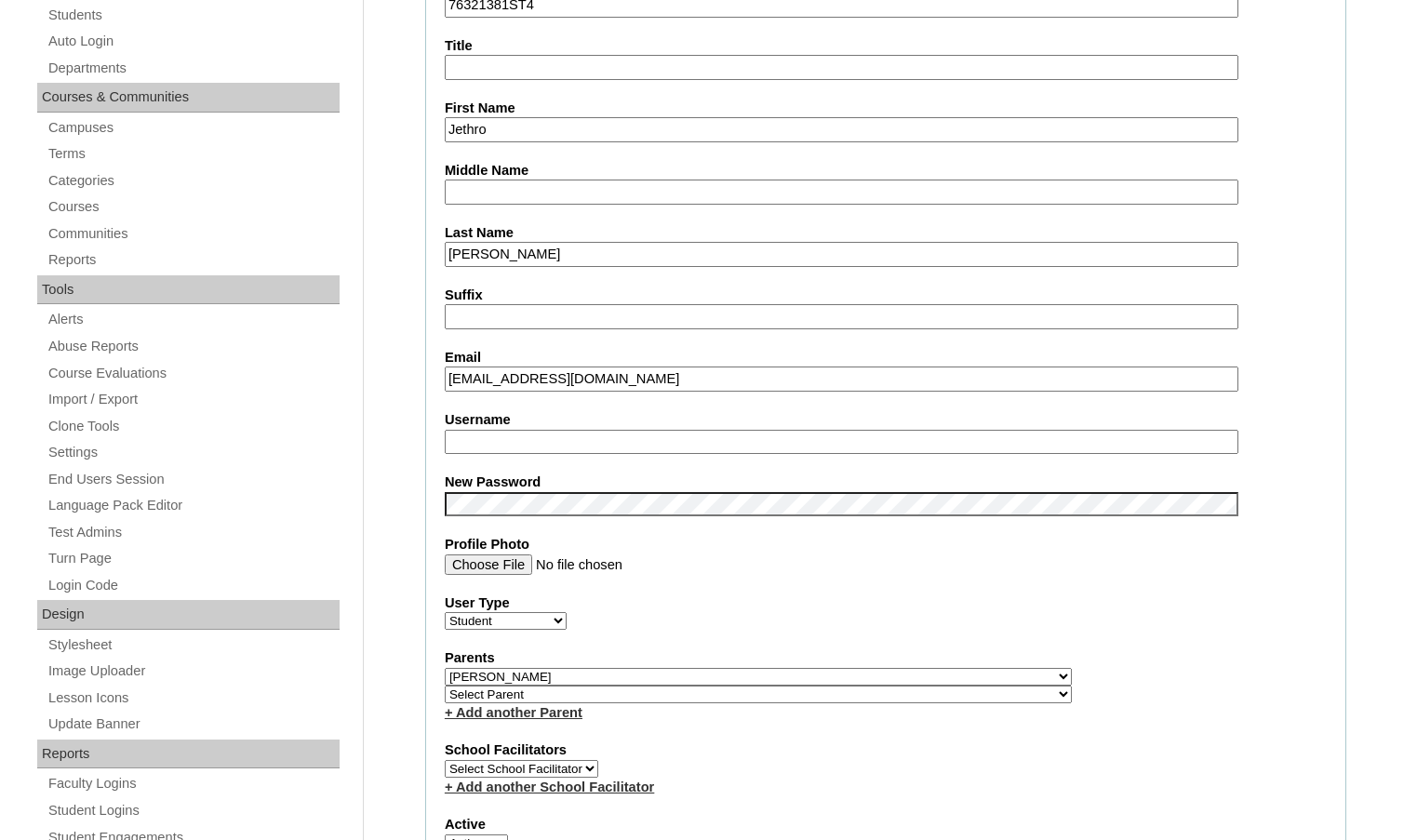
scroll to position [372, 0]
click at [849, 698] on select "Select Parent , Fautanu, Ma 1, 1 23-24 accountMorgan, Jason 6th Street Mennonit…" at bounding box center [758, 693] width 628 height 18
select select "37311"
drag, startPoint x: 912, startPoint y: 686, endPoint x: 877, endPoint y: 696, distance: 36.4
click at [912, 686] on div "Parents Select Parent , Fautanu, Ma 1, 1 23-24 accountMorgan, Jason 6th Street …" at bounding box center [886, 684] width 882 height 74
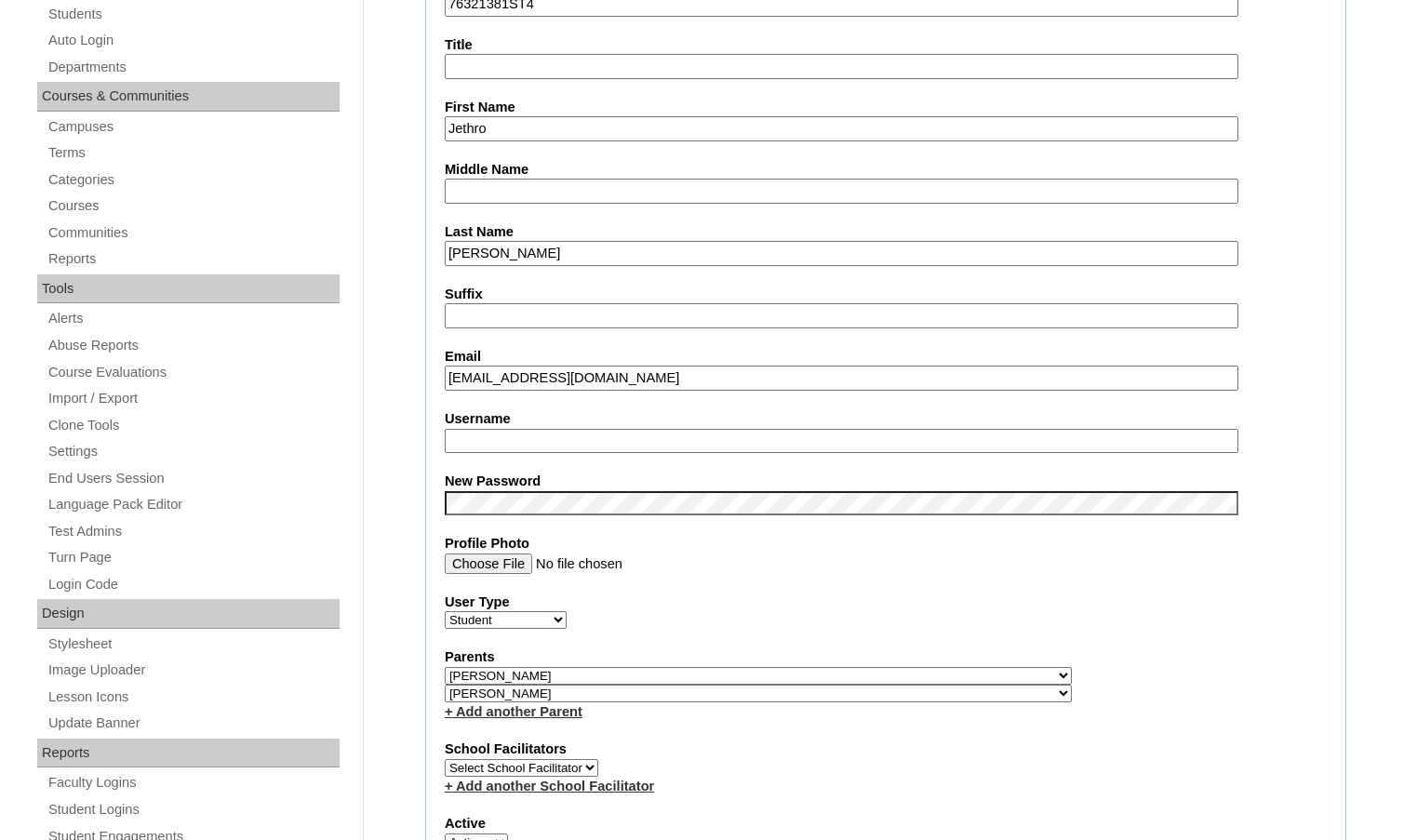
click at [578, 708] on link "+ Add another Parent" at bounding box center [514, 711] width 138 height 15
click at [561, 715] on link "+ Add another Parent" at bounding box center [514, 711] width 138 height 15
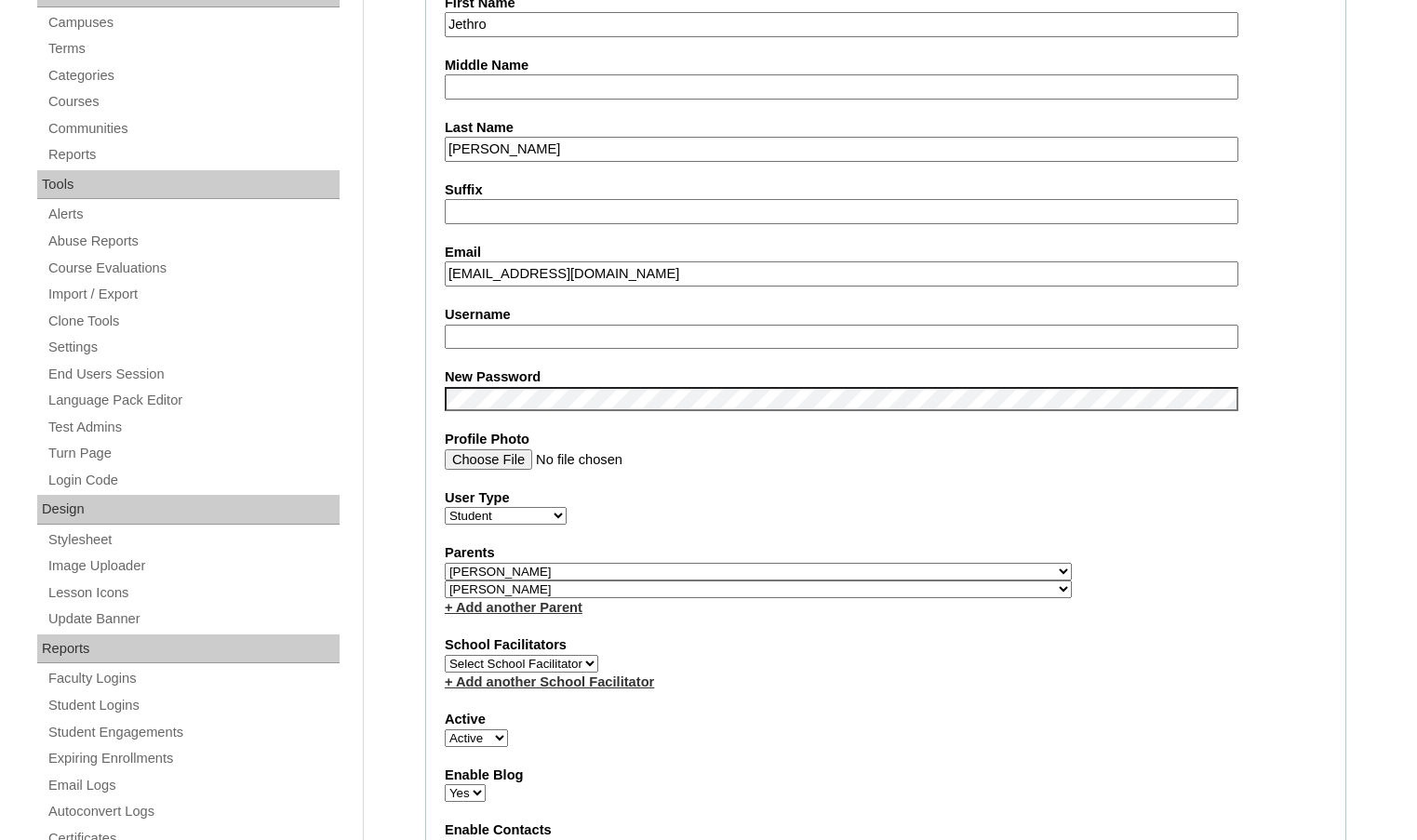
scroll to position [465, 0]
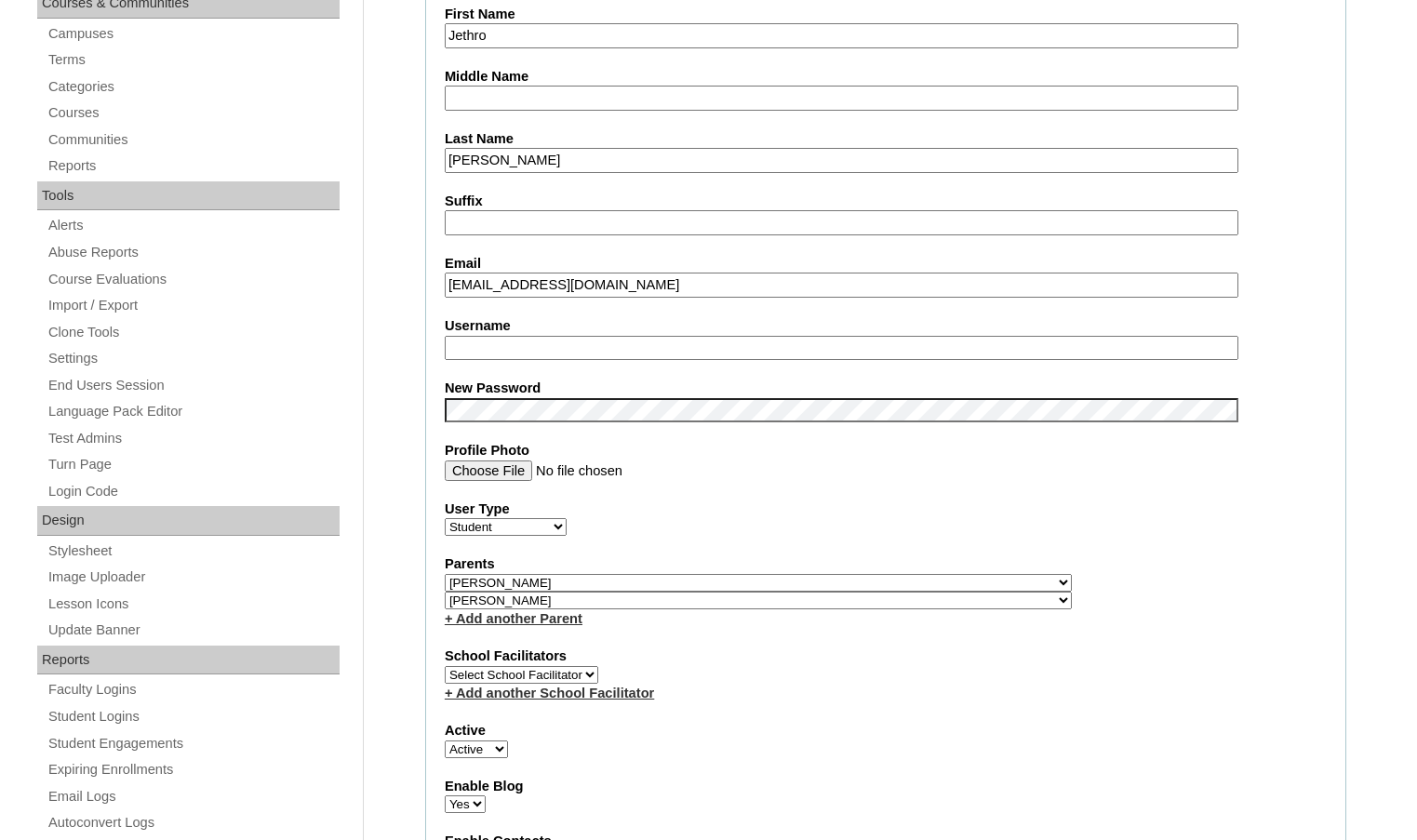
click at [523, 616] on link "+ Add another Parent" at bounding box center [514, 619] width 138 height 15
click at [1064, 605] on div "Parents Select Parent , Fautanu, Ma 1, 1 23-24 accountMorgan, Jason 6th Street …" at bounding box center [886, 592] width 882 height 74
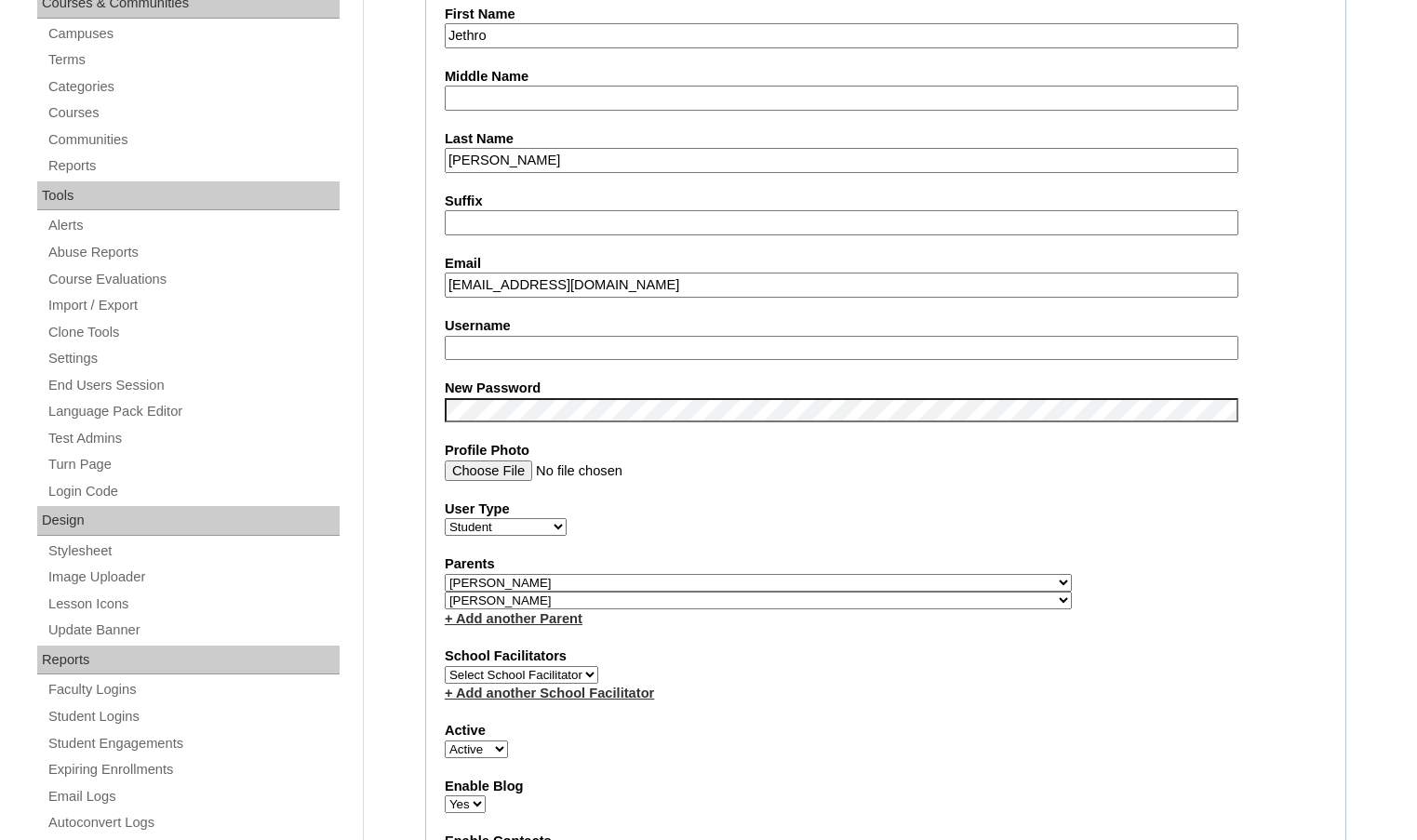
click at [548, 621] on link "+ Add another Parent" at bounding box center [514, 619] width 138 height 15
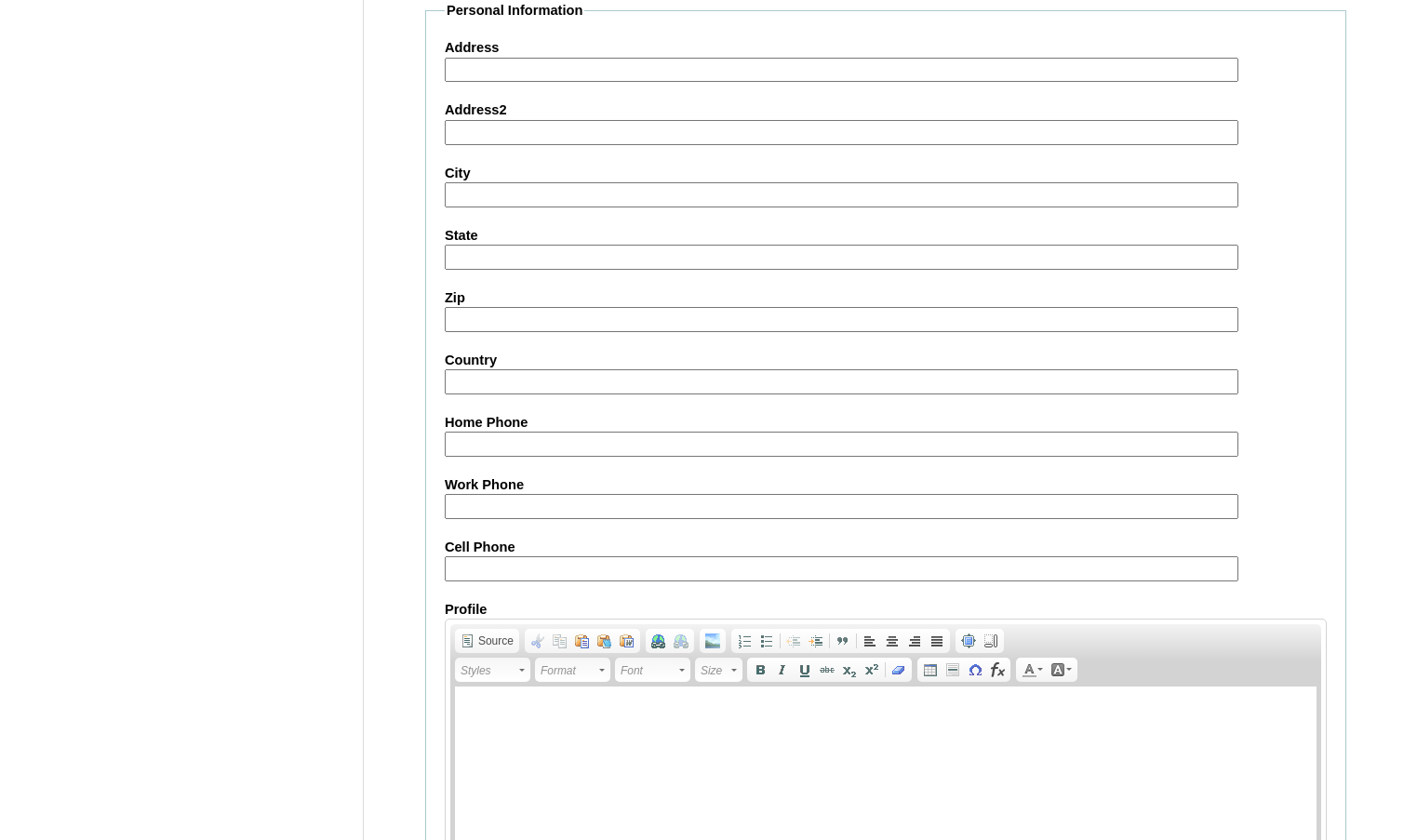
scroll to position [1995, 0]
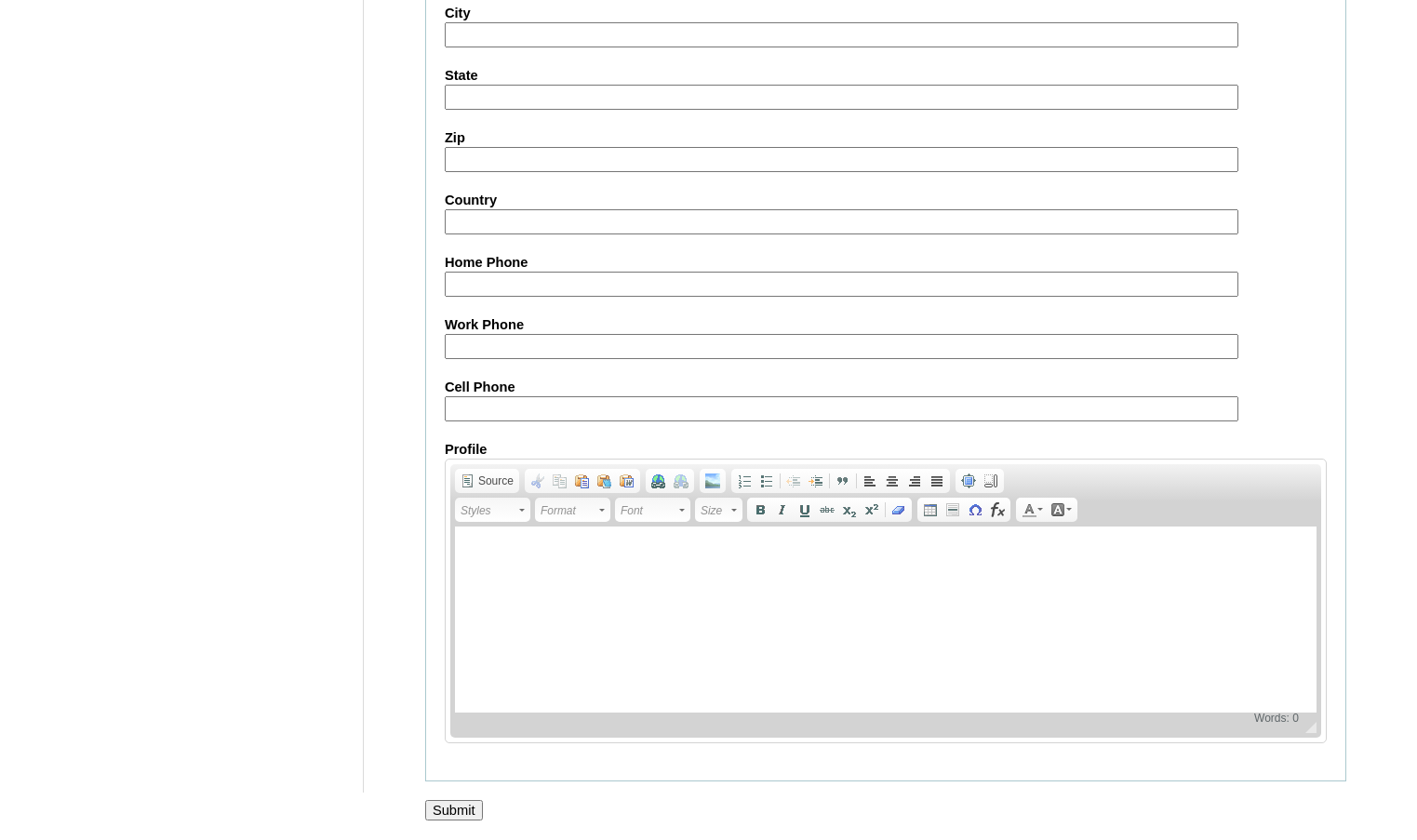
click at [452, 819] on input "Submit" at bounding box center [454, 810] width 58 height 21
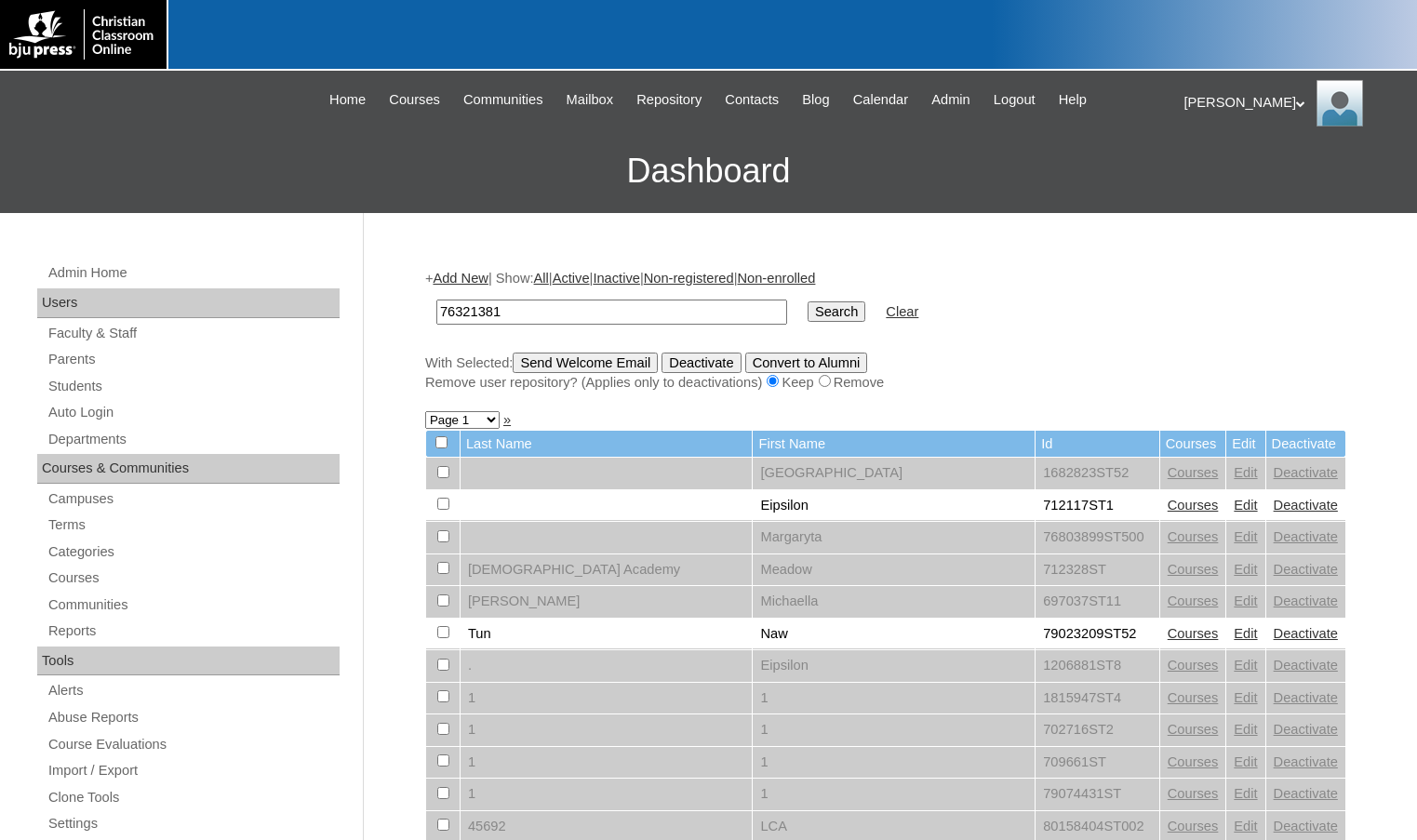
type input "76321381"
click at [808, 301] on input "Search" at bounding box center [837, 311] width 58 height 21
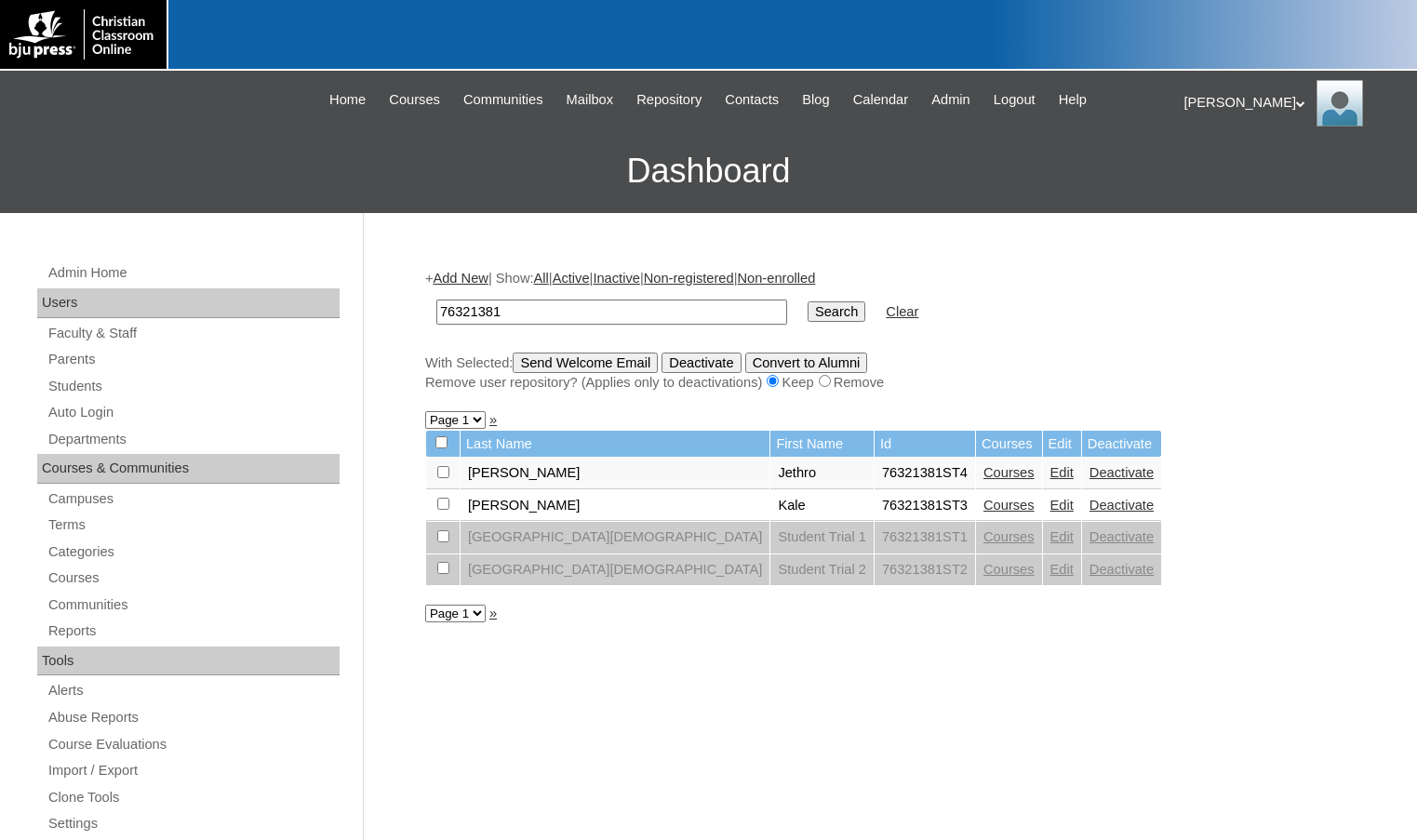
click at [1051, 505] on link "Edit" at bounding box center [1062, 505] width 23 height 15
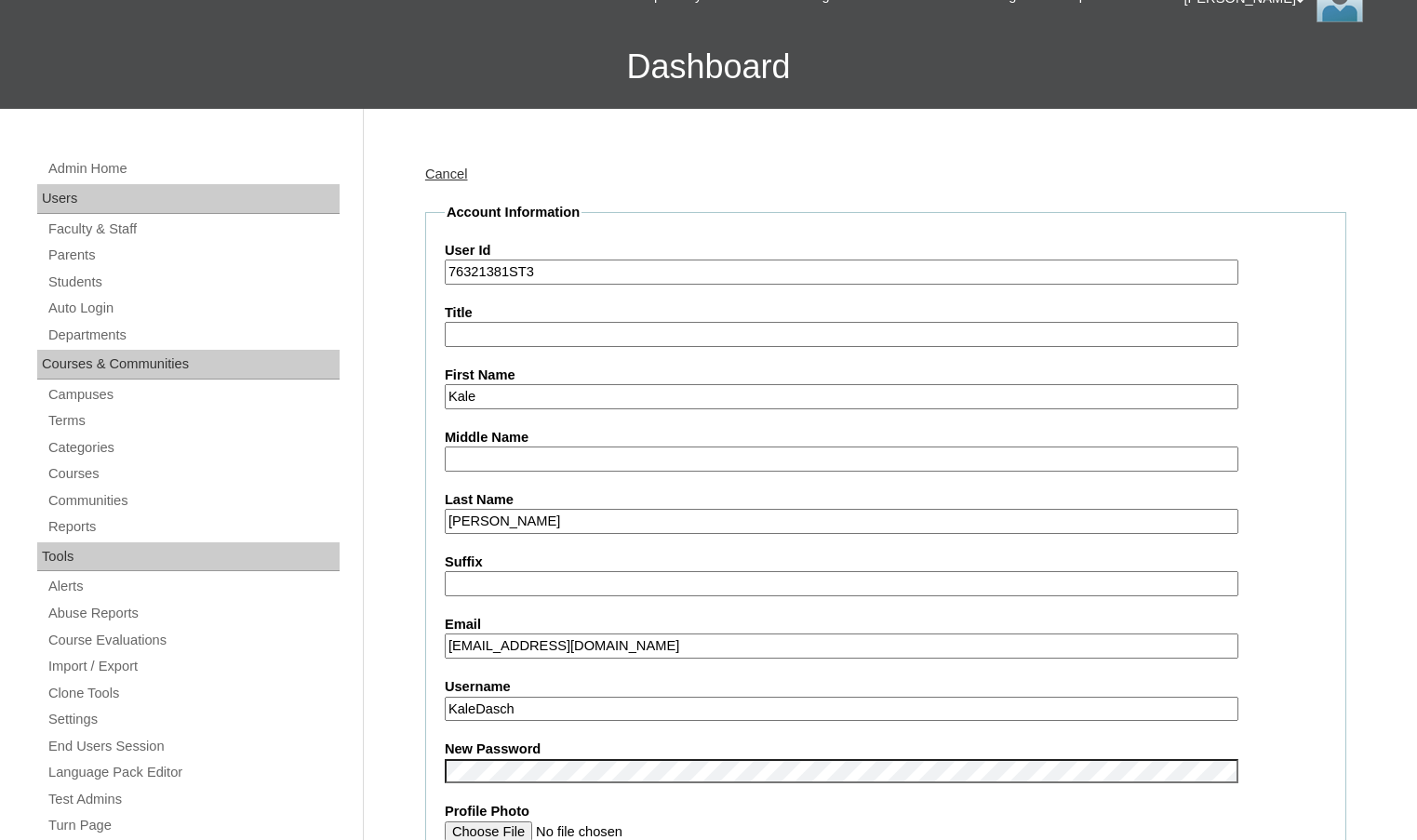
scroll to position [559, 0]
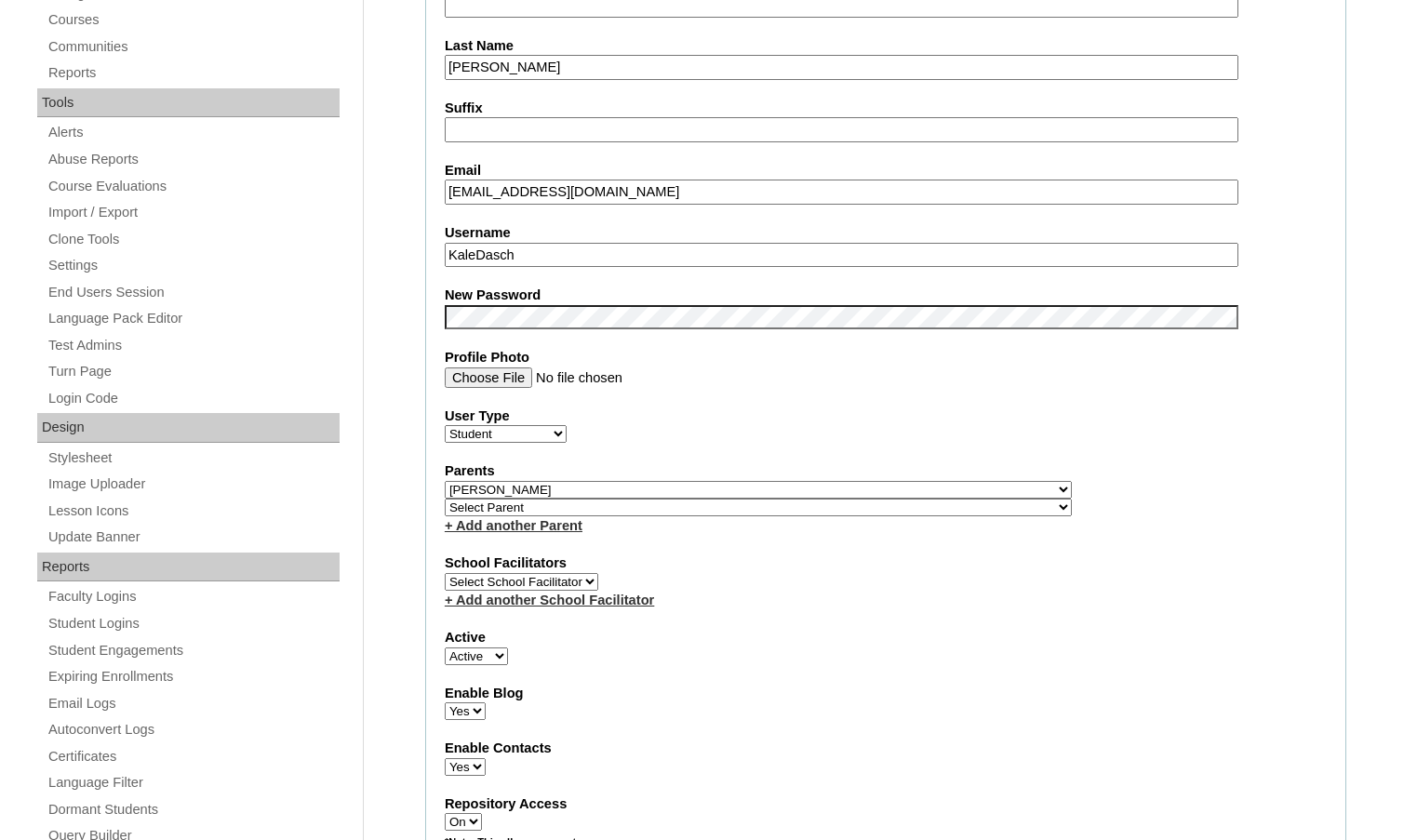
click at [574, 529] on link "+ Add another Parent" at bounding box center [514, 526] width 138 height 15
click at [847, 506] on select "Select Parent , Fautanu, Ma 1, 1 23-24 accountMorgan, Jason 6th Street Mennonit…" at bounding box center [758, 508] width 628 height 18
select select "37311"
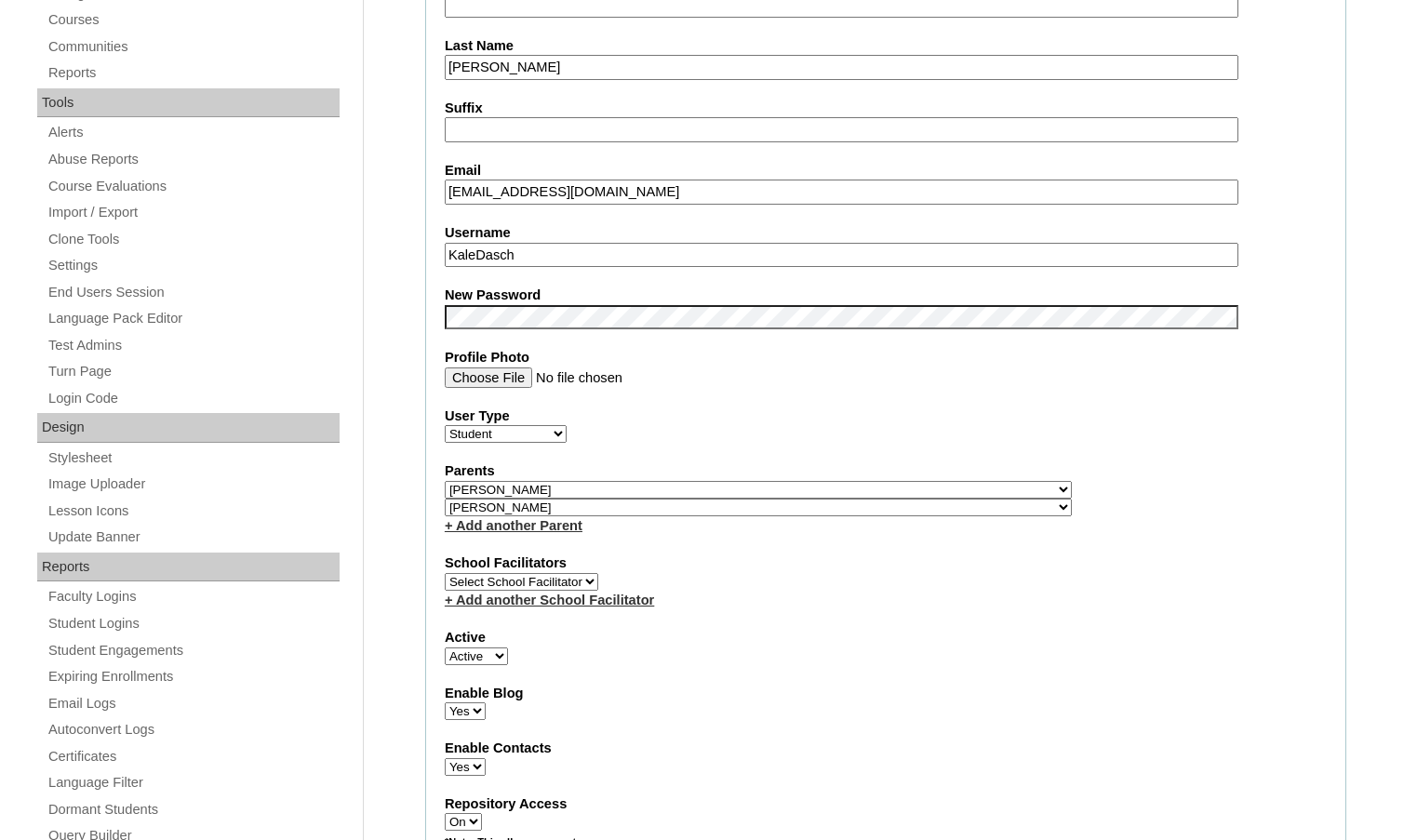
click at [877, 505] on div "Parents Select Parent , Fautanu, Ma 1, 1 23-24 accountMorgan, Jason 6th Street …" at bounding box center [886, 499] width 882 height 74
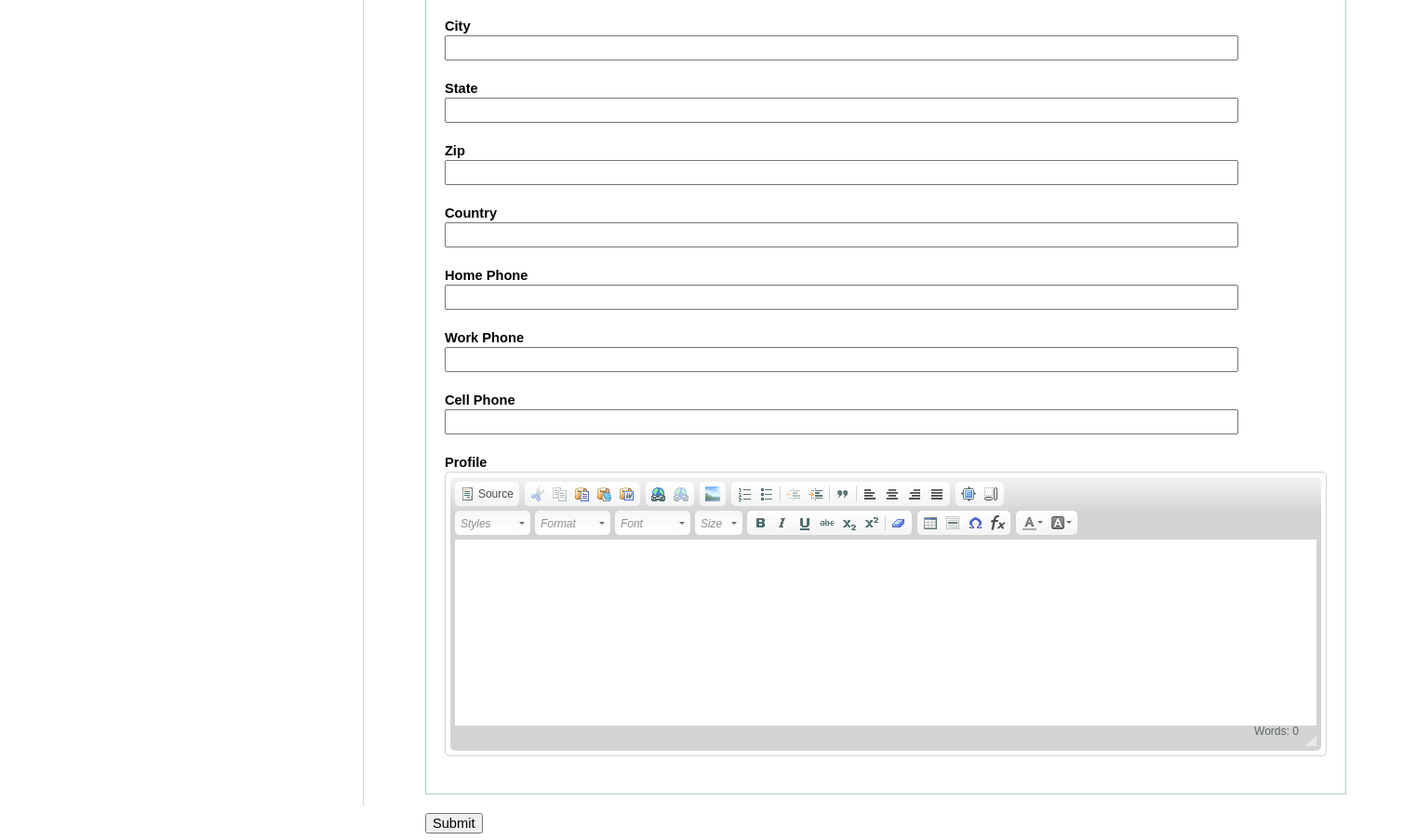
scroll to position [1995, 0]
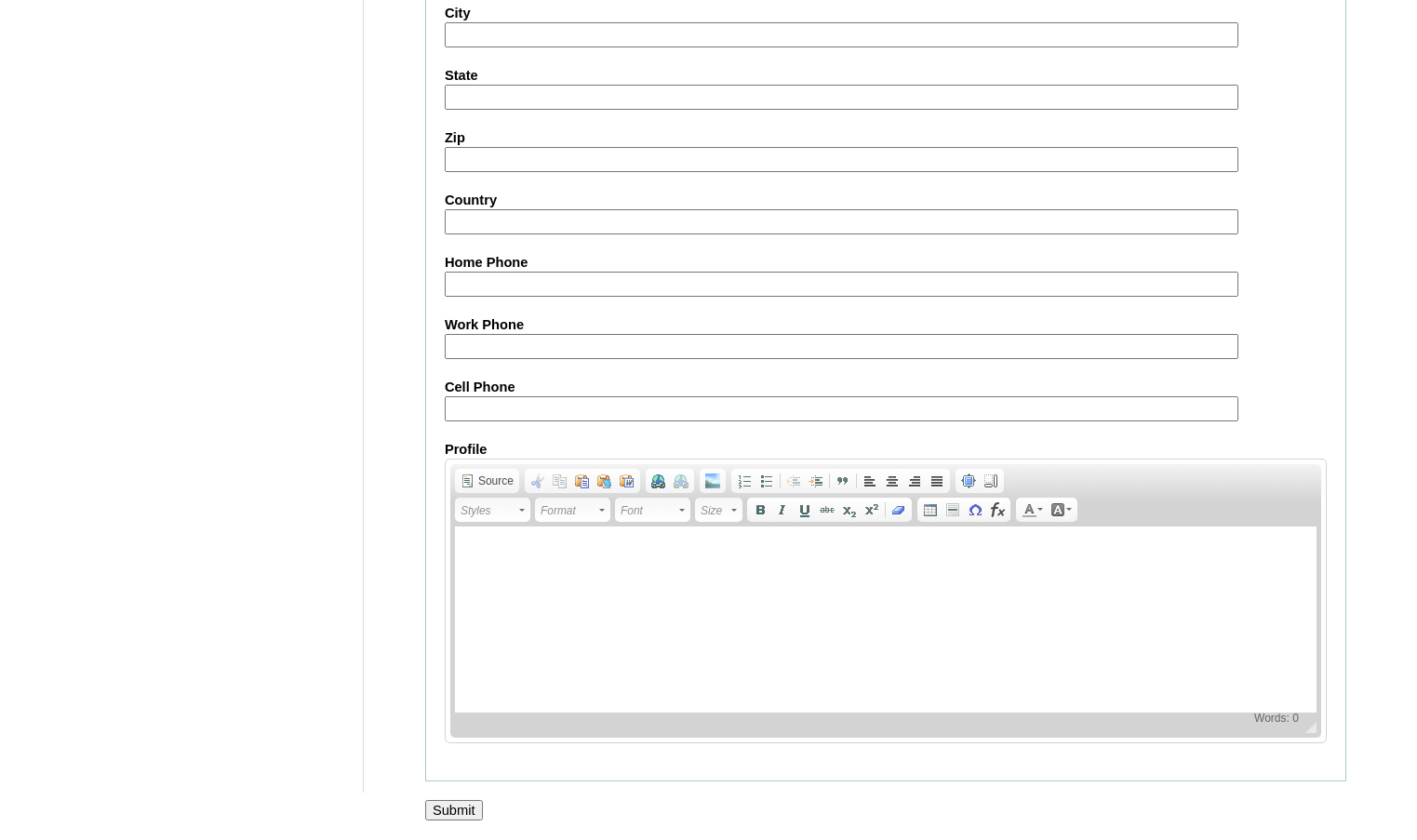
click at [444, 808] on input "Submit" at bounding box center [454, 810] width 58 height 21
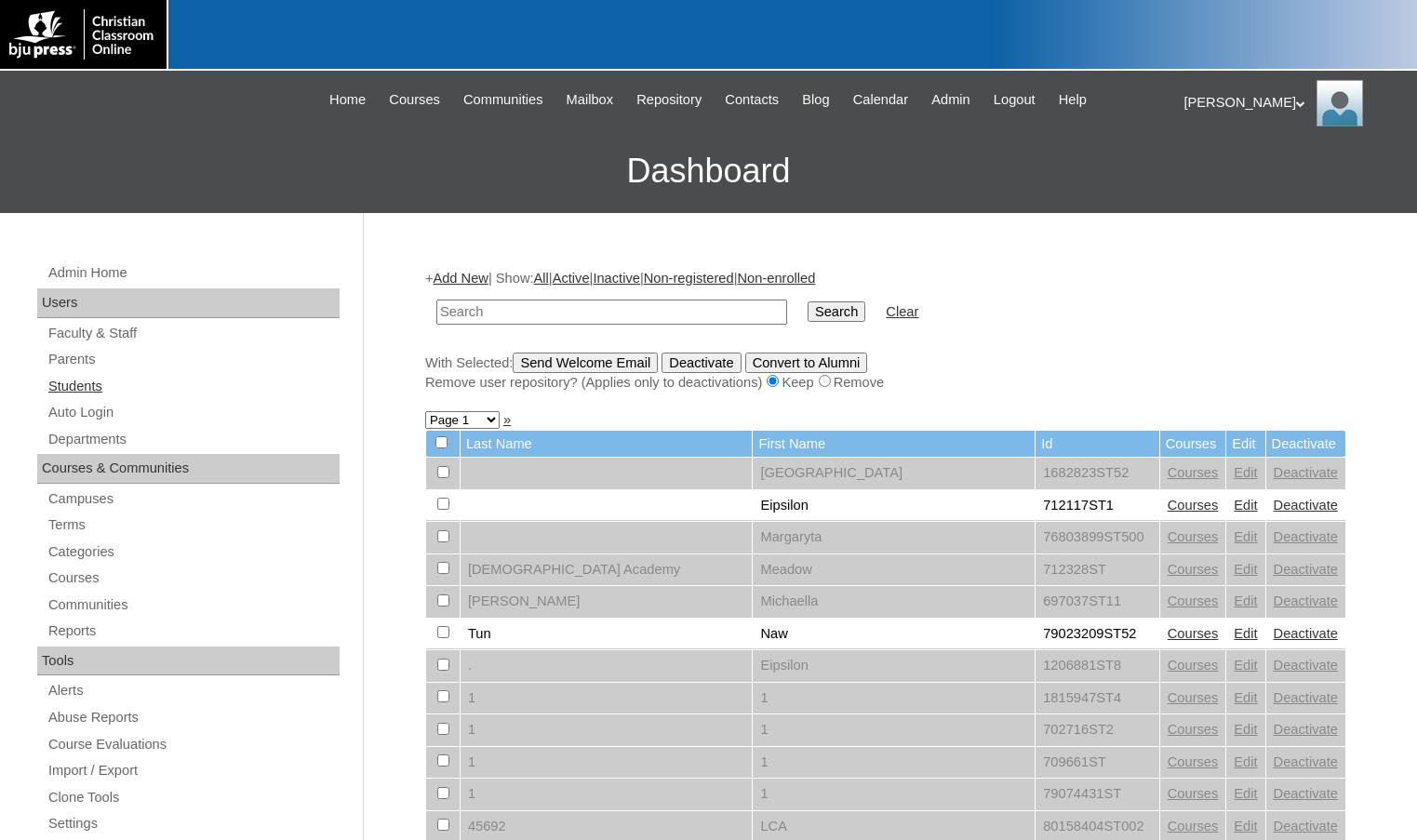
click at [72, 388] on link "Students" at bounding box center [194, 386] width 293 height 23
type input "1705739"
click at [808, 301] on input "Search" at bounding box center [837, 311] width 58 height 21
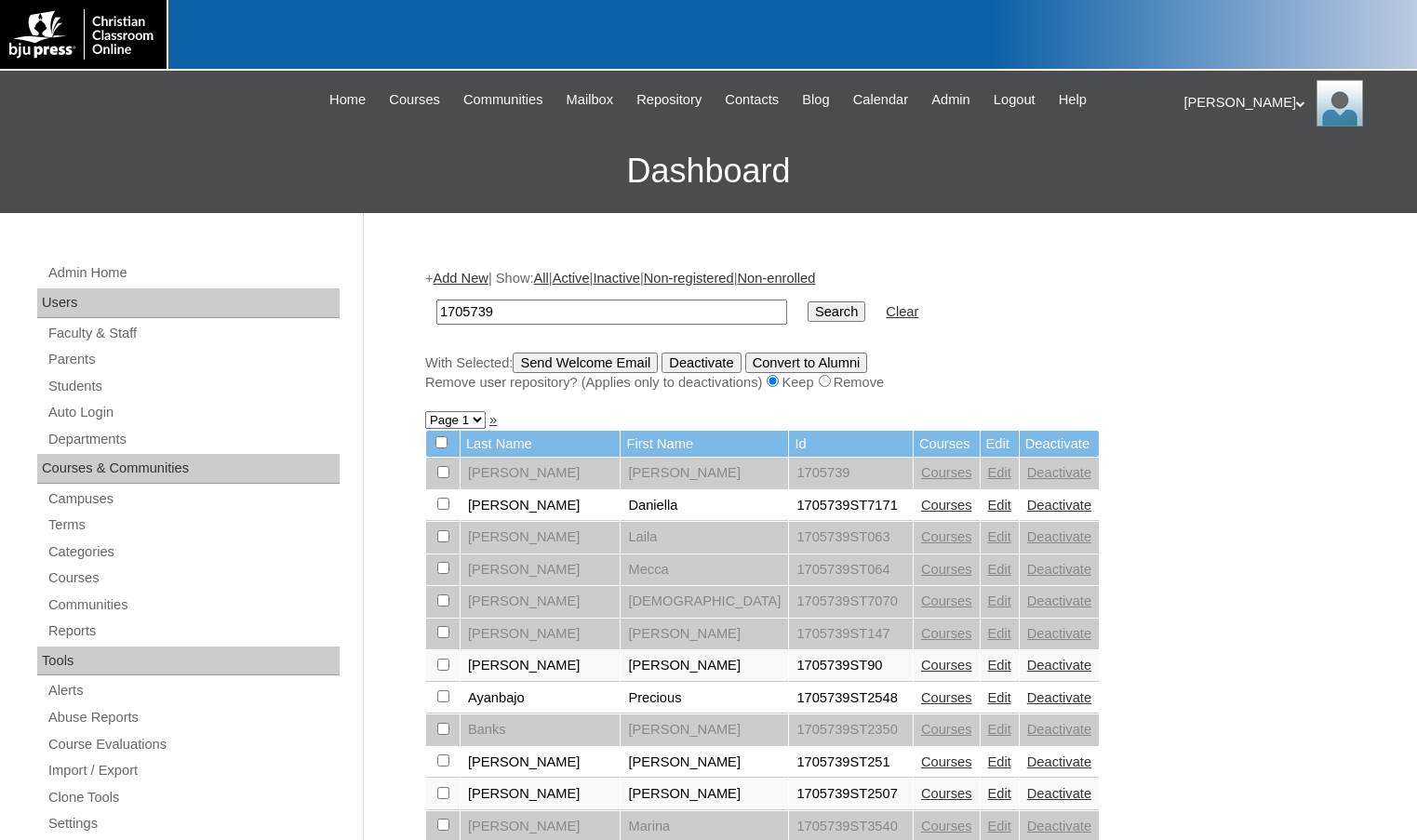
click at [492, 421] on link "»" at bounding box center [493, 419] width 7 height 15
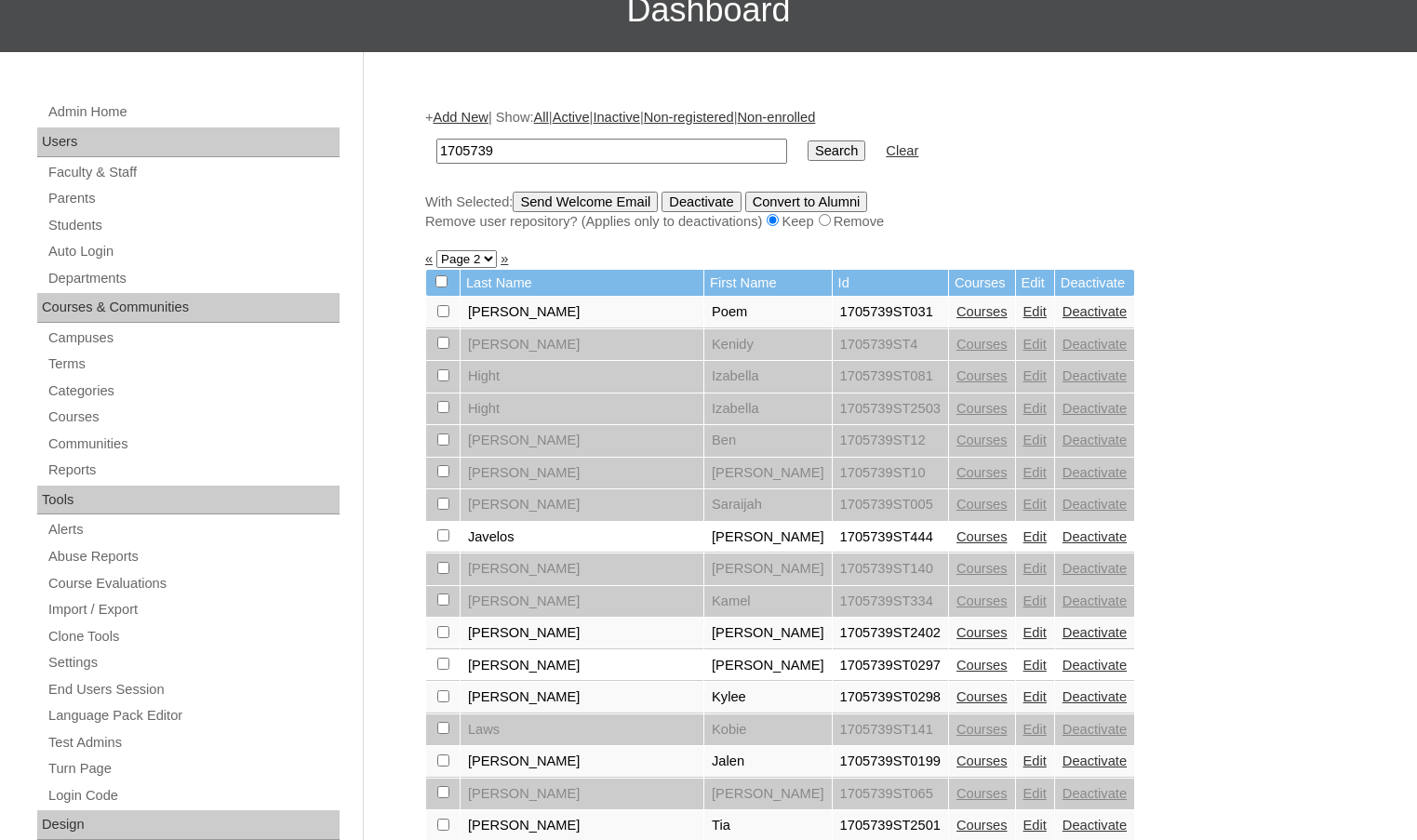
scroll to position [187, 0]
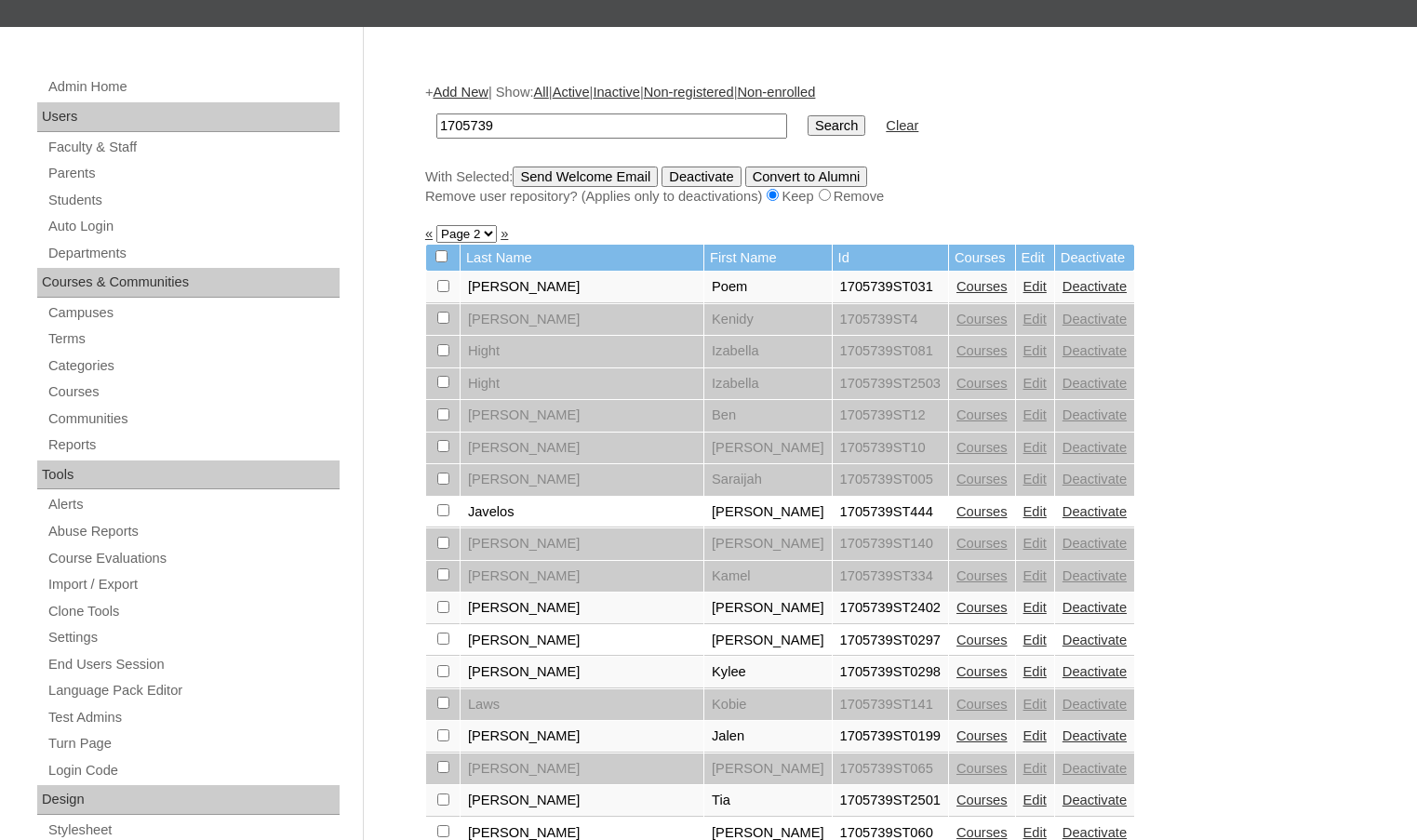
click at [1016, 662] on td "Edit" at bounding box center [1035, 672] width 38 height 32
click at [1024, 671] on link "Edit" at bounding box center [1035, 671] width 23 height 15
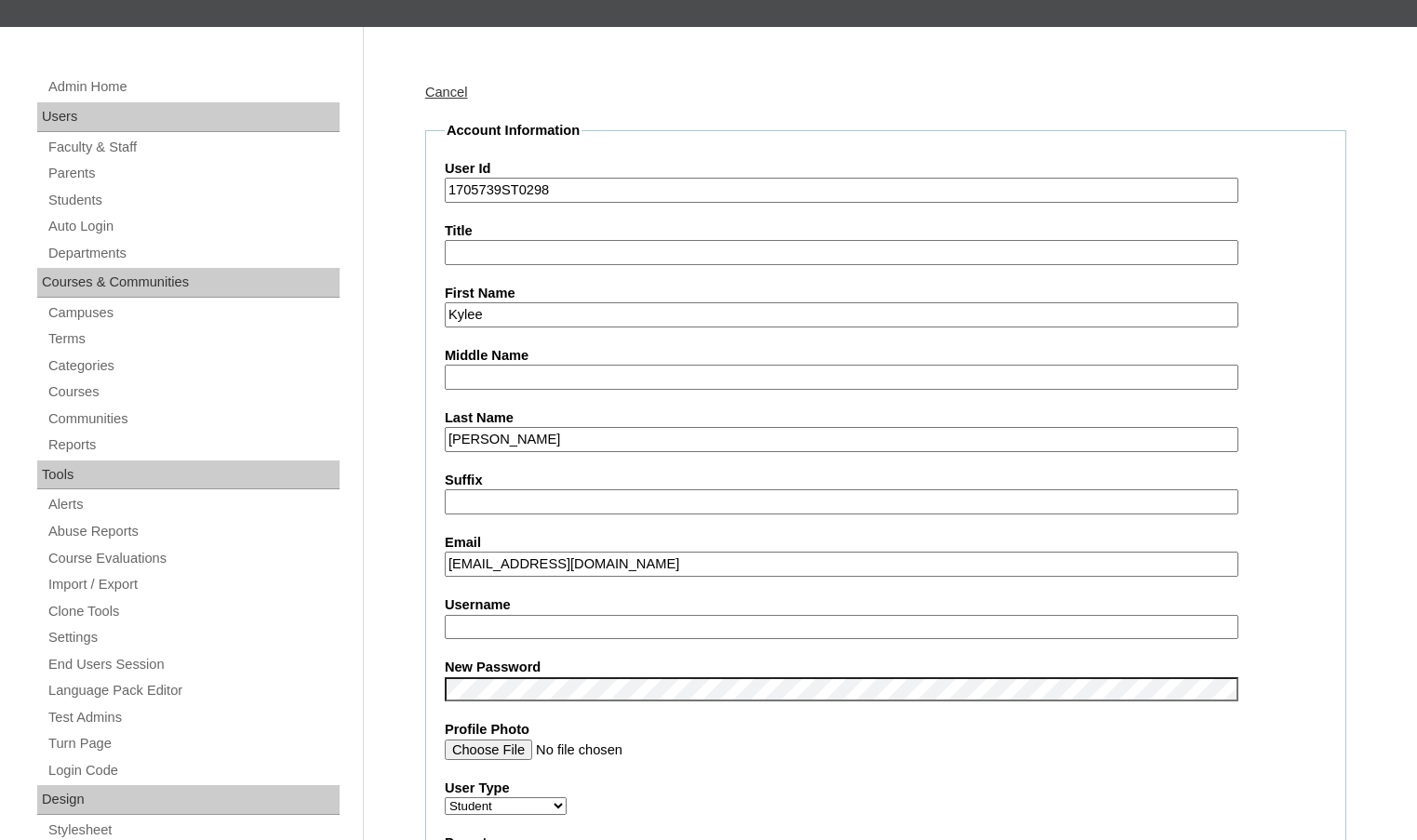
scroll to position [279, 0]
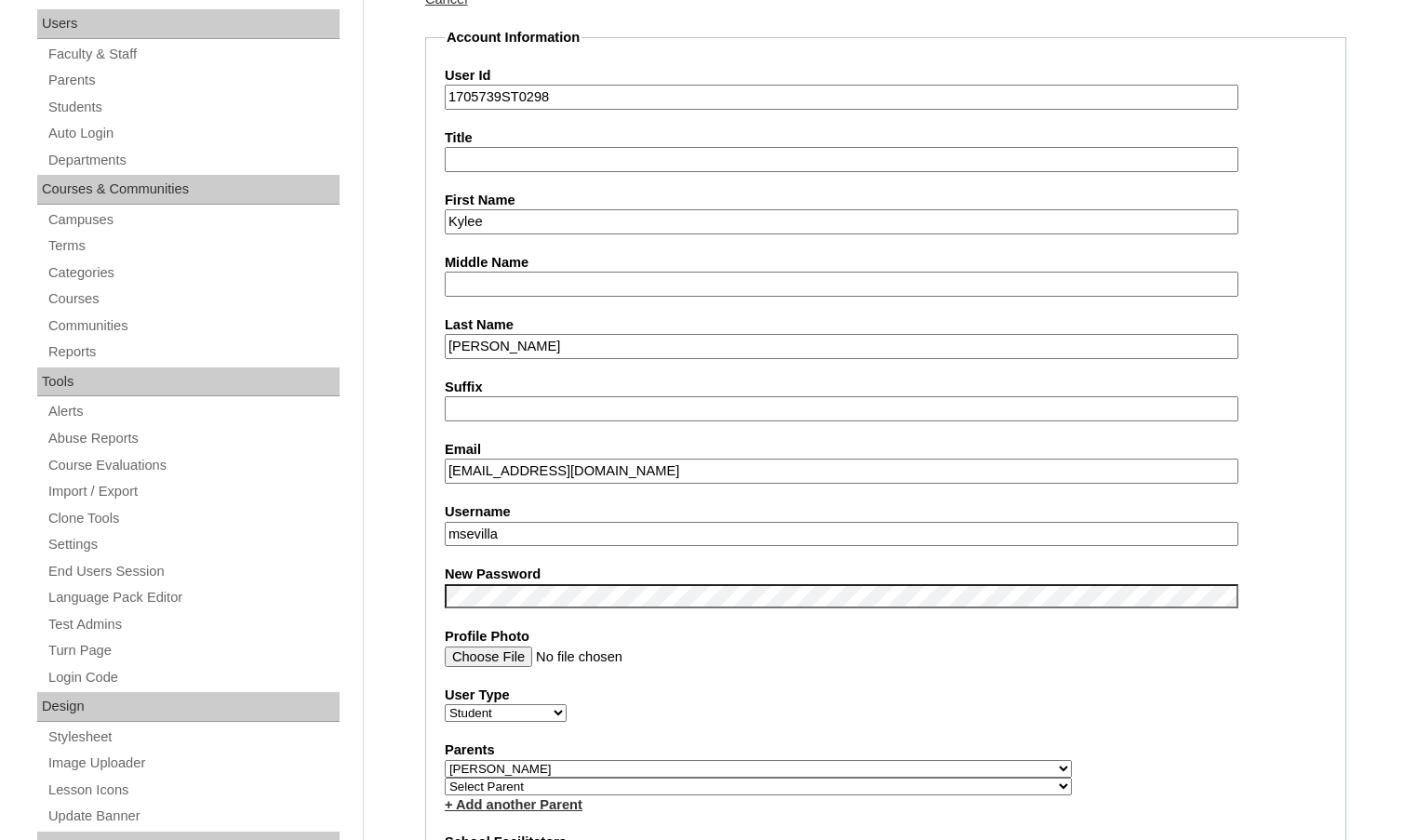
drag, startPoint x: 525, startPoint y: 535, endPoint x: 417, endPoint y: 532, distance: 108.0
type input "kylie"
click at [477, 228] on input "Kylee" at bounding box center [842, 221] width 794 height 25
type input "Kylie"
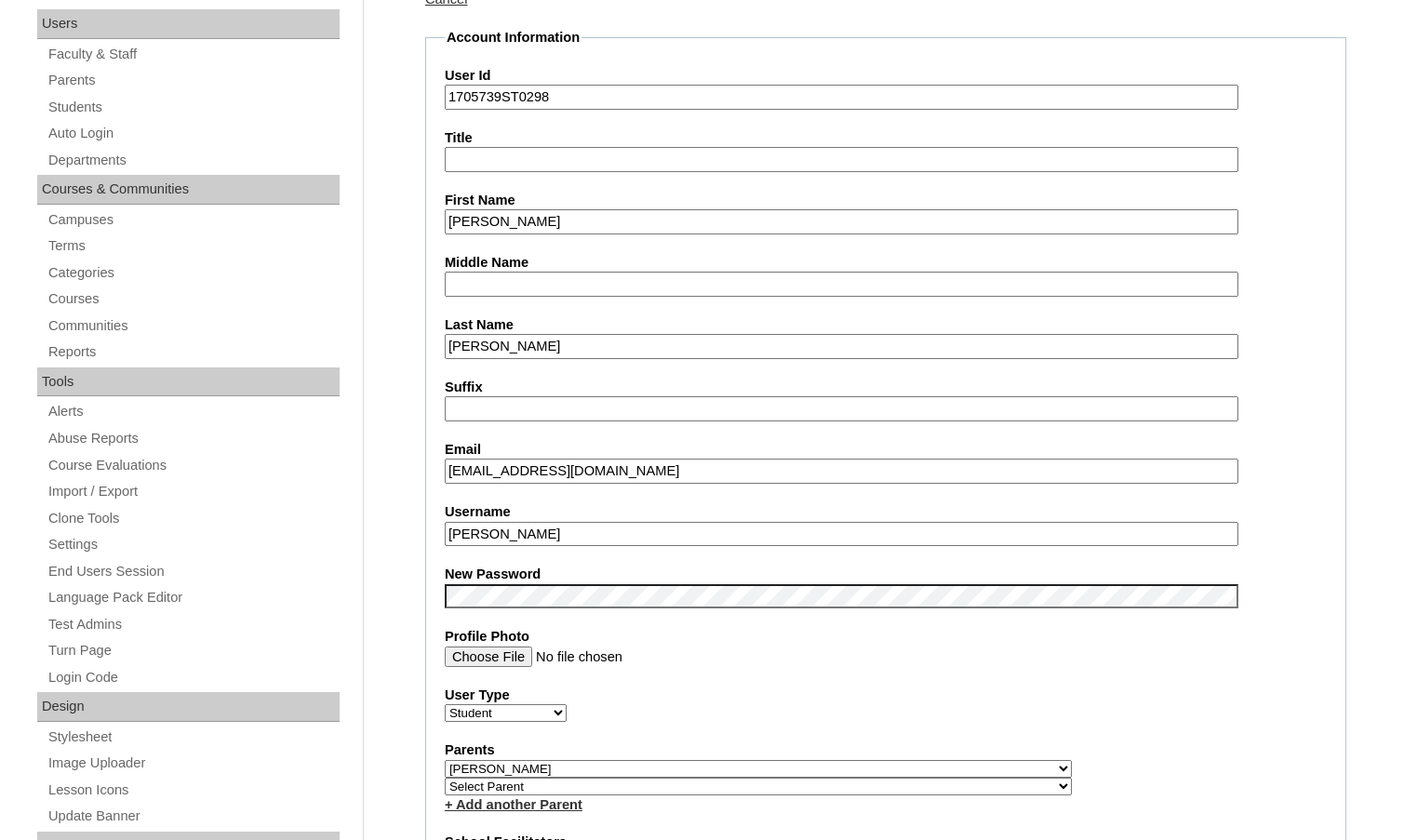
click at [483, 530] on input "kylie" at bounding box center [842, 534] width 794 height 25
type input "kylie.knudson"
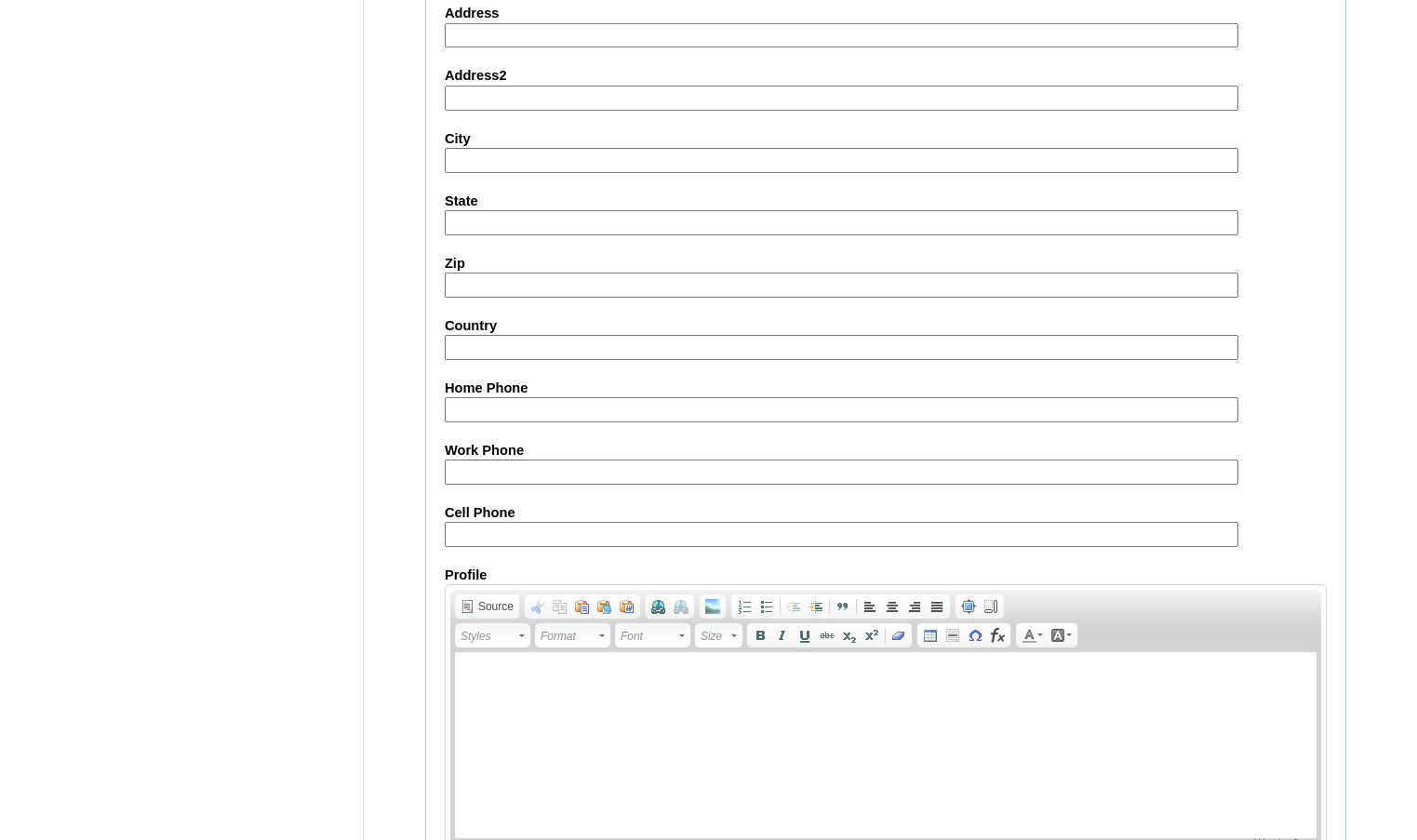
scroll to position [1995, 0]
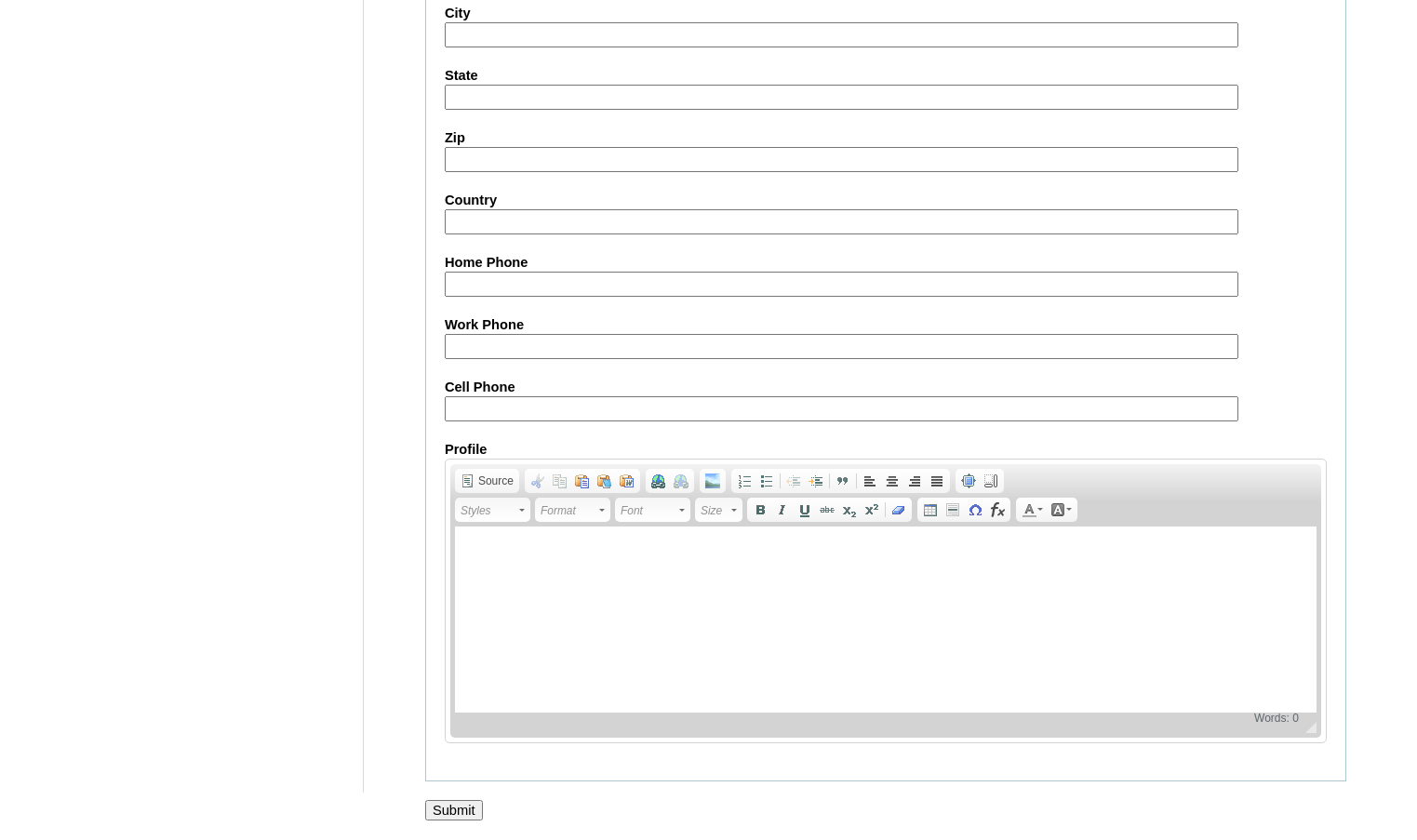
click at [463, 808] on input "Submit" at bounding box center [454, 810] width 58 height 21
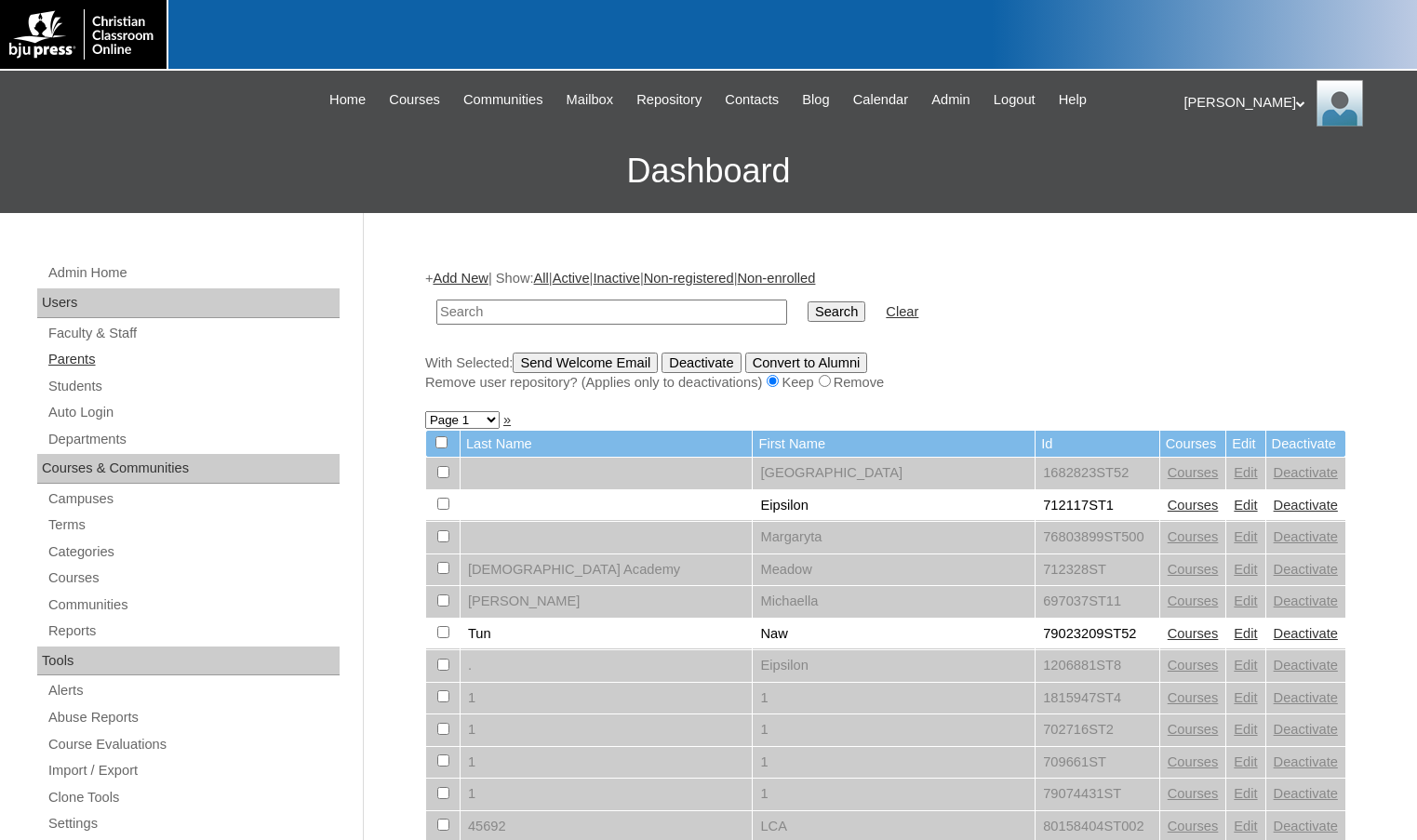
drag, startPoint x: 81, startPoint y: 358, endPoint x: 98, endPoint y: 358, distance: 17.0
click at [81, 358] on link "Parents" at bounding box center [194, 359] width 293 height 23
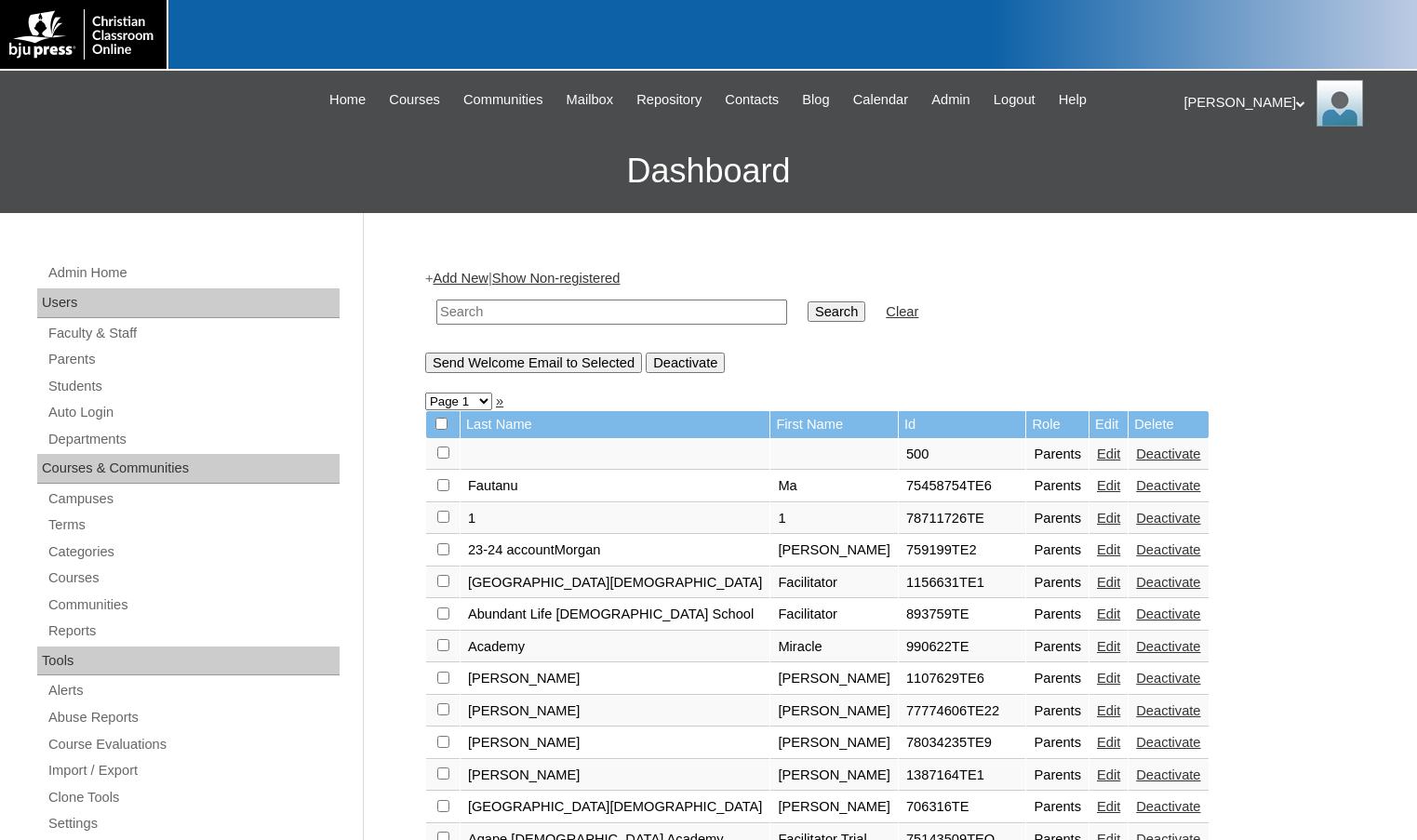
click at [509, 321] on input "text" at bounding box center [612, 311] width 351 height 25
drag, startPoint x: 511, startPoint y: 310, endPoint x: 367, endPoint y: 308, distance: 144.0
type input "75559314"
click at [808, 305] on input "Search" at bounding box center [837, 311] width 58 height 21
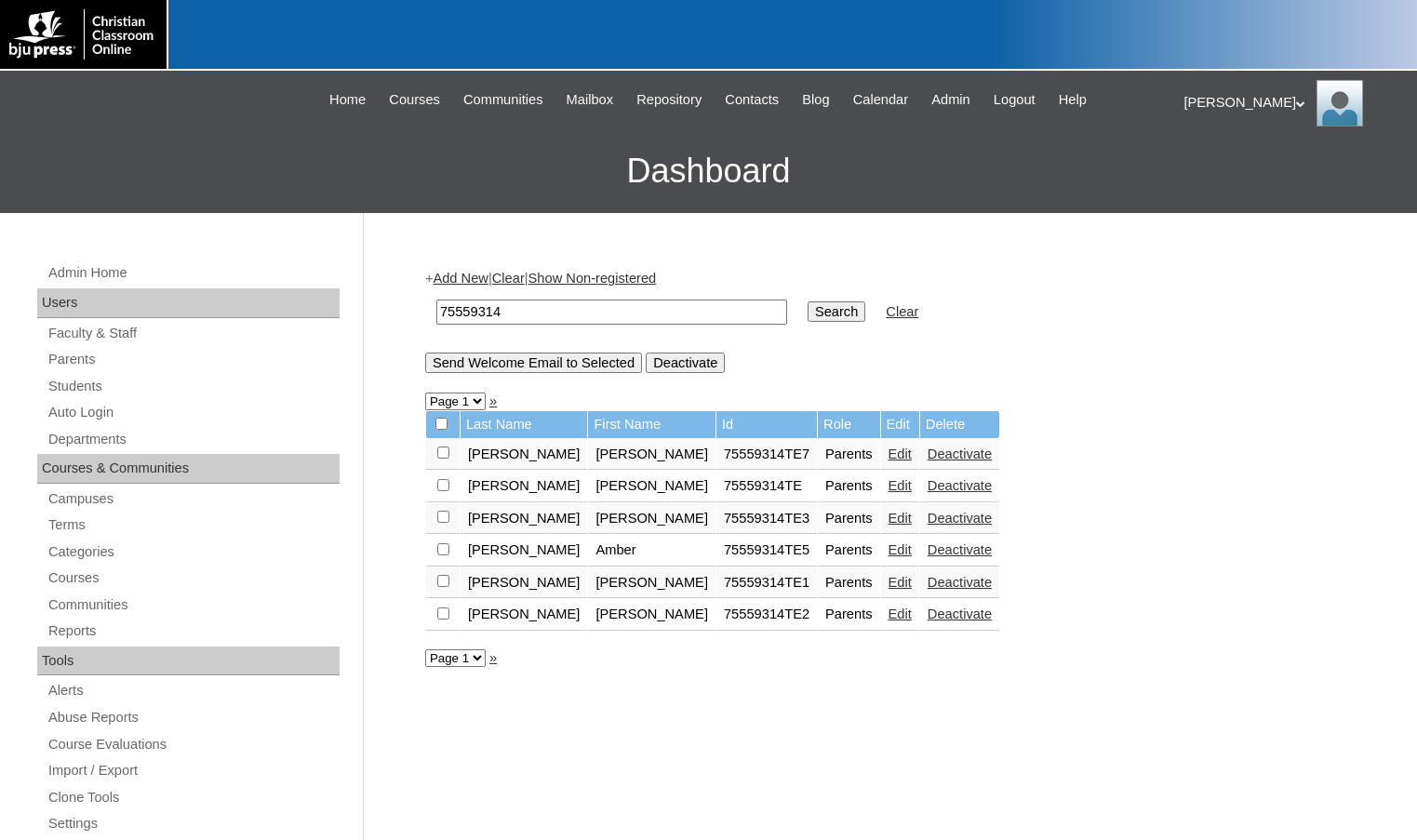
click at [889, 548] on link "Edit" at bounding box center [900, 550] width 23 height 15
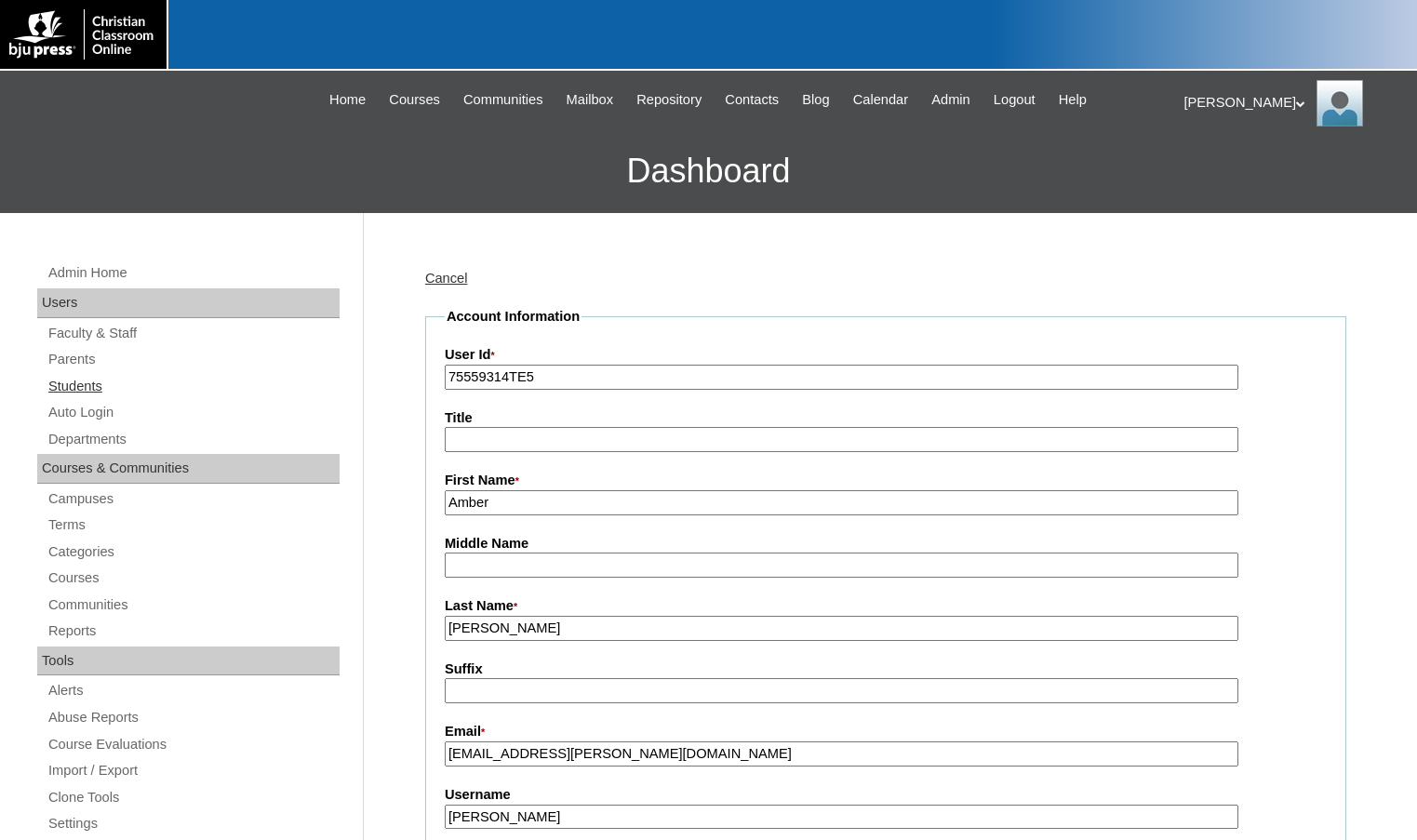
click at [94, 394] on link "Students" at bounding box center [194, 386] width 293 height 23
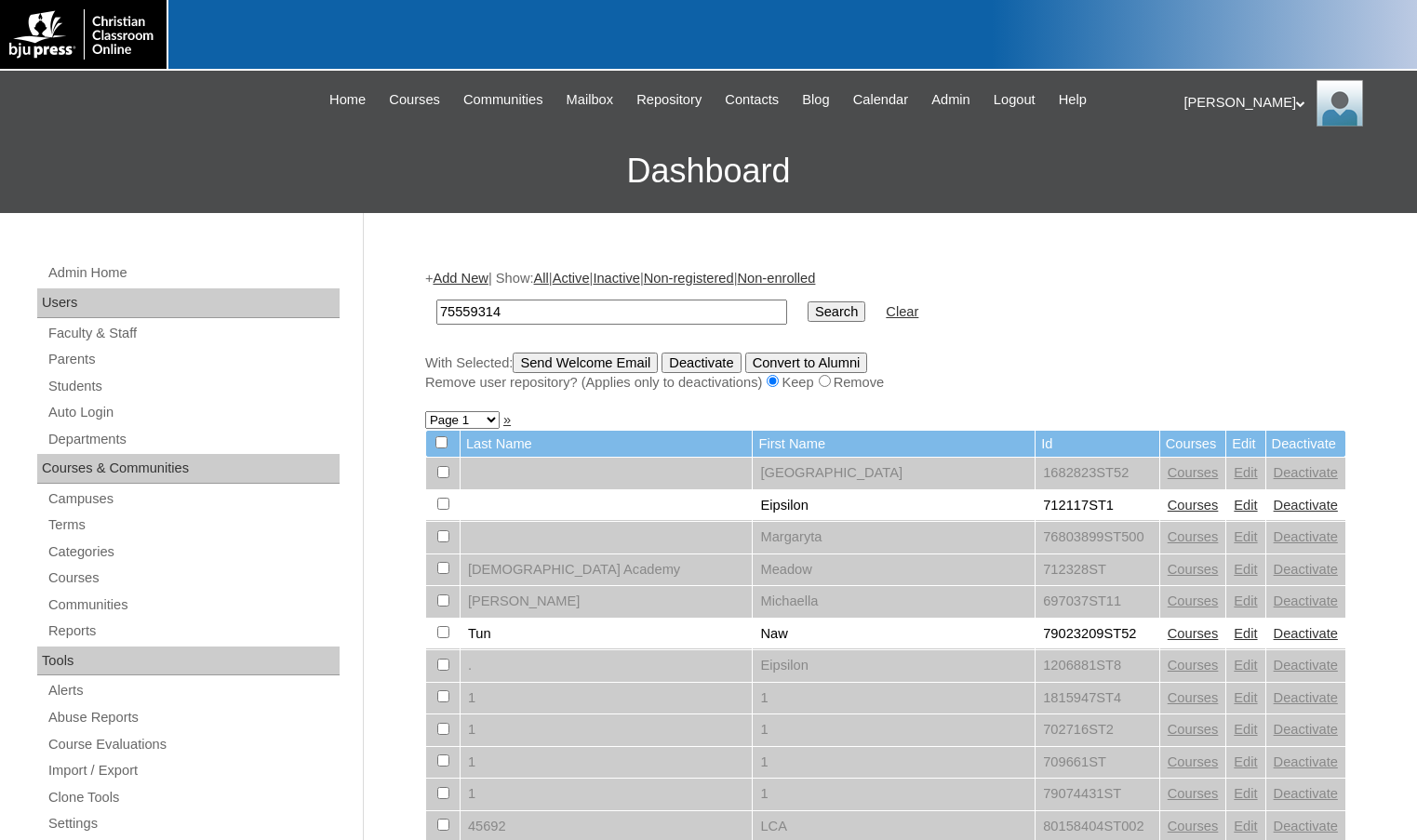
type input "75559314"
click at [808, 301] on input "Search" at bounding box center [837, 311] width 58 height 21
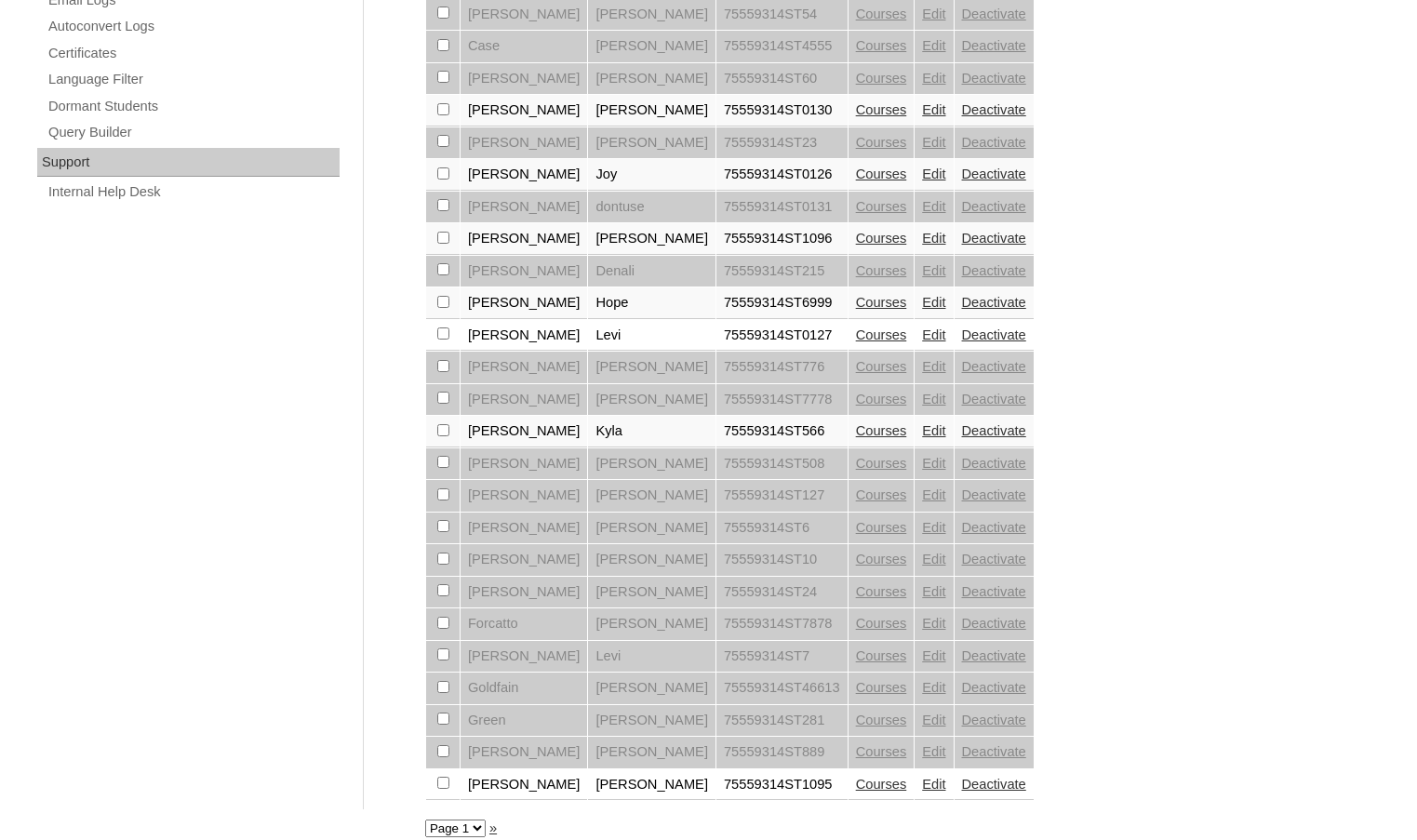
scroll to position [1280, 0]
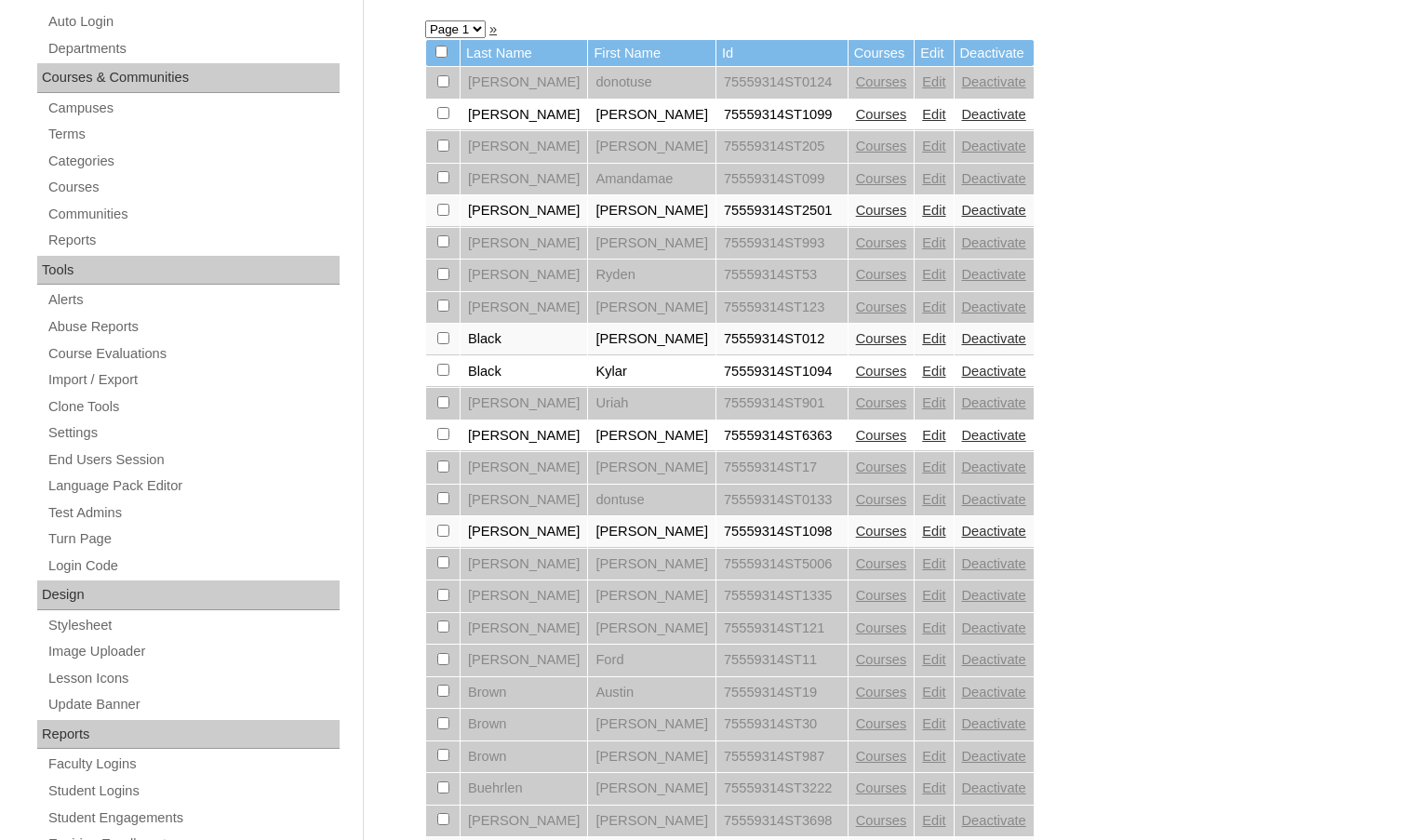
scroll to position [0, 0]
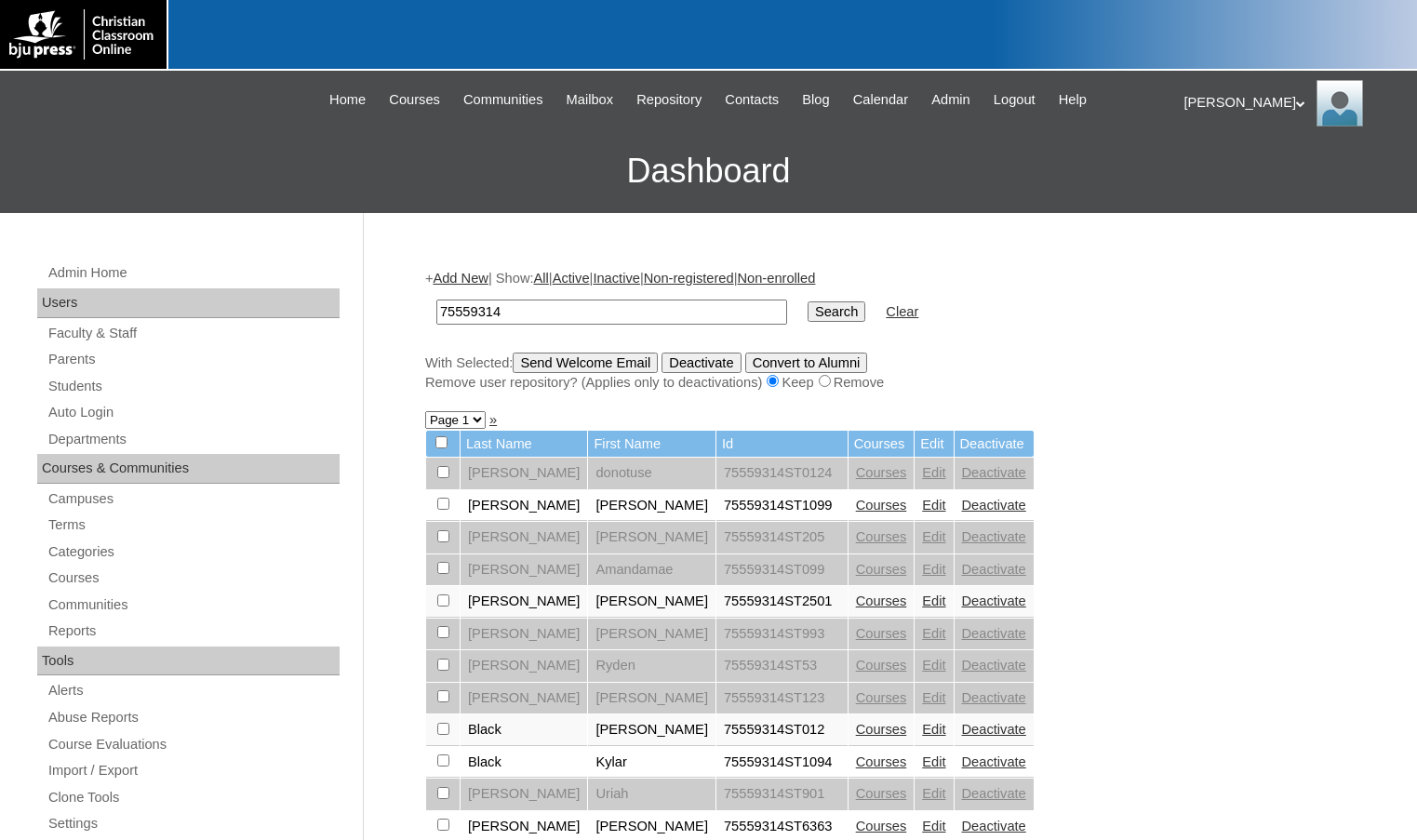
click at [468, 419] on select "Page 1 Page 2 Page 3" at bounding box center [455, 420] width 61 height 18
select select "admin_students.php?q=75559314&submit=Search&page=3"
click at [425, 413] on select "Page 1 Page 2 Page 3" at bounding box center [455, 420] width 61 height 18
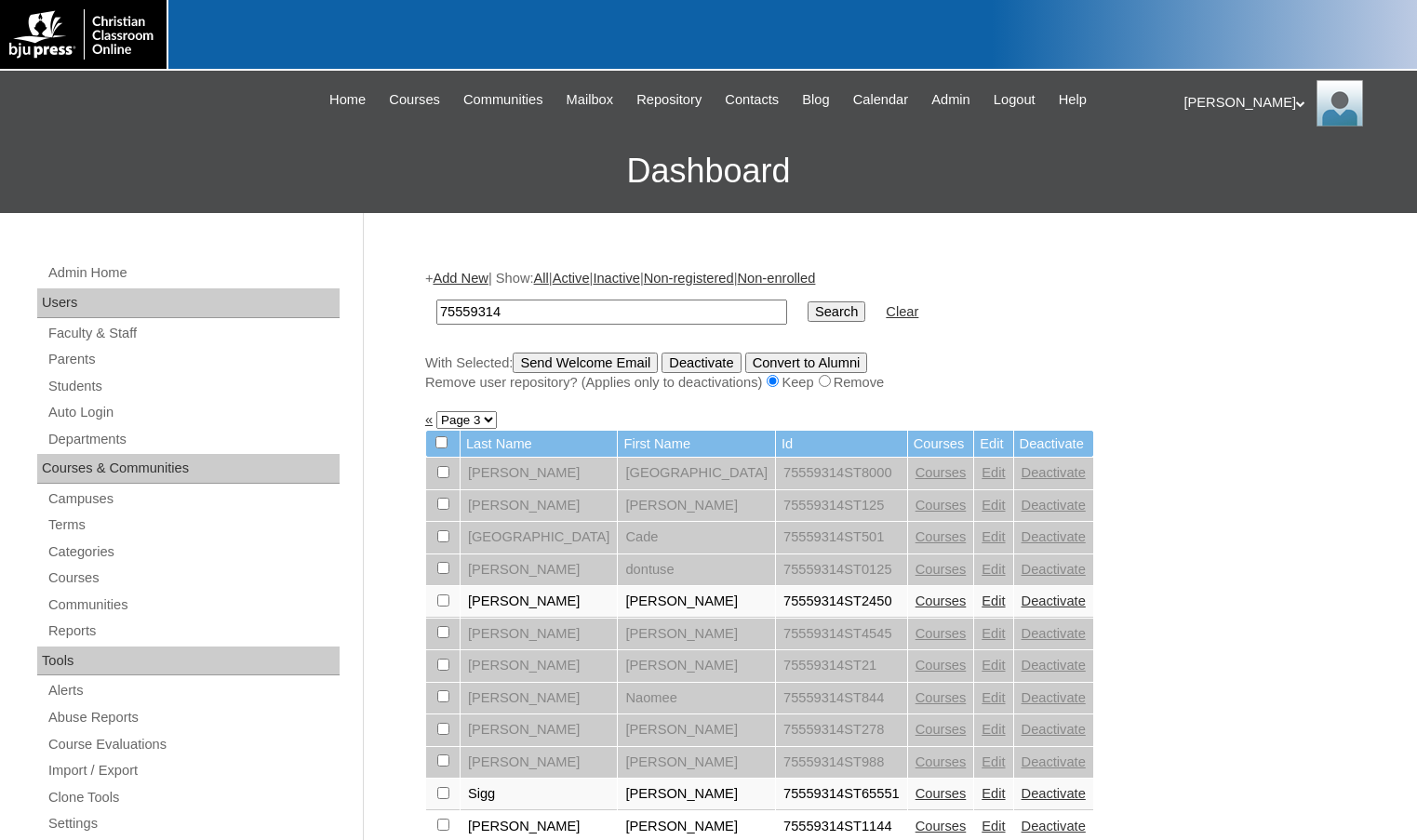
click at [477, 420] on select "Page 1 Page 2 Page 3" at bounding box center [466, 420] width 61 height 18
select select "admin_students.php?q=75559314&submit=Search&page=1"
click at [436, 413] on select "Page 1 Page 2 Page 3" at bounding box center [466, 420] width 61 height 18
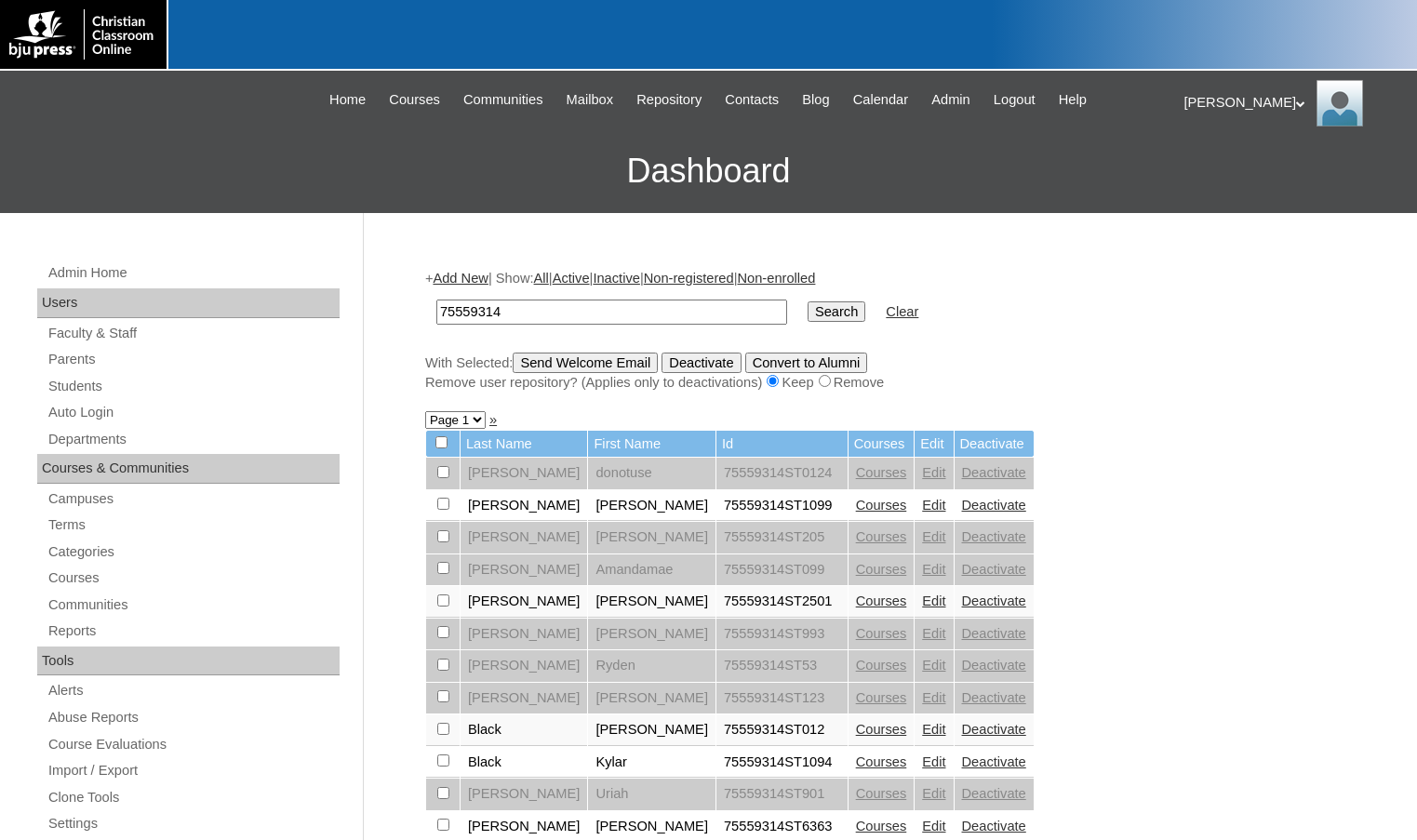
click at [615, 322] on input "75559314" at bounding box center [612, 311] width 351 height 25
drag, startPoint x: 615, startPoint y: 322, endPoint x: 308, endPoint y: 330, distance: 307.1
type input "rosado"
click at [808, 301] on input "Search" at bounding box center [837, 311] width 58 height 21
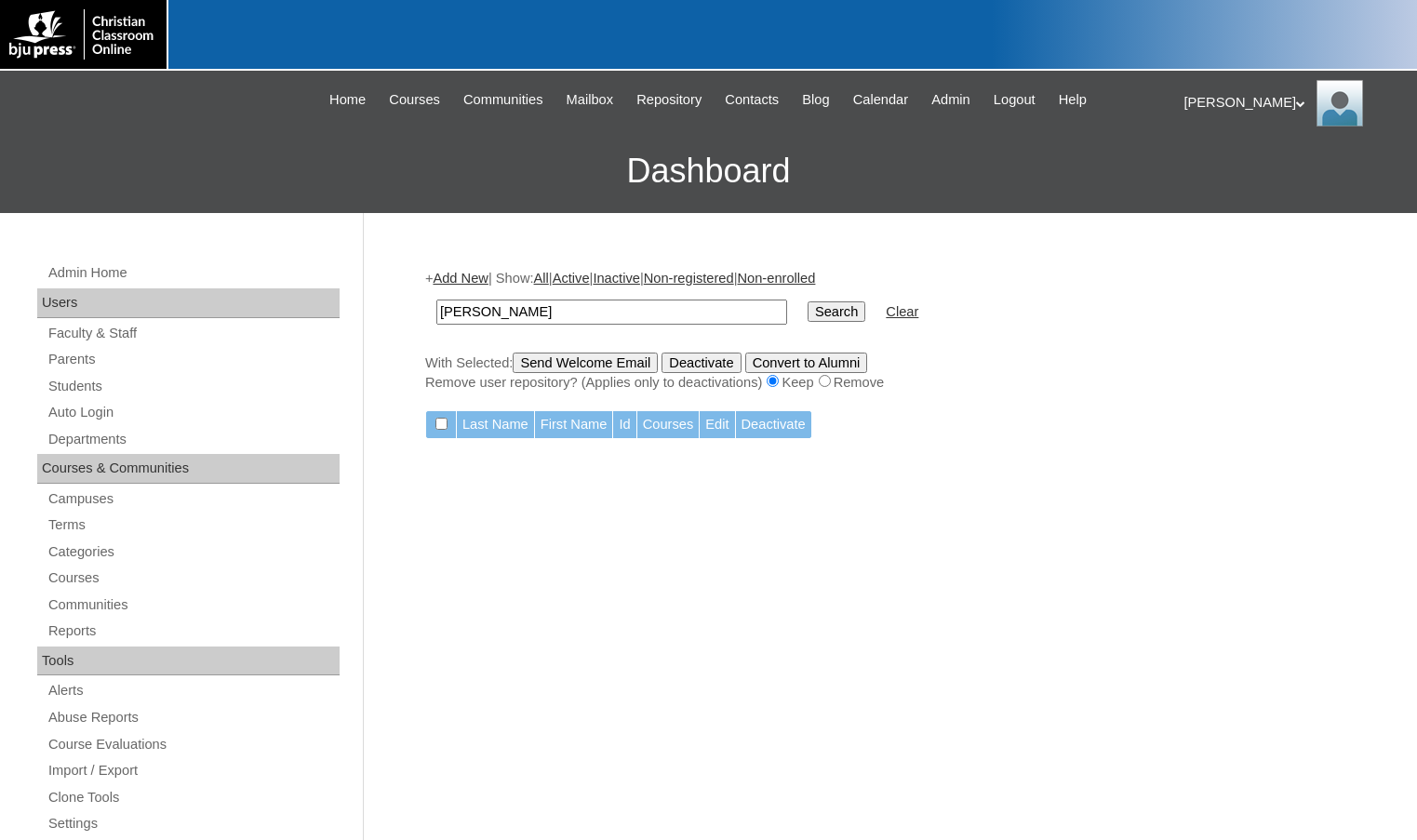
drag, startPoint x: 506, startPoint y: 311, endPoint x: 398, endPoint y: 308, distance: 108.0
click at [398, 308] on div "Admin Home Users Faculty & Staff Parents Students Auto Login Departments Course…" at bounding box center [708, 855] width 1417 height 1283
type input "[PERSON_NAME]"
click at [808, 301] on input "Search" at bounding box center [837, 311] width 58 height 21
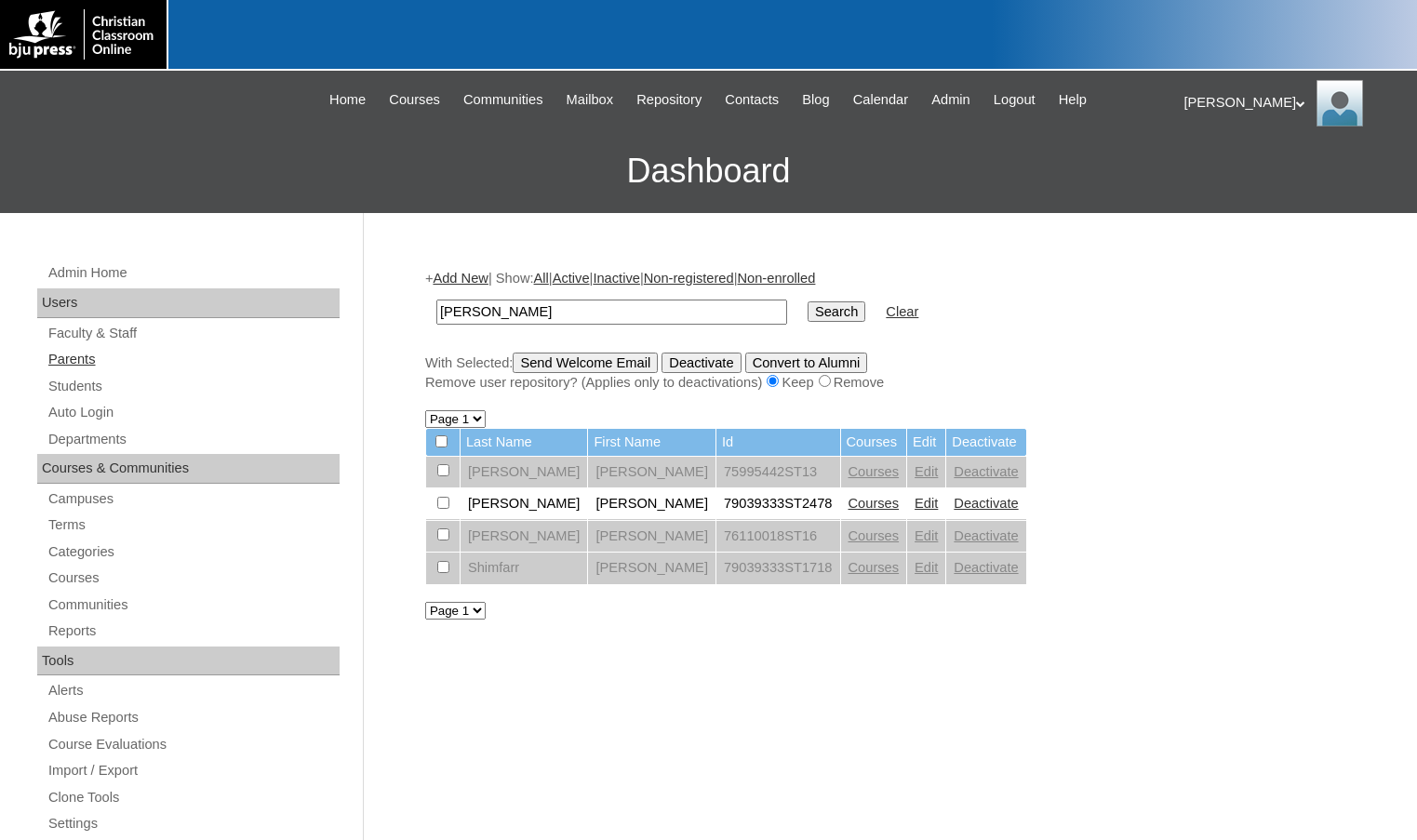
click at [155, 364] on link "Parents" at bounding box center [194, 359] width 293 height 23
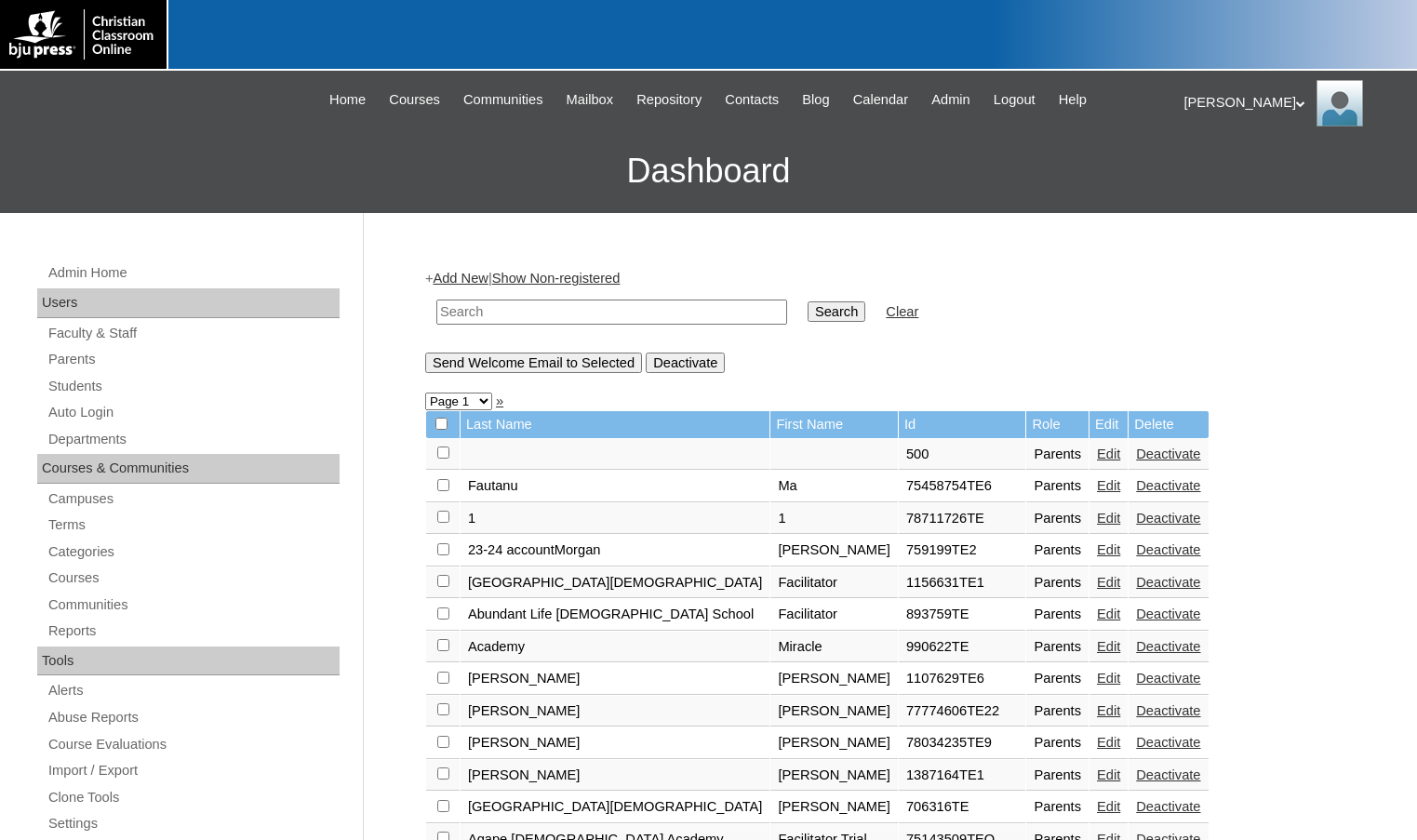
click at [474, 317] on input "text" at bounding box center [612, 311] width 351 height 25
type input "morain"
click at [808, 301] on input "Search" at bounding box center [837, 311] width 58 height 21
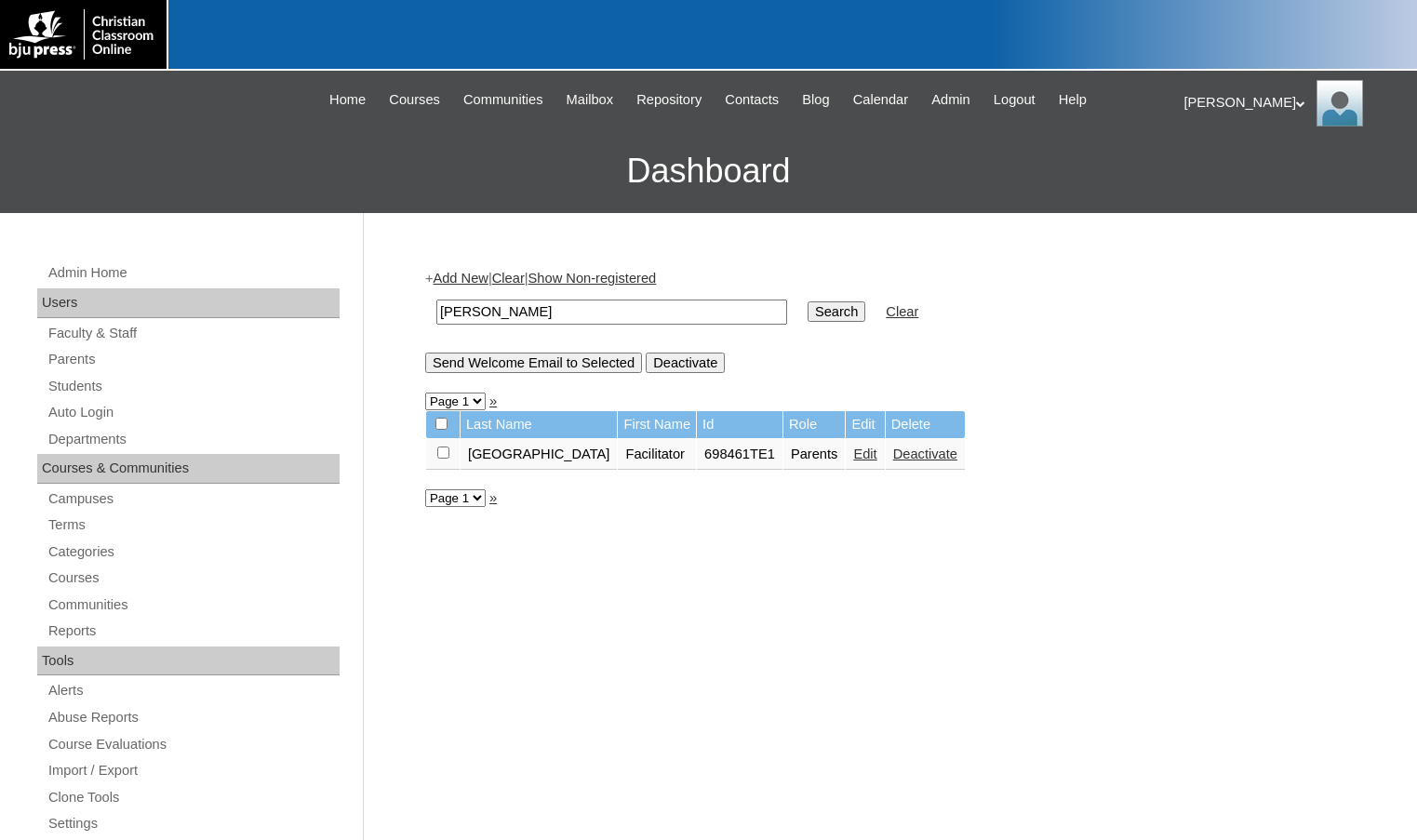
drag, startPoint x: 496, startPoint y: 307, endPoint x: 401, endPoint y: 304, distance: 95.0
click at [401, 304] on div "Admin Home Users Faculty & Staff Parents Students Auto Login Departments Course…" at bounding box center [708, 855] width 1417 height 1283
type input "colca"
click at [808, 301] on input "Search" at bounding box center [837, 311] width 58 height 21
drag, startPoint x: 632, startPoint y: 456, endPoint x: 676, endPoint y: 459, distance: 44.1
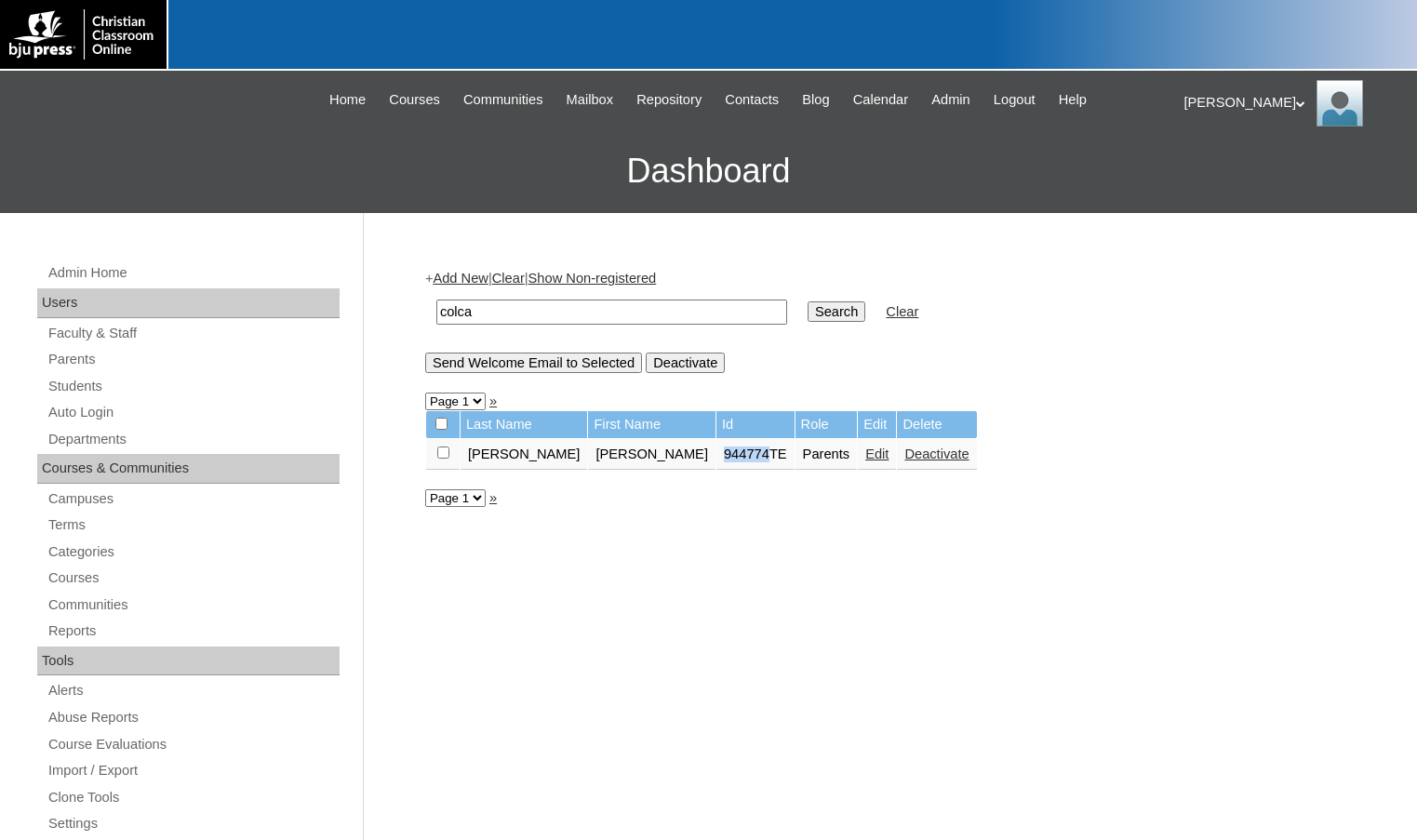
click at [716, 459] on td "944774TE" at bounding box center [755, 455] width 78 height 32
copy td "944774"
click at [865, 461] on link "Edit" at bounding box center [876, 454] width 23 height 15
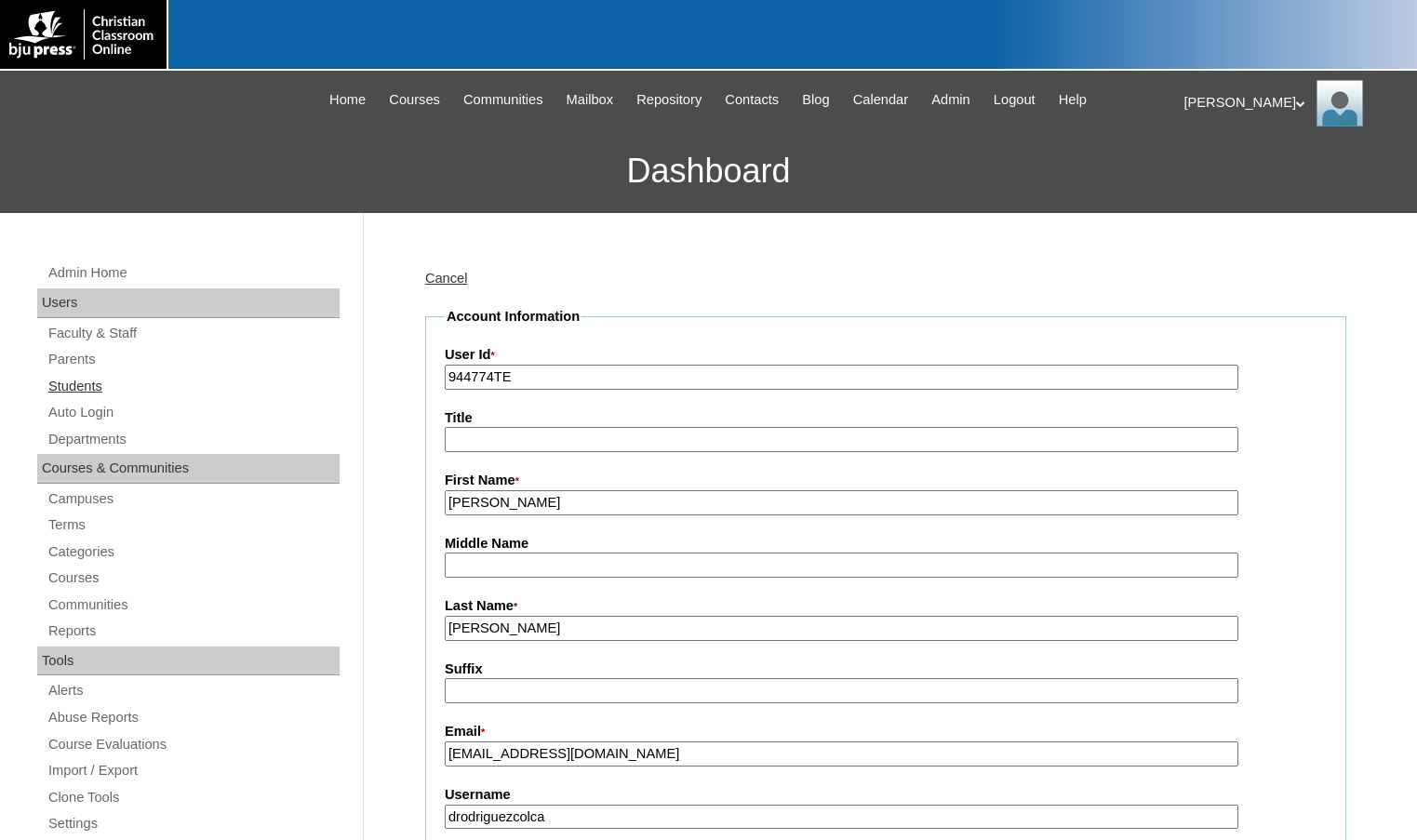
click at [73, 387] on link "Students" at bounding box center [194, 386] width 293 height 23
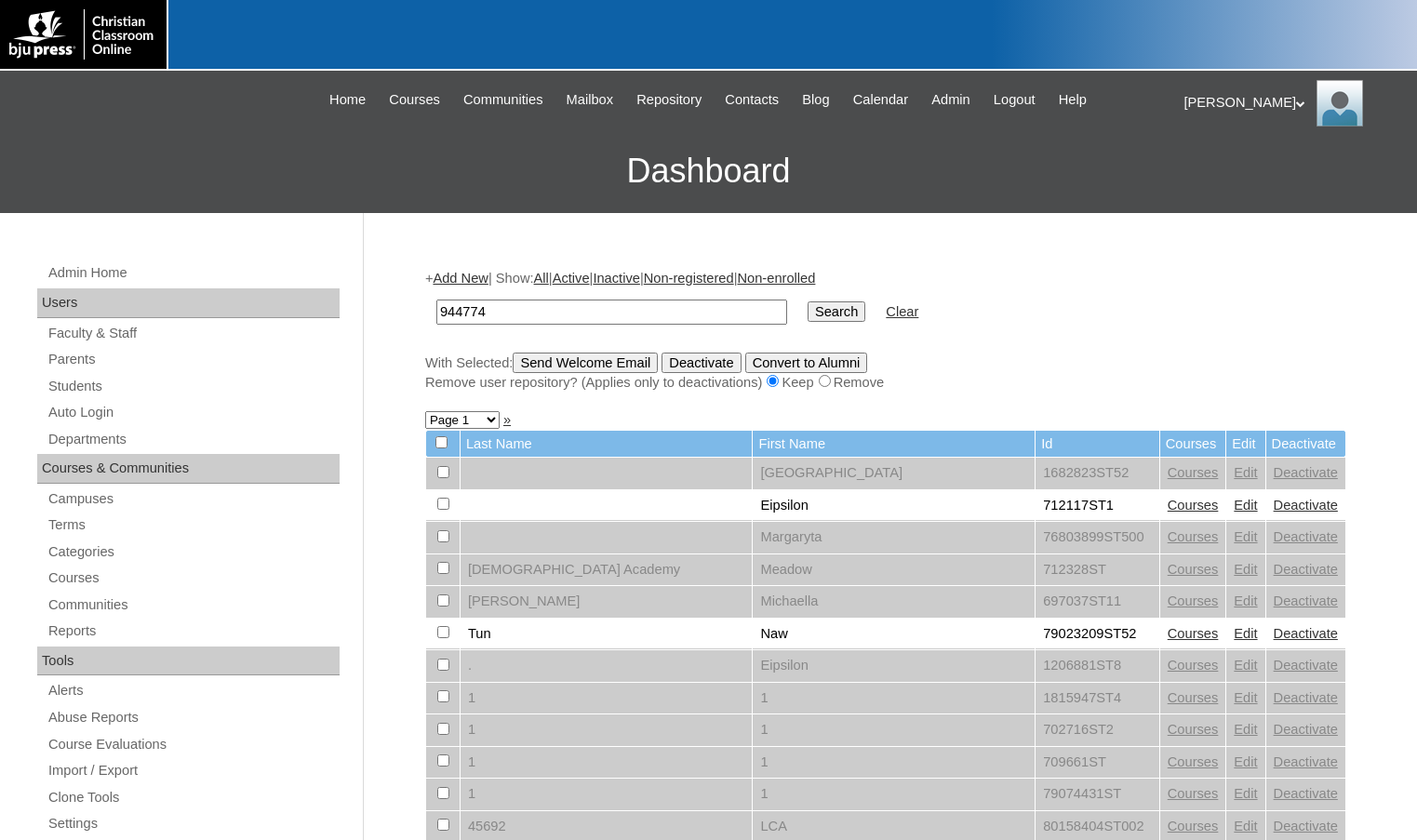
type input "944774"
click at [808, 301] on input "Search" at bounding box center [837, 311] width 58 height 21
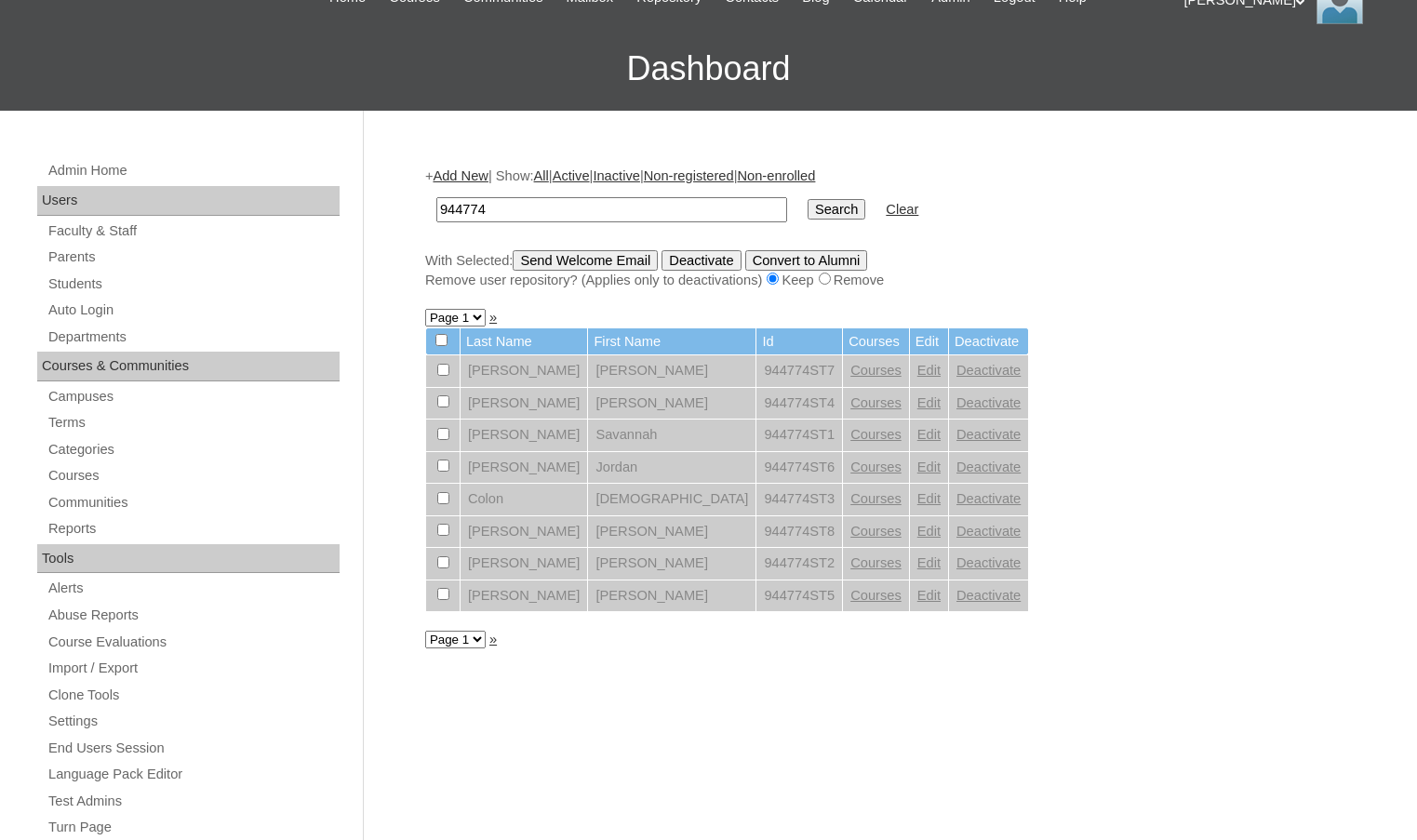
scroll to position [187, 0]
